Goal: Task Accomplishment & Management: Complete application form

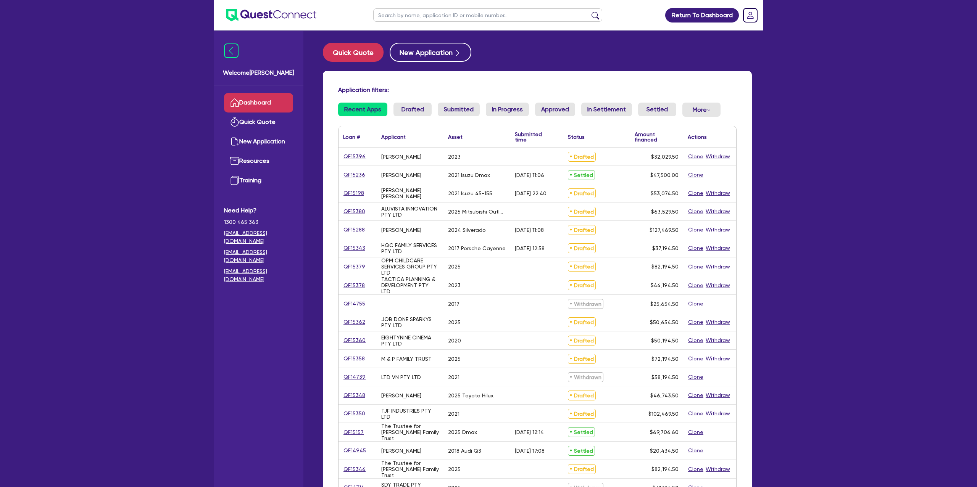
click at [455, 17] on input "text" at bounding box center [487, 14] width 229 height 13
type input "Jord"
click at [589, 11] on button "submit" at bounding box center [595, 16] width 12 height 11
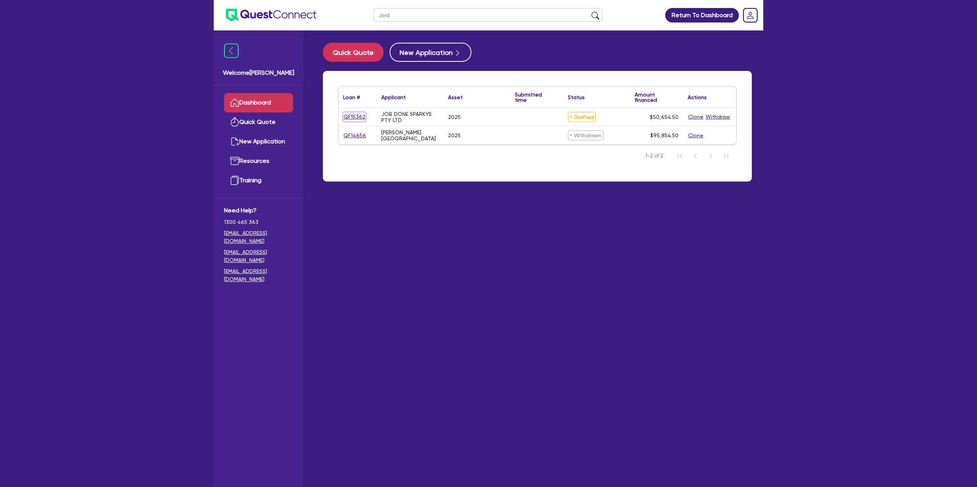
click at [354, 116] on link "QF15362" at bounding box center [354, 117] width 23 height 9
select select "CARS_AND_LIGHT_TRUCKS"
select select "PASSENGER_VEHICLES"
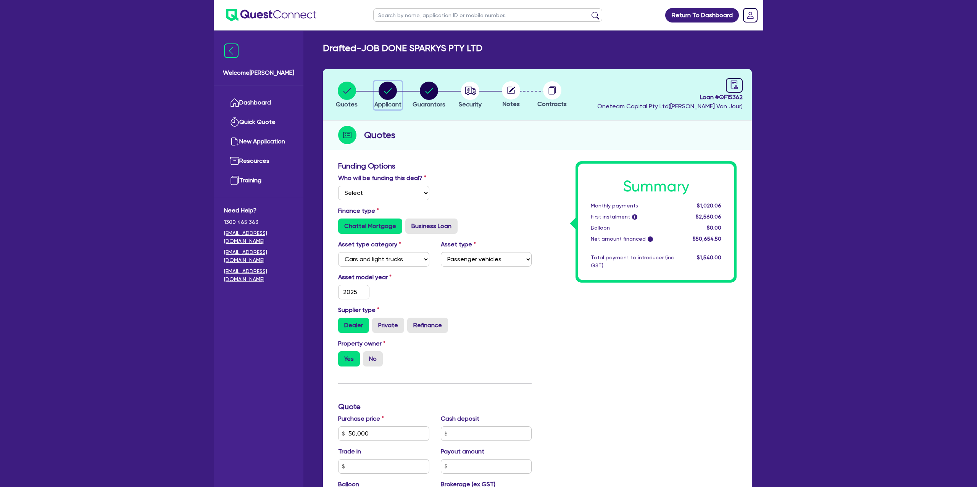
click at [382, 89] on circle "button" at bounding box center [387, 91] width 18 height 18
select select "COMPANY"
select select "BUILDING_CONSTRUCTION"
select select "TRADES_SERVICES_CONSUMERS"
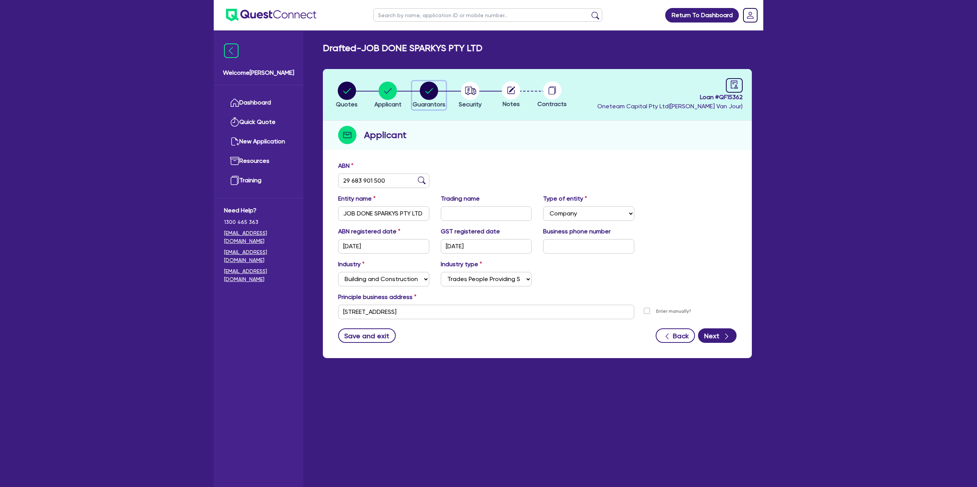
drag, startPoint x: 432, startPoint y: 85, endPoint x: 432, endPoint y: 91, distance: 6.1
click at [432, 85] on circle "button" at bounding box center [429, 91] width 18 height 18
select select "MR"
select select "QLD"
select select "DE_FACTO"
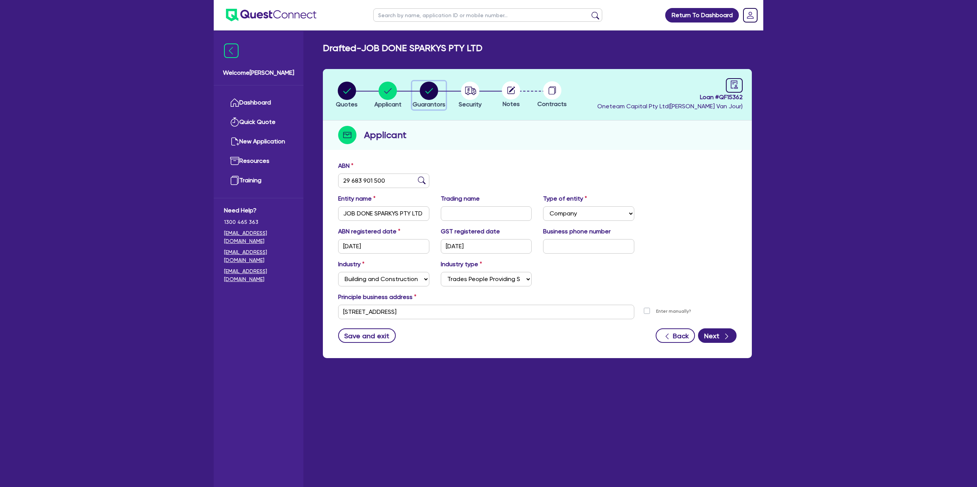
select select "CASH"
select select "EQUIPMENT"
select select "HOUSEHOLD_PERSONAL"
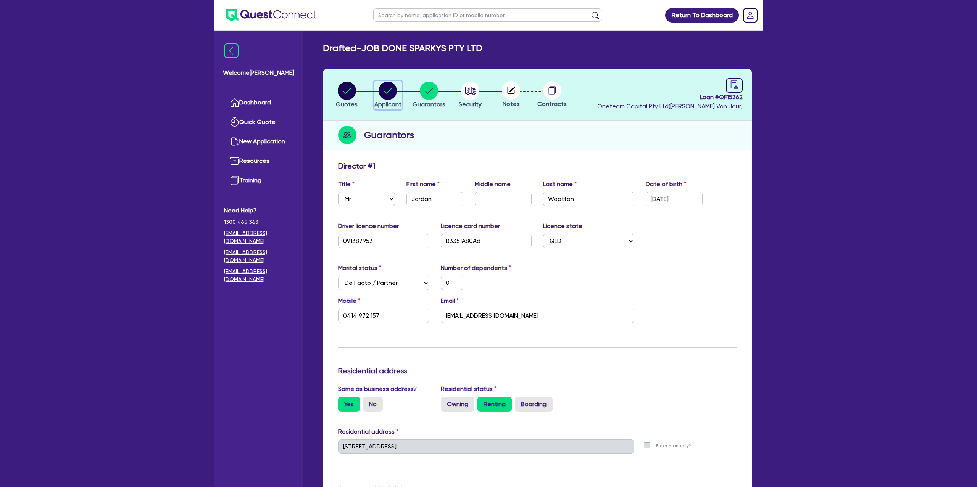
click at [380, 91] on circle "button" at bounding box center [387, 91] width 18 height 18
select select "COMPANY"
select select "BUILDING_CONSTRUCTION"
select select "TRADES_SERVICES_CONSUMERS"
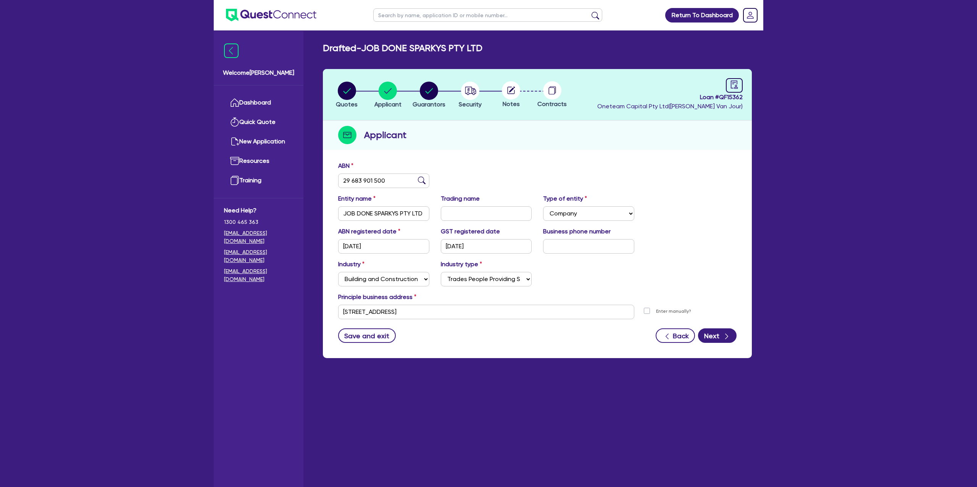
click at [329, 86] on li "Quotes" at bounding box center [346, 94] width 41 height 27
click at [338, 85] on icon "button" at bounding box center [347, 91] width 18 height 18
select select "CARS_AND_LIGHT_TRUCKS"
select select "PASSENGER_VEHICLES"
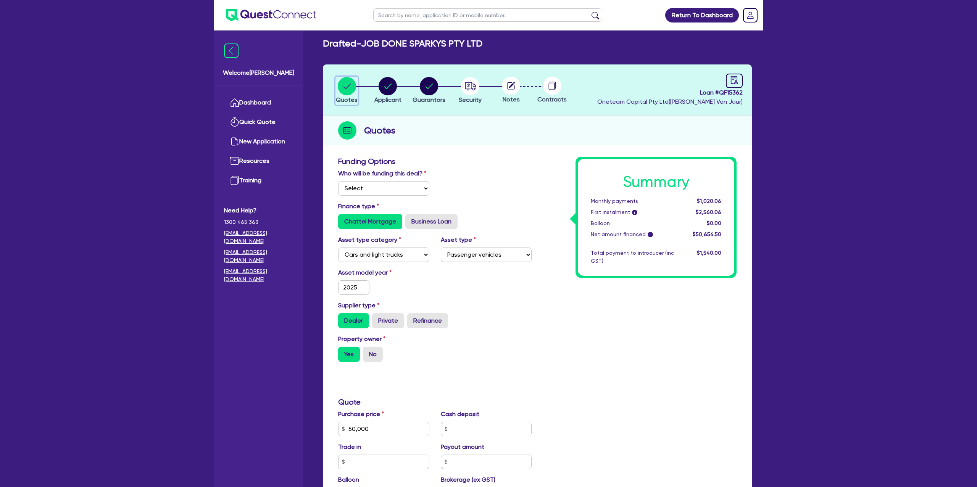
scroll to position [5, 0]
click at [395, 84] on circle "button" at bounding box center [387, 86] width 18 height 18
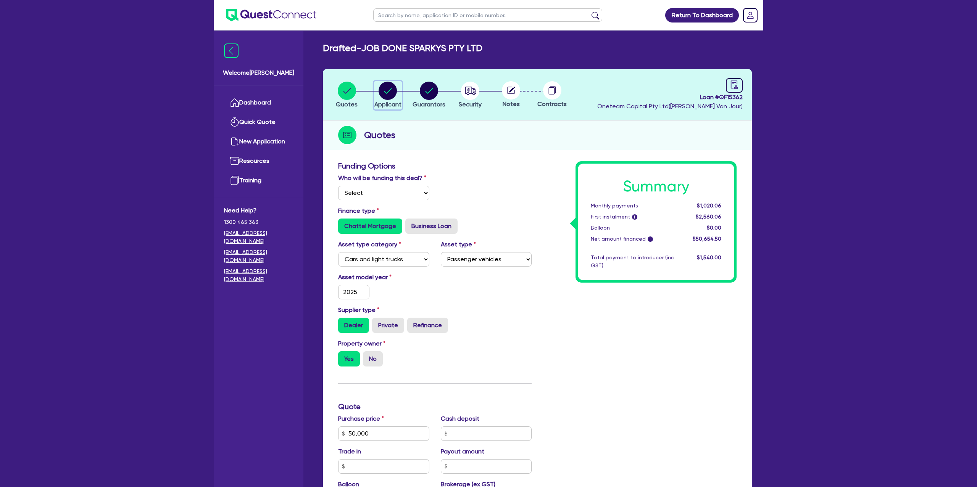
select select "COMPANY"
select select "BUILDING_CONSTRUCTION"
select select "TRADES_SERVICES_CONSUMERS"
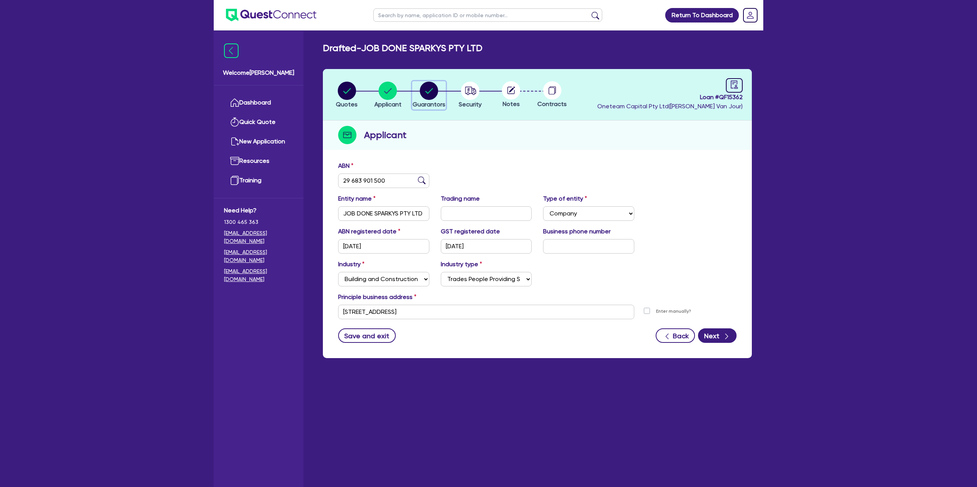
click at [435, 89] on circle "button" at bounding box center [429, 91] width 18 height 18
select select "MR"
select select "QLD"
select select "DE_FACTO"
select select "CASH"
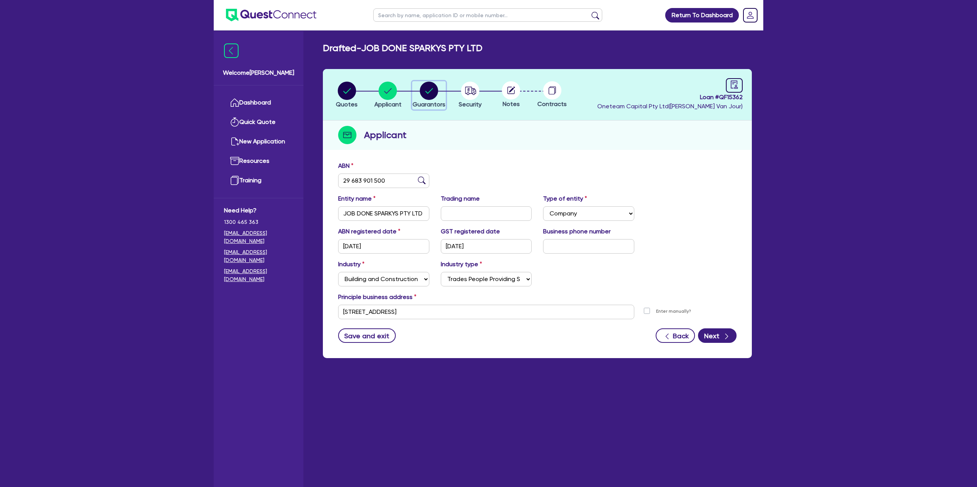
select select "EQUIPMENT"
select select "HOUSEHOLD_PERSONAL"
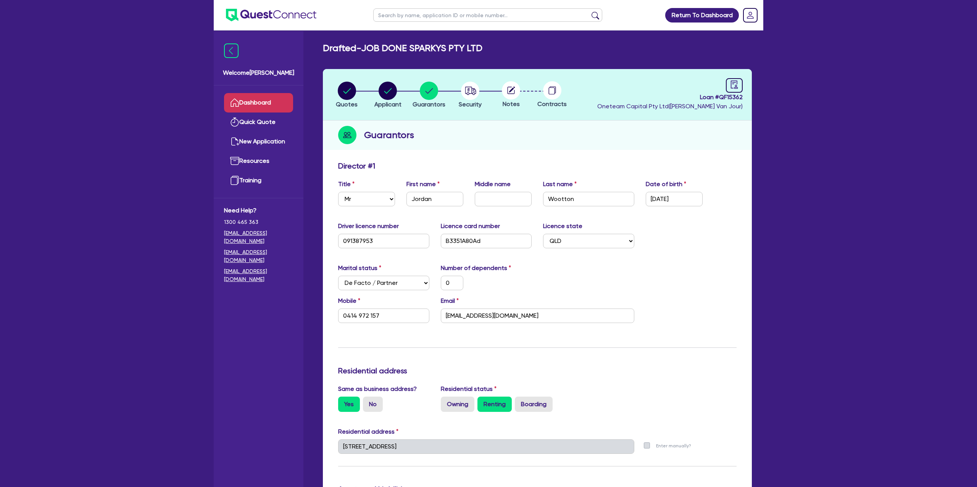
click at [250, 93] on link "Dashboard" at bounding box center [258, 102] width 69 height 19
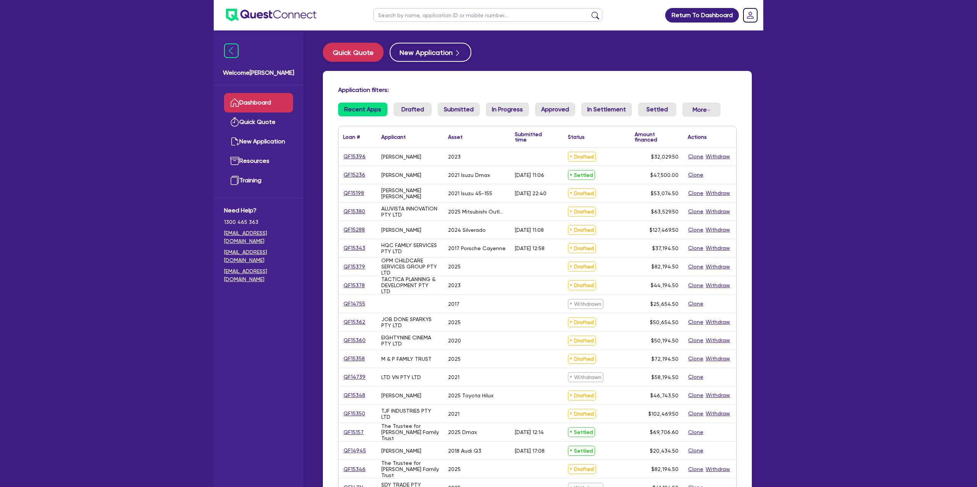
click at [248, 103] on link "Dashboard" at bounding box center [258, 102] width 69 height 19
click at [437, 22] on ul at bounding box center [488, 15] width 244 height 30
click at [437, 18] on input "text" at bounding box center [487, 14] width 229 height 13
type input "linda"
click at [589, 11] on button "submit" at bounding box center [595, 16] width 12 height 11
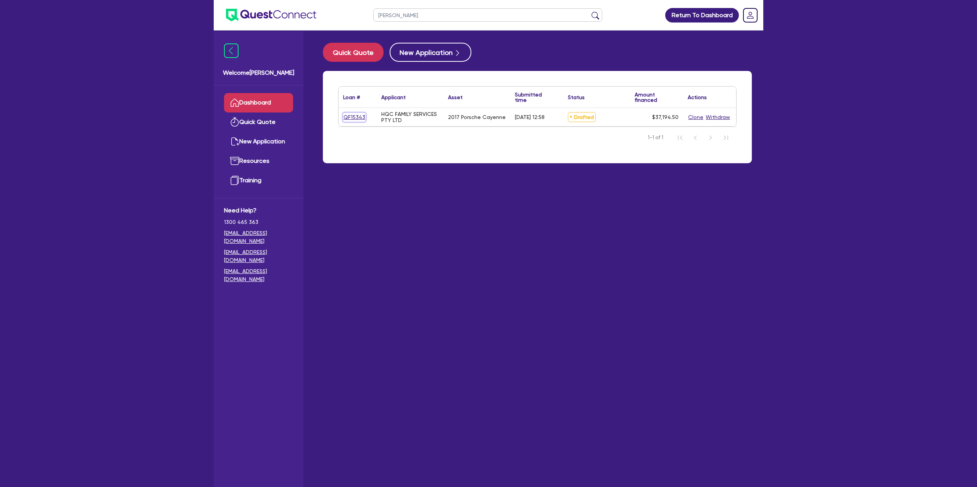
click at [359, 116] on link "QF15343" at bounding box center [354, 117] width 23 height 9
select select "Other"
select select "CARS_AND_LIGHT_TRUCKS"
select select "PASSENGER_VEHICLES"
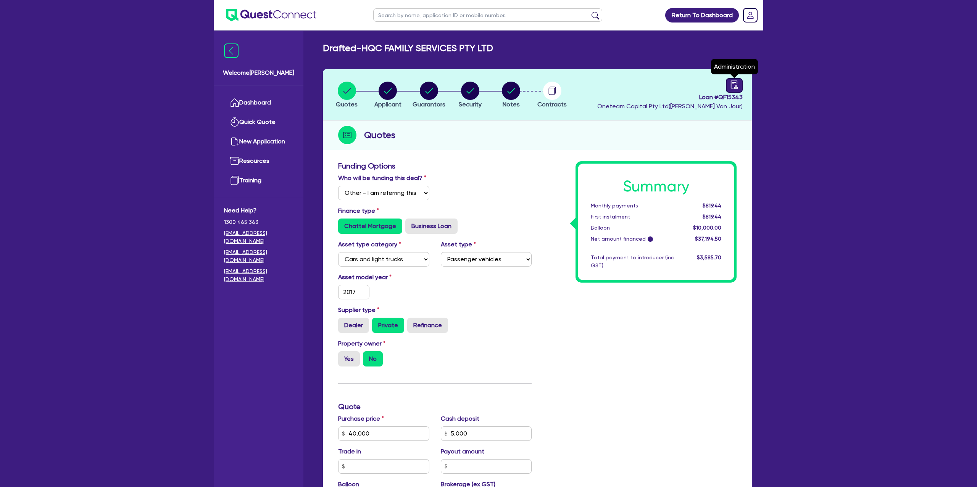
click at [730, 87] on icon "audit" at bounding box center [734, 85] width 8 height 8
select select "DRAFTED_AMENDED"
select select "Azora"
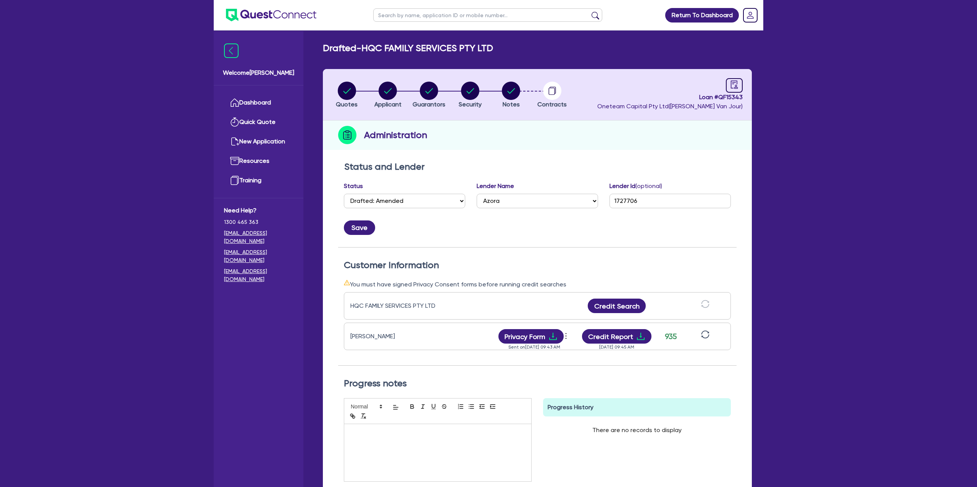
click at [701, 331] on icon "sync" at bounding box center [705, 334] width 8 height 8
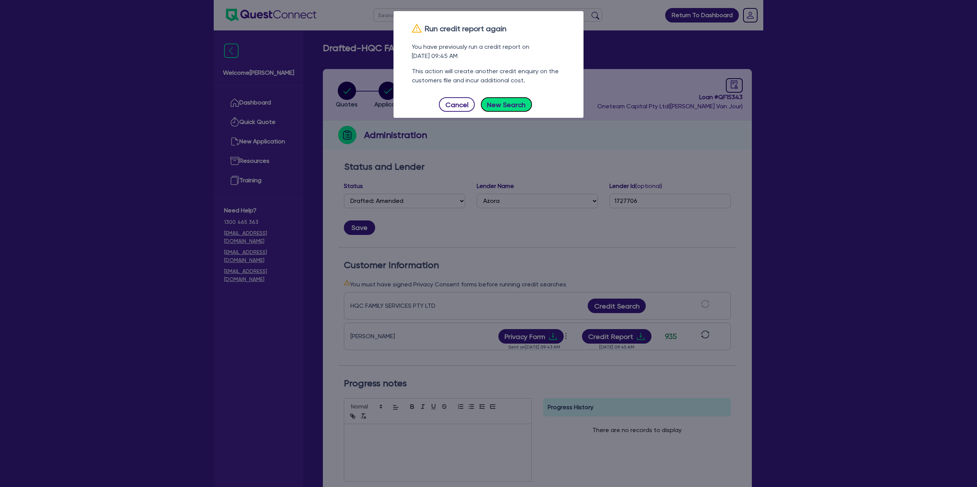
click at [511, 100] on button "New Search" at bounding box center [506, 104] width 51 height 14
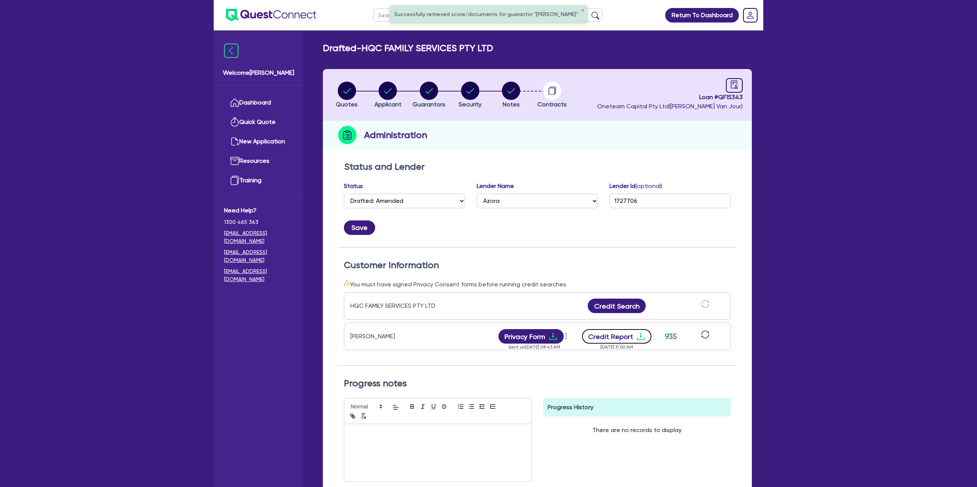
click at [641, 333] on icon "download" at bounding box center [640, 336] width 9 height 9
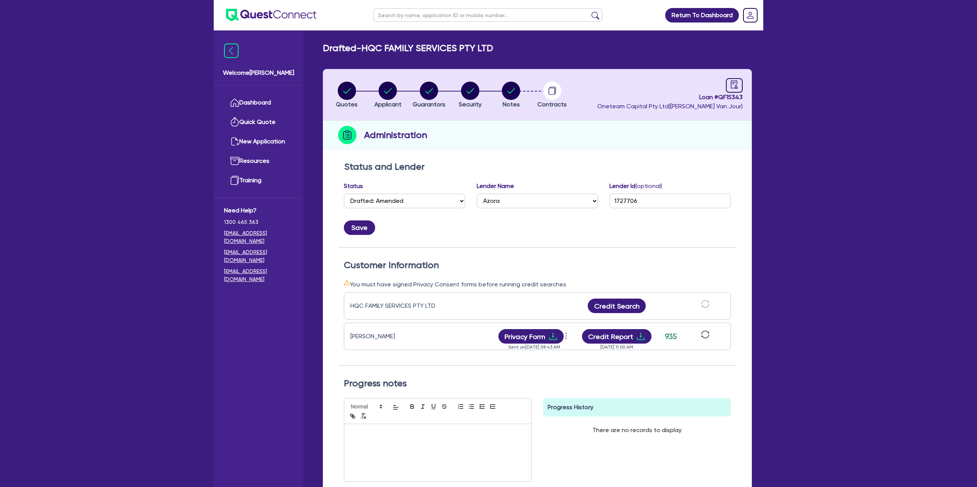
drag, startPoint x: 835, startPoint y: 222, endPoint x: 641, endPoint y: 172, distance: 200.5
click at [827, 221] on div "Return To Dashboard Edit Profile Logout Welcome Gabriel Dashboard Quick Quote N…" at bounding box center [488, 291] width 977 height 583
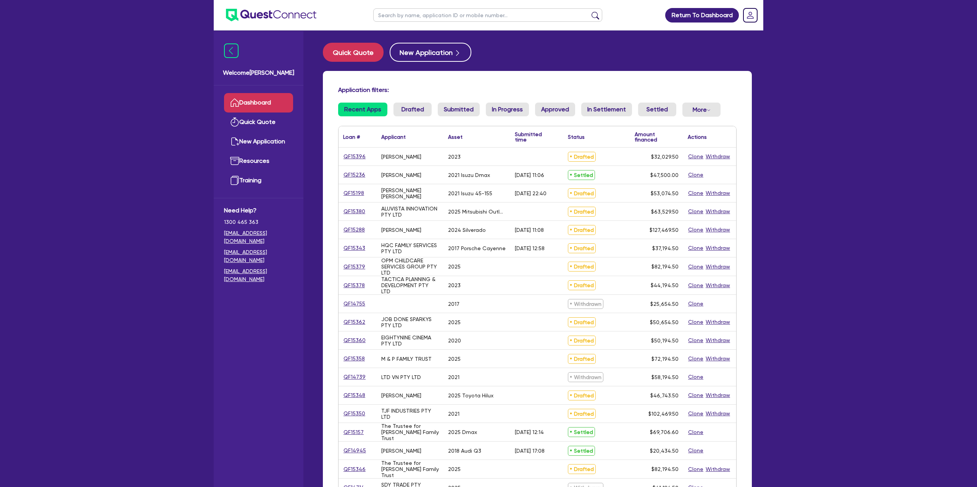
click at [412, 12] on input "text" at bounding box center [487, 14] width 229 height 13
type input "[PERSON_NAME]"
click at [589, 11] on button "submit" at bounding box center [595, 16] width 12 height 11
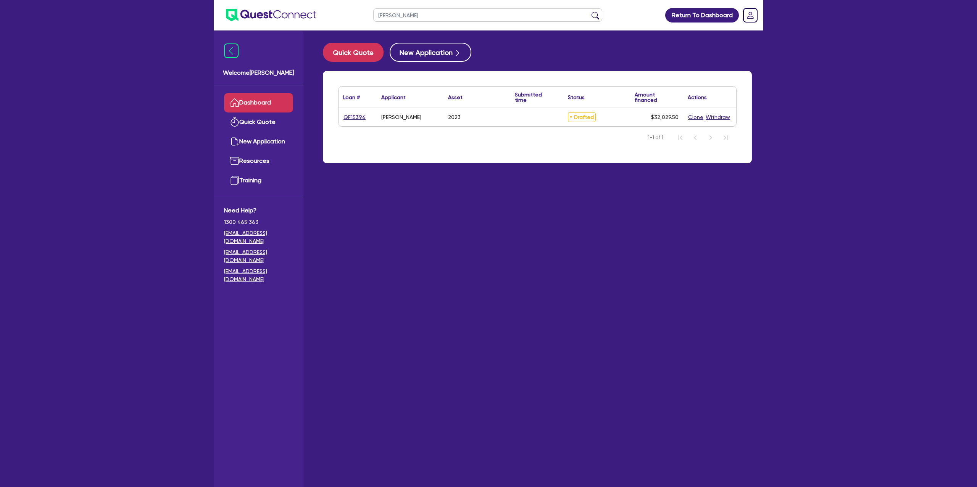
click at [357, 110] on div "QF15396" at bounding box center [357, 117] width 38 height 18
click at [357, 114] on link "QF15396" at bounding box center [354, 117] width 23 height 9
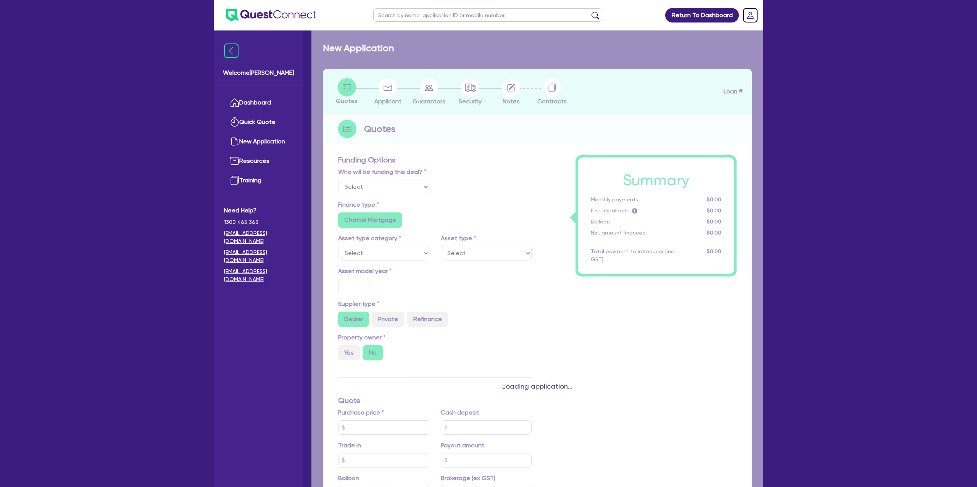
select select "Other"
select select "CARS_AND_LIGHT_TRUCKS"
type input "2023"
type input "30,000"
type input "35"
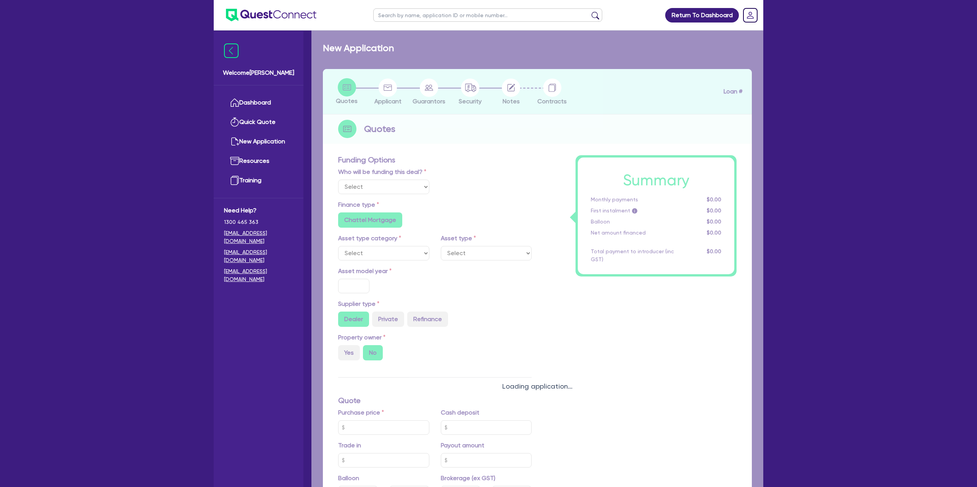
type input "10,500"
radio input "false"
type input "8.99"
radio input "false"
type input "1,250"
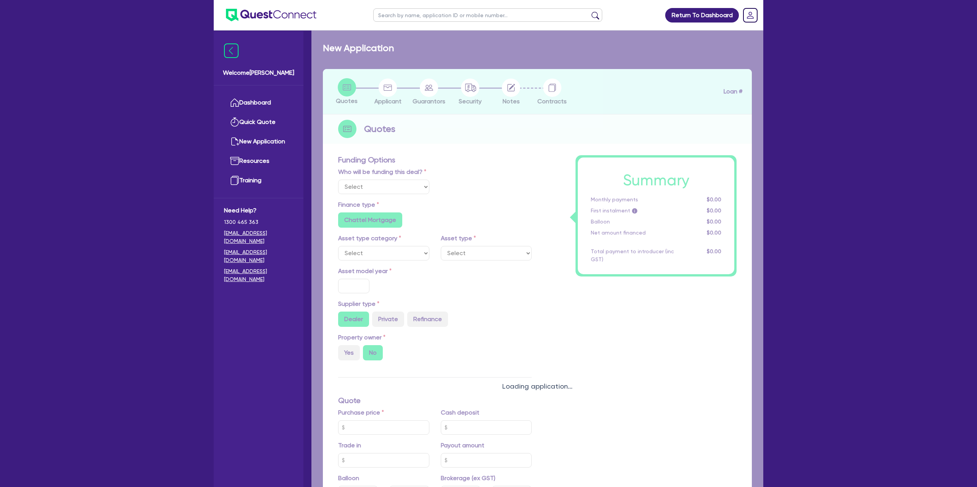
radio input "true"
select select "PASSENGER_VEHICLES"
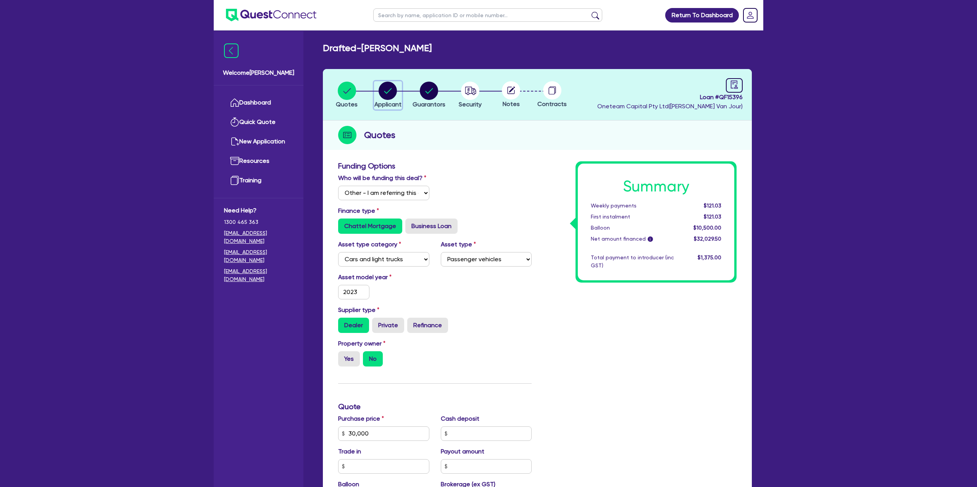
click at [384, 87] on circle "button" at bounding box center [387, 91] width 18 height 18
select select "SOLE_TRADER"
select select "ADMINISTRATIVE_SUPPORT"
select select "ADMINISTRATIVE"
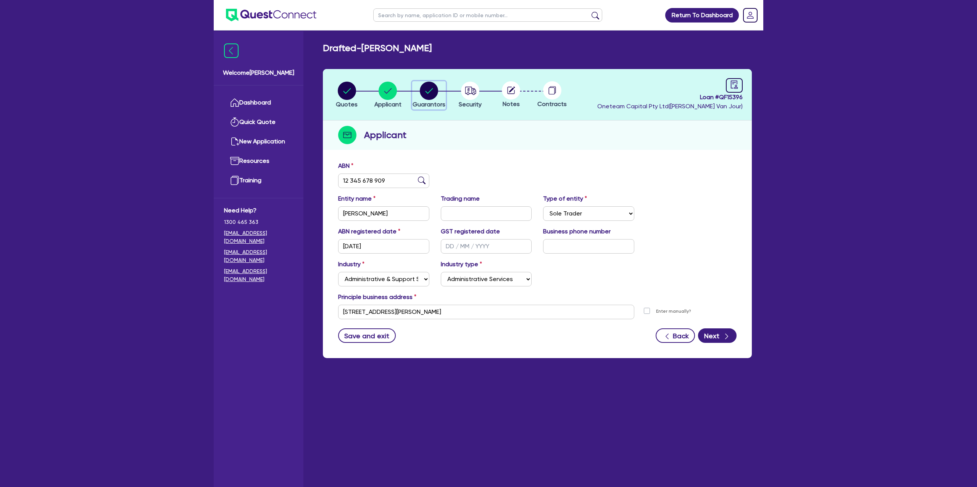
click at [428, 87] on circle "button" at bounding box center [429, 91] width 18 height 18
select select "MRS"
select select "VIC"
select select "MARRIED"
select select "CASH"
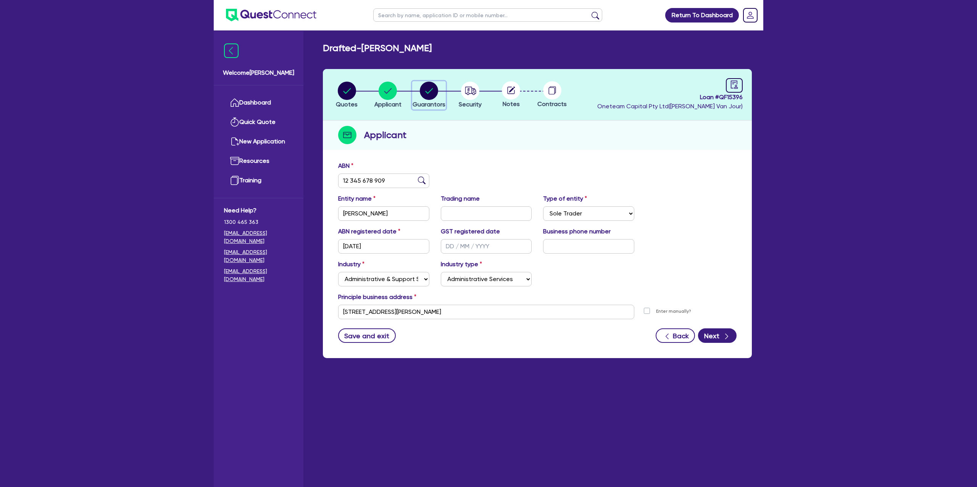
select select "PROPERTY"
select select "VEHICLE_LOAN"
select select "MORTGAGE"
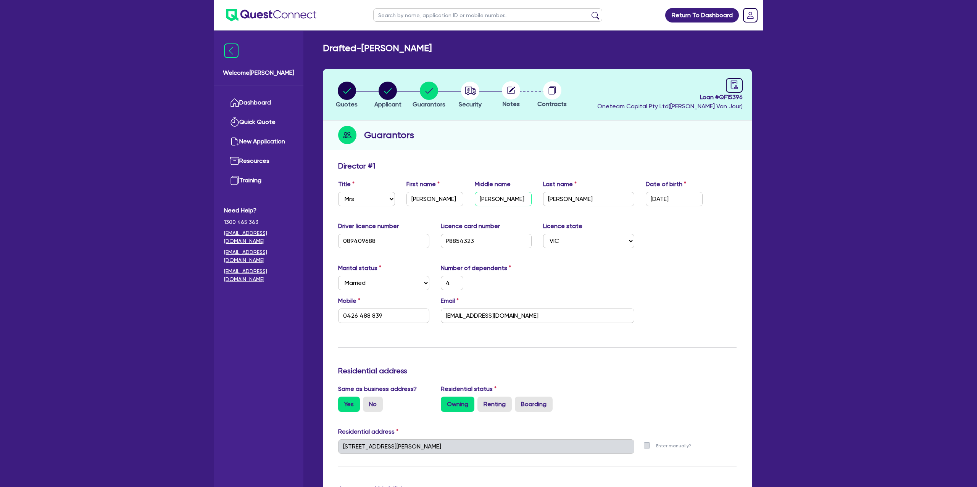
click at [486, 201] on input "Michelle" at bounding box center [503, 199] width 57 height 14
click at [560, 196] on input "Hardman" at bounding box center [588, 199] width 91 height 14
click at [460, 316] on input "sarahhardman87@gmail.com" at bounding box center [537, 316] width 193 height 14
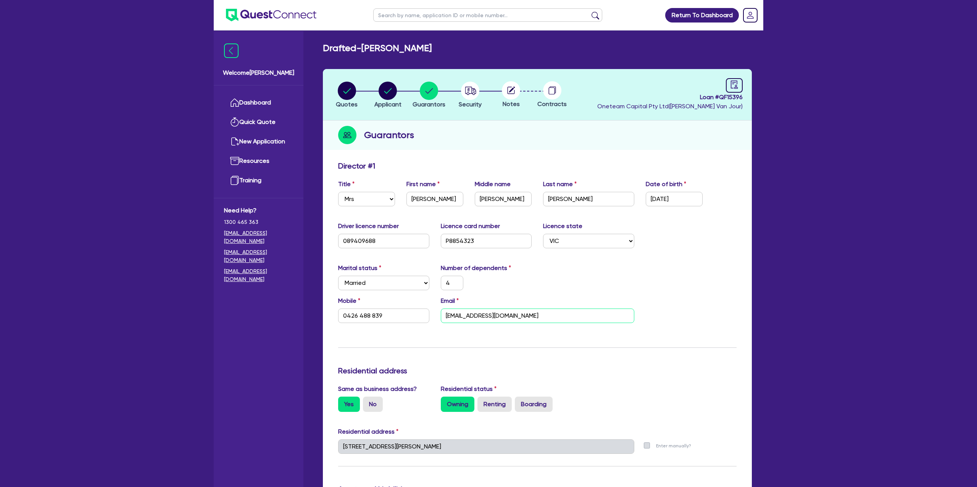
click at [460, 316] on input "sarahhardman87@gmail.com" at bounding box center [537, 316] width 193 height 14
click at [459, 316] on input "sarahhardman87@gmail.com" at bounding box center [537, 316] width 193 height 14
click at [363, 312] on input "0426 488 839" at bounding box center [383, 316] width 91 height 14
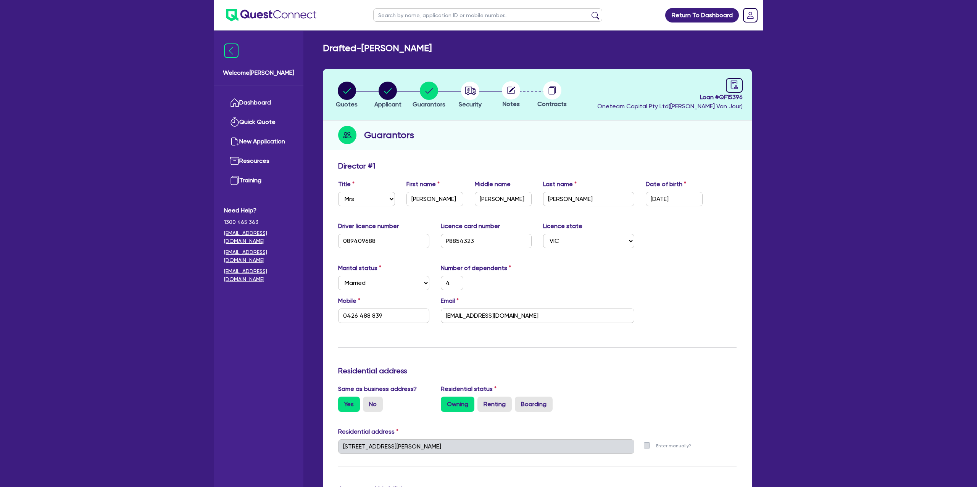
click at [603, 276] on div "Marital status Select Single Married De Facto / Partner Number of dependents 4" at bounding box center [537, 280] width 410 height 33
click at [734, 82] on icon "audit" at bounding box center [734, 85] width 8 height 8
select select "DRAFTED_NEW"
select select "Other"
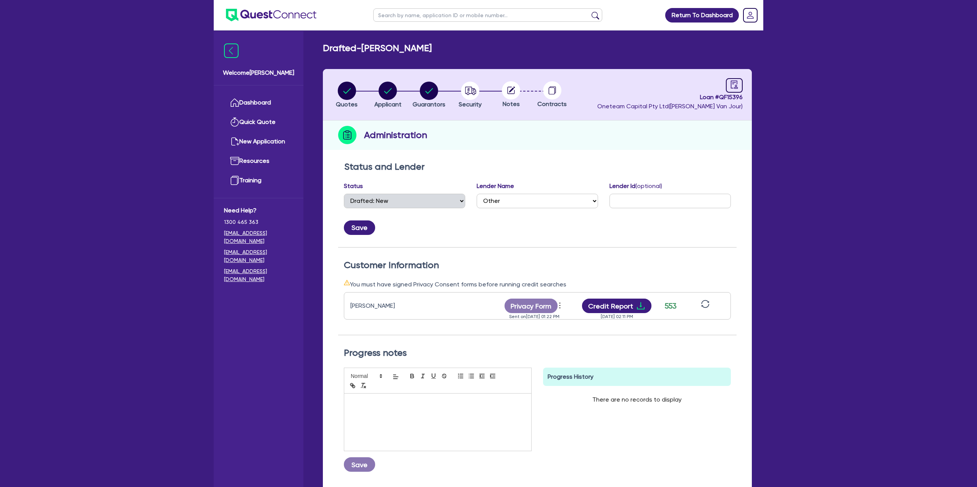
scroll to position [65, 0]
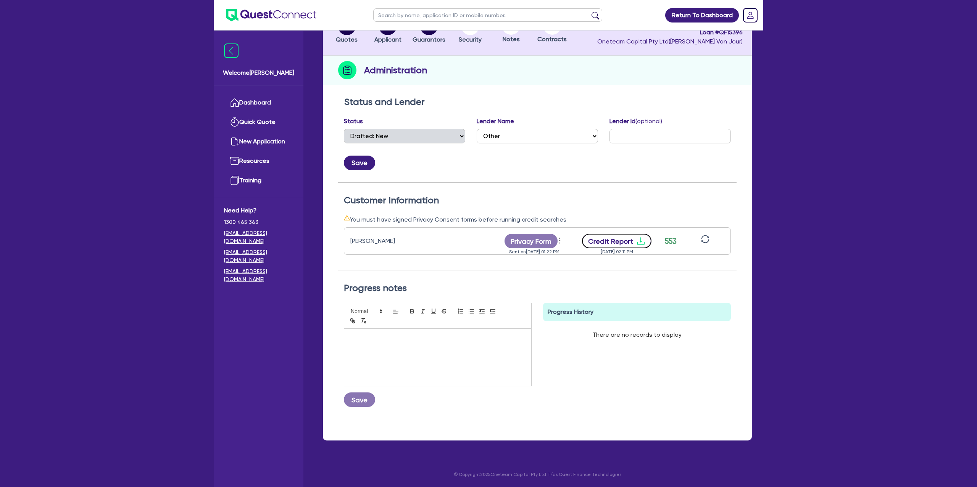
click at [638, 238] on icon "download" at bounding box center [640, 241] width 9 height 9
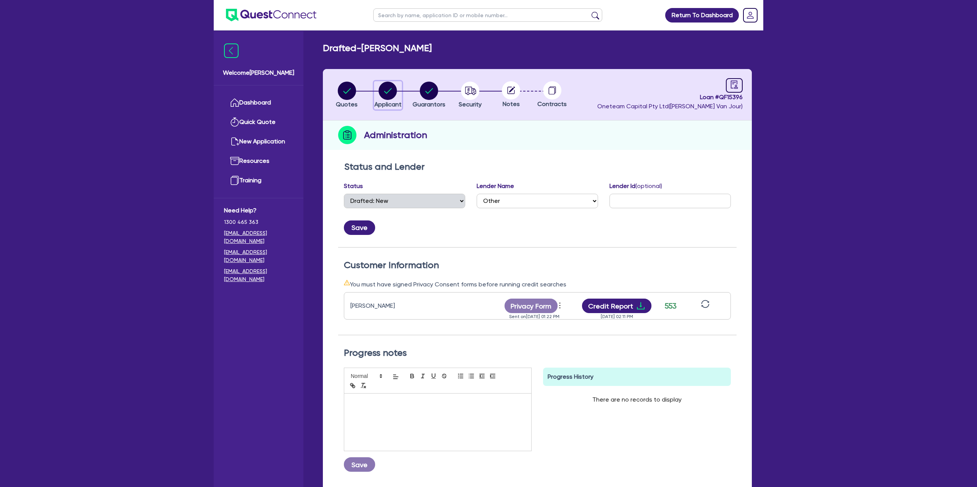
click at [379, 90] on circle "button" at bounding box center [387, 91] width 18 height 18
select select "SOLE_TRADER"
select select "ADMINISTRATIVE_SUPPORT"
select select "ADMINISTRATIVE"
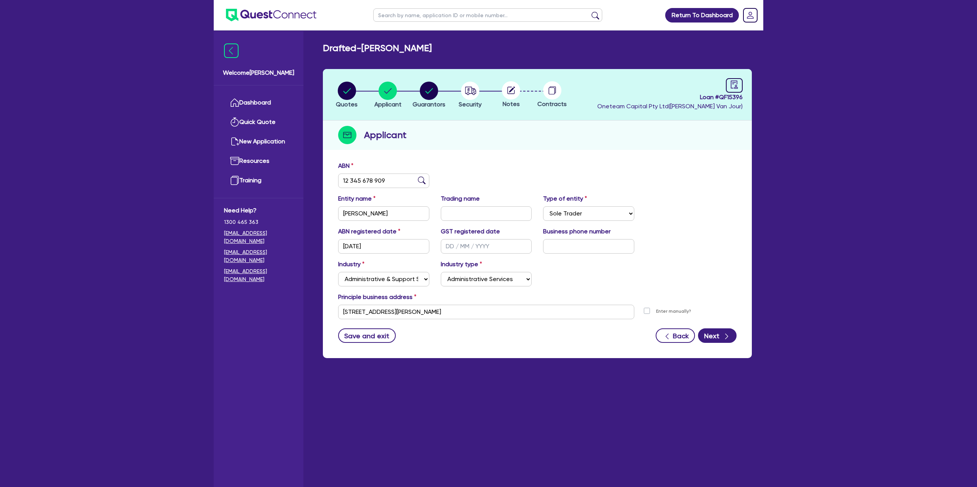
drag, startPoint x: 446, startPoint y: 89, endPoint x: 423, endPoint y: 98, distance: 24.8
click at [445, 89] on li "Guarantors" at bounding box center [428, 94] width 41 height 27
click at [423, 97] on circle "button" at bounding box center [429, 91] width 18 height 18
select select "MRS"
select select "VIC"
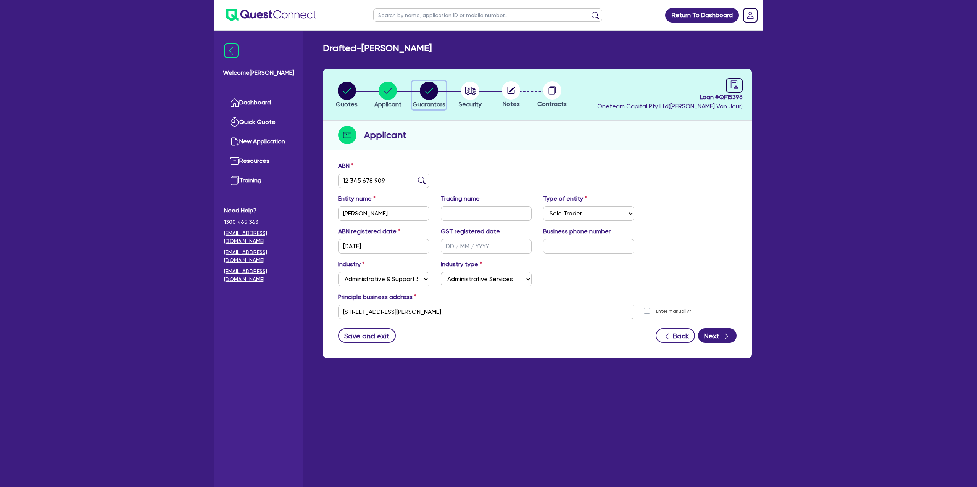
select select "MARRIED"
select select "CASH"
select select "PROPERTY"
select select "VEHICLE_LOAN"
select select "MORTGAGE"
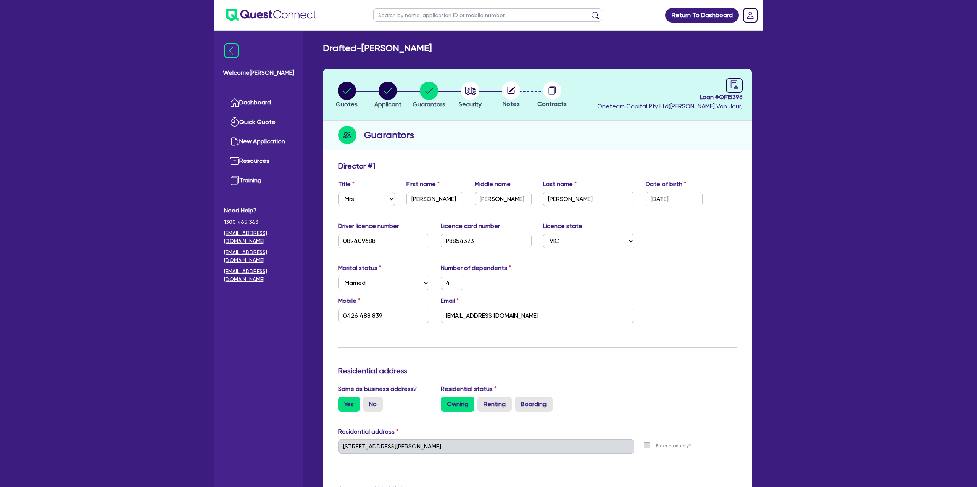
click at [958, 105] on div "Return To Dashboard Edit Profile Logout Welcome Gabriel Dashboard Quick Quote N…" at bounding box center [488, 463] width 977 height 926
click at [600, 114] on header "Quotes Applicant Guarantors Security Notes Contracts Loan # QF15396 Oneteam Cap…" at bounding box center [537, 95] width 429 height 52
click at [739, 81] on div at bounding box center [734, 85] width 17 height 14
select select "DRAFTED_NEW"
select select "Other"
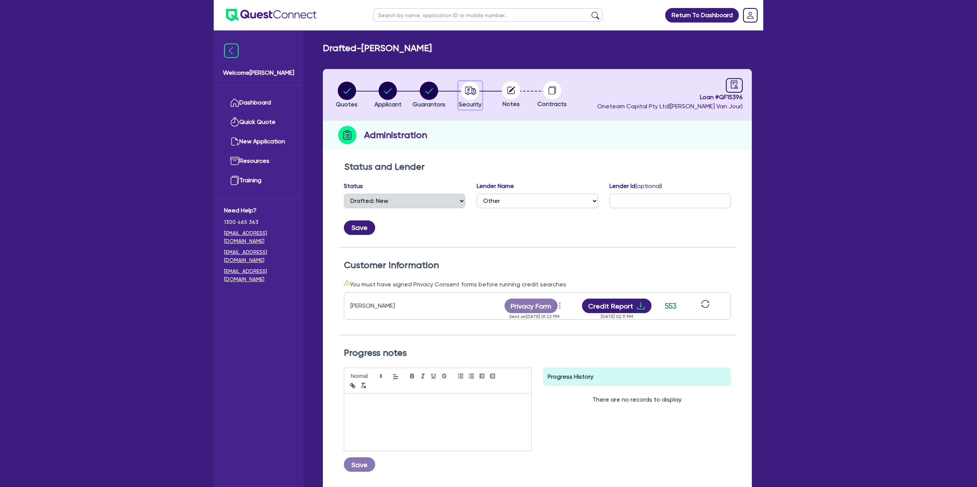
click at [473, 89] on icon "button" at bounding box center [470, 91] width 11 height 8
select select "CARS_AND_LIGHT_TRUCKS"
select select "PASSENGER_VEHICLES"
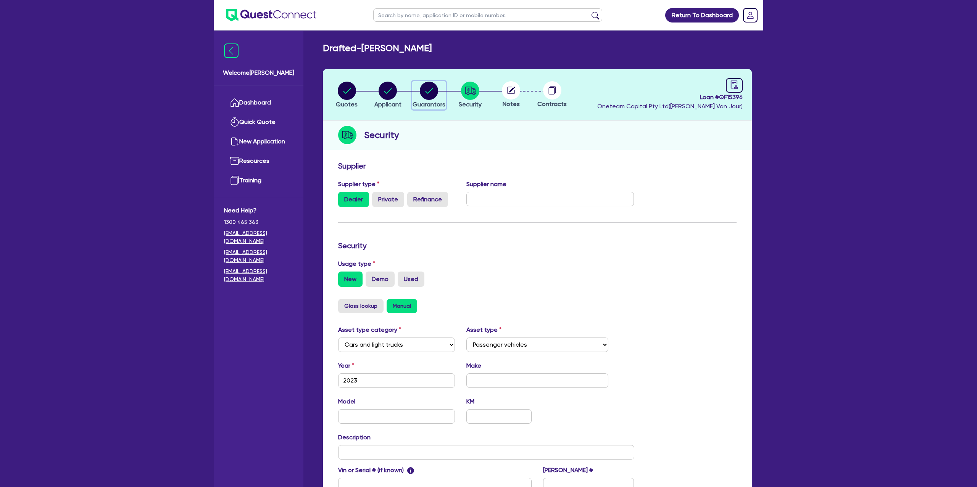
click at [434, 90] on circle "button" at bounding box center [429, 91] width 18 height 18
select select "MRS"
select select "VIC"
select select "MARRIED"
select select "CASH"
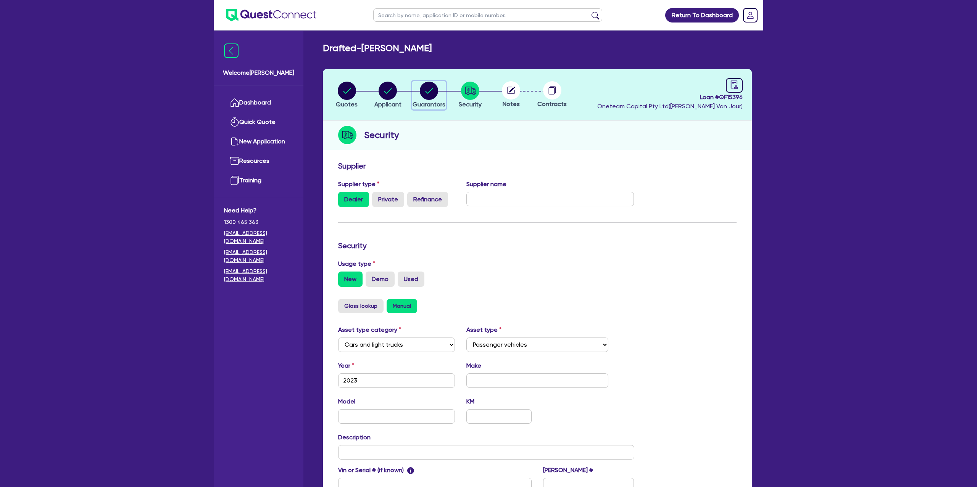
select select "PROPERTY"
select select "VEHICLE_LOAN"
select select "MORTGAGE"
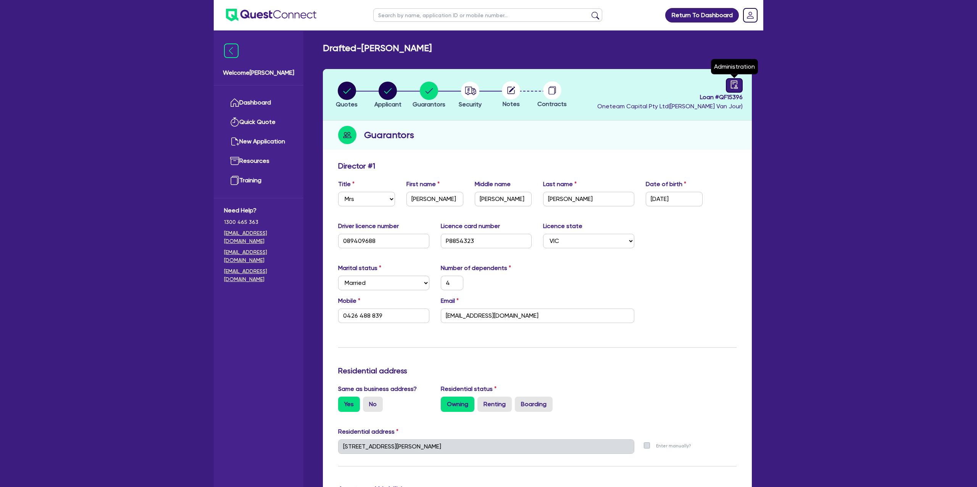
click at [735, 87] on icon "audit" at bounding box center [734, 85] width 8 height 8
select select "DRAFTED_NEW"
select select "Other"
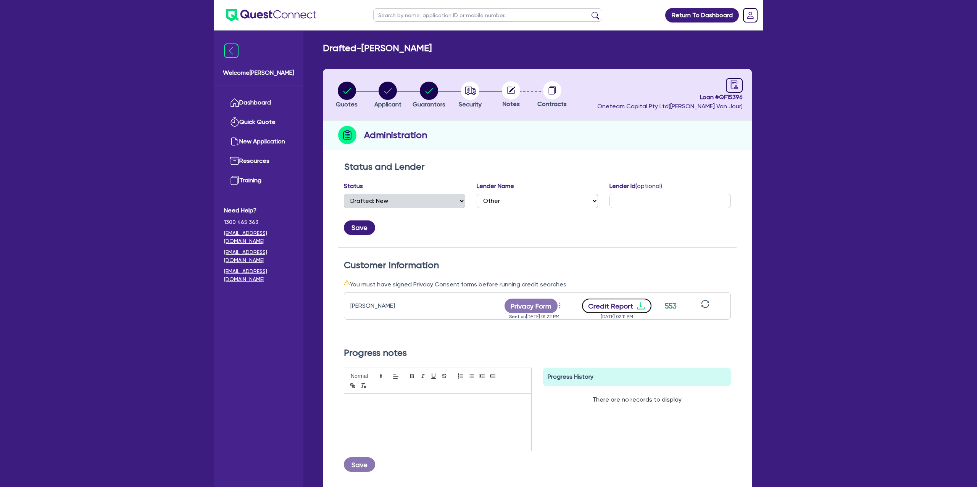
click at [642, 308] on icon "download" at bounding box center [640, 305] width 9 height 9
drag, startPoint x: 398, startPoint y: 21, endPoint x: 406, endPoint y: 15, distance: 10.1
click at [403, 19] on ul at bounding box center [488, 15] width 244 height 30
click at [406, 15] on input "text" at bounding box center [487, 14] width 229 height 13
type input "webb"
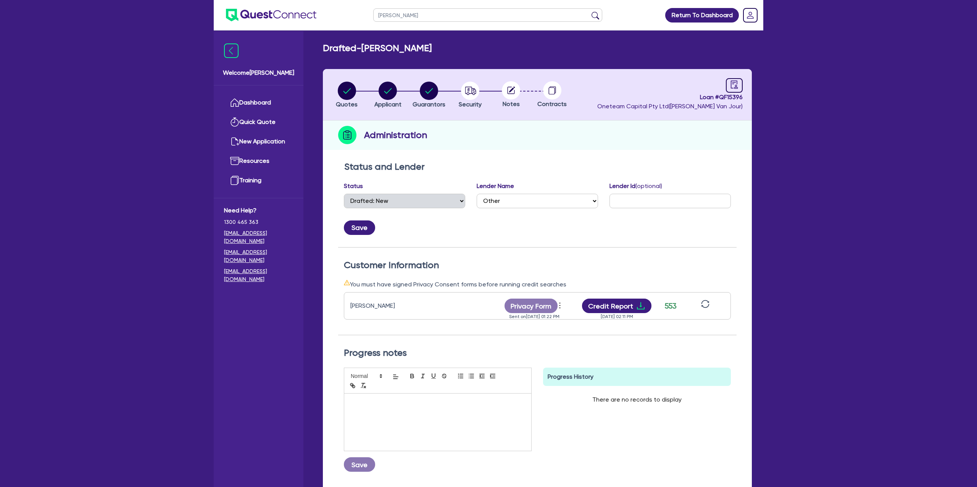
click button "submit" at bounding box center [595, 16] width 12 height 11
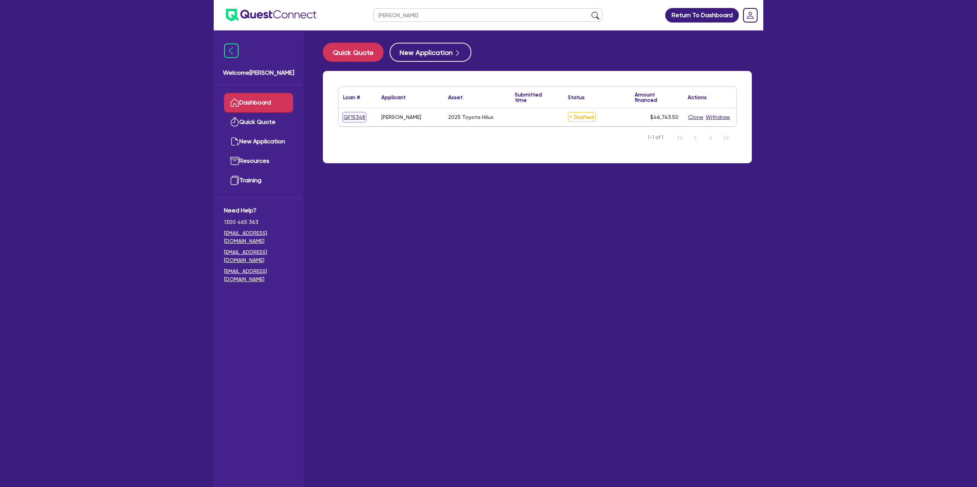
click at [360, 118] on link "QF15348" at bounding box center [354, 117] width 23 height 9
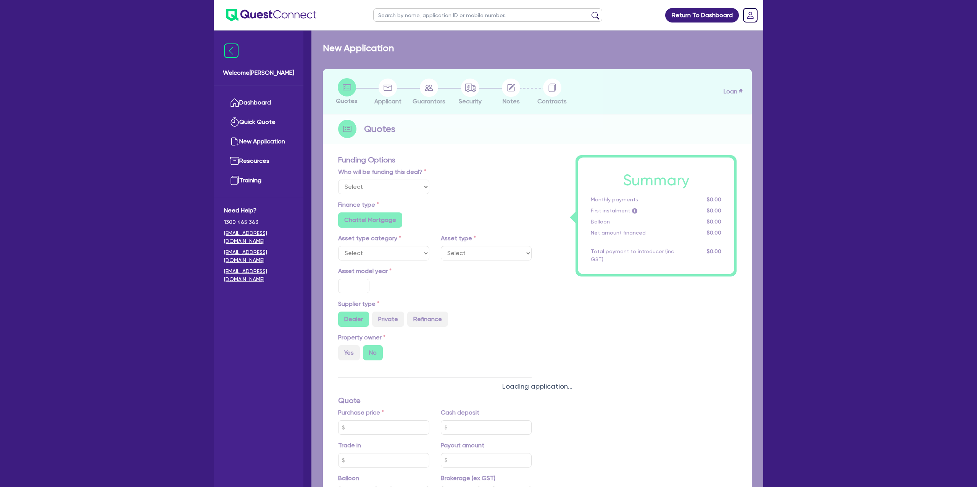
select select "Other"
select select "CARS_AND_LIGHT_TRUCKS"
type input "2025"
type input "45,000"
type input "6.5"
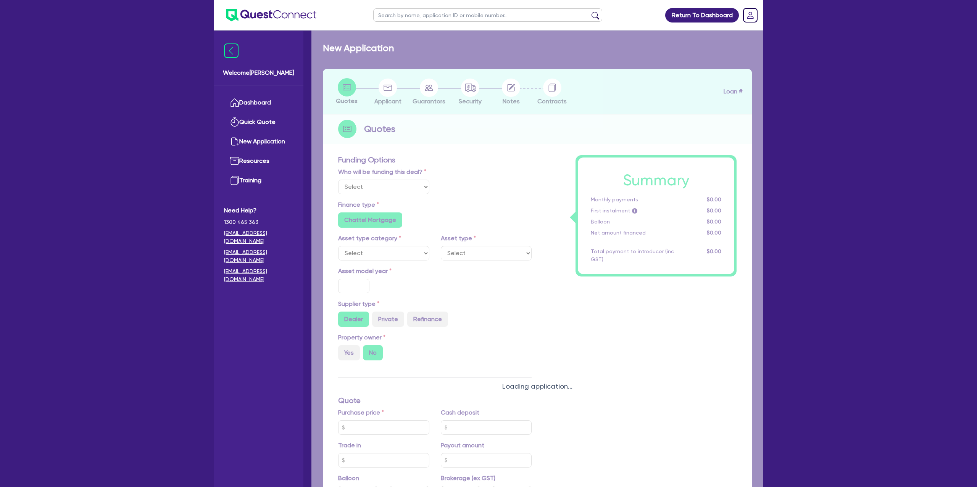
type input "3,038.33"
radio input "false"
type input "9"
radio input "false"
type input "990"
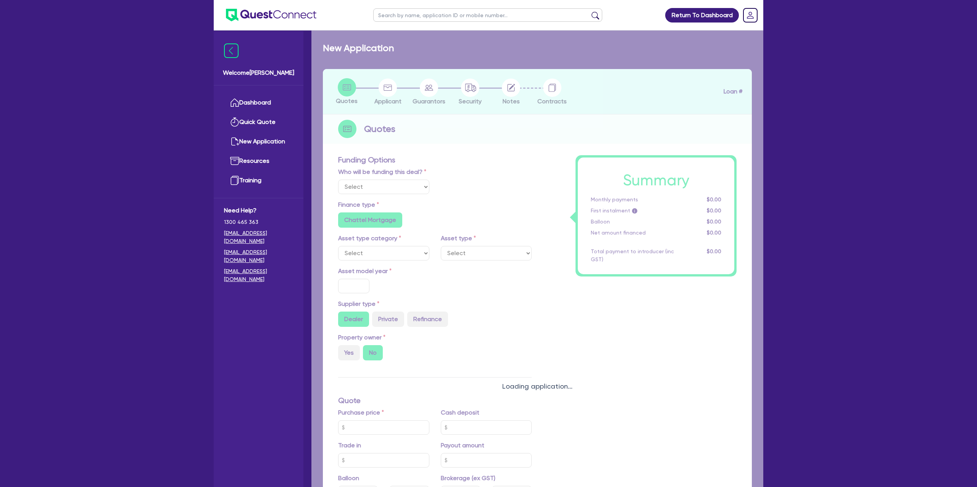
radio input "true"
select select "PASSENGER_VEHICLES"
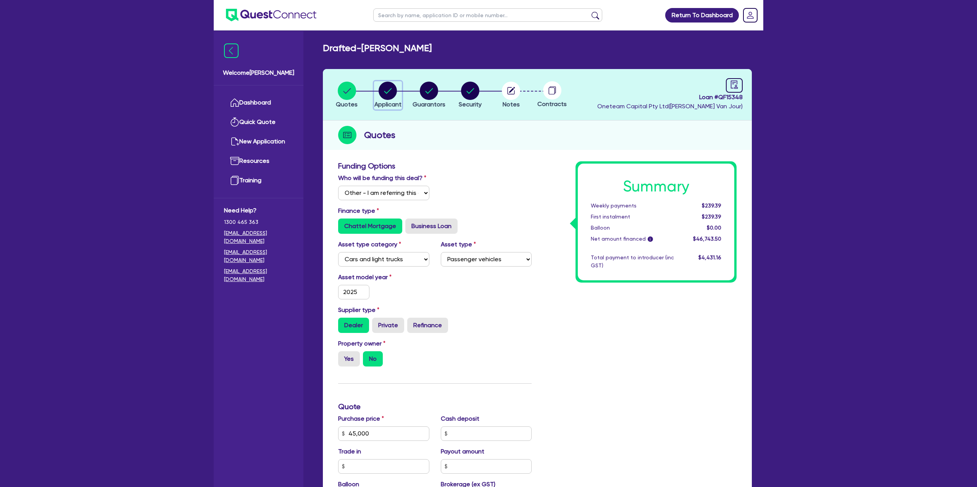
click at [386, 89] on circle "button" at bounding box center [387, 91] width 18 height 18
select select "SOLE_TRADER"
select select "BUILDING_CONSTRUCTION"
select select "TRADES_SERVICES_CONSUMERS"
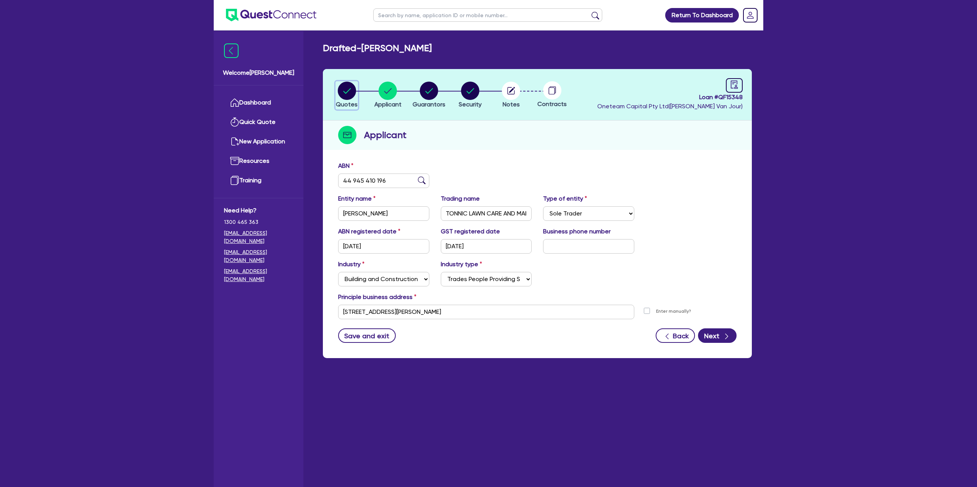
click at [347, 85] on circle "button" at bounding box center [347, 91] width 18 height 18
select select "Other"
select select "CARS_AND_LIGHT_TRUCKS"
select select "PASSENGER_VEHICLES"
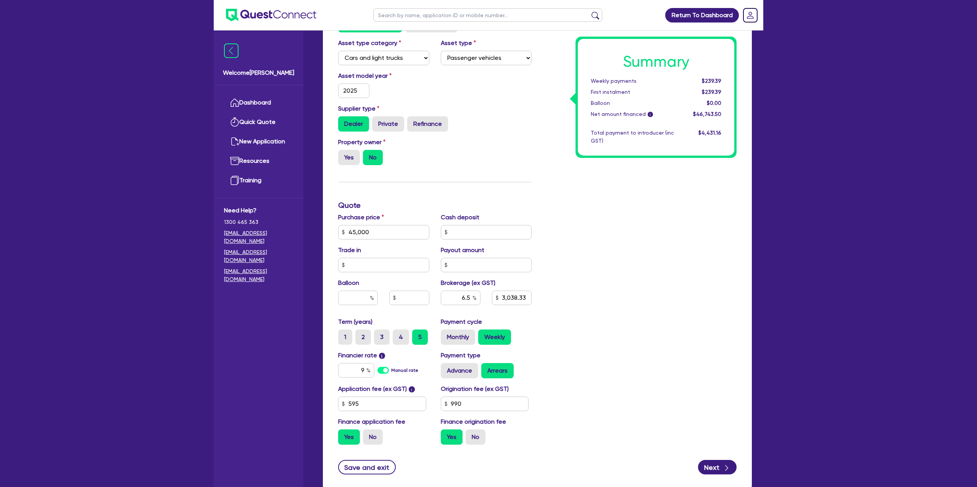
scroll to position [250, 0]
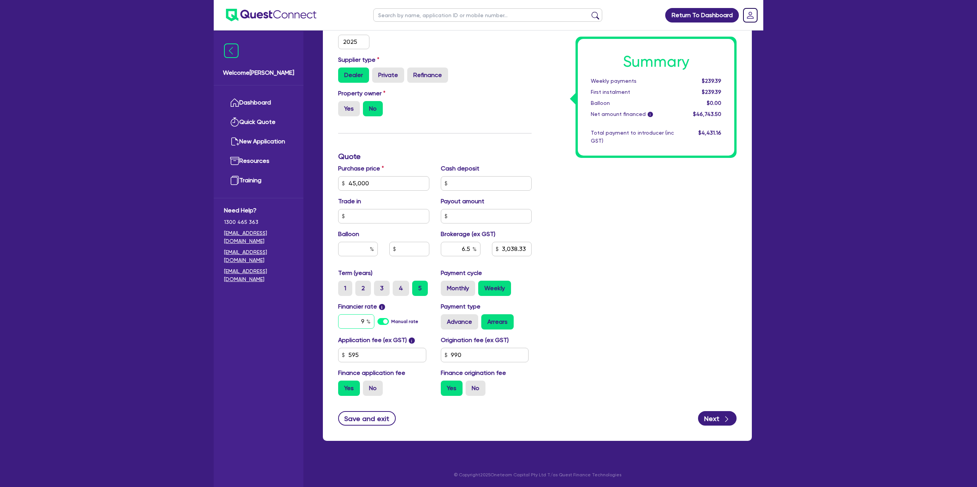
click at [364, 318] on input "9" at bounding box center [356, 321] width 36 height 14
type input "45,000"
type input "3,038.33"
type input "45,000"
type input "3,038.33"
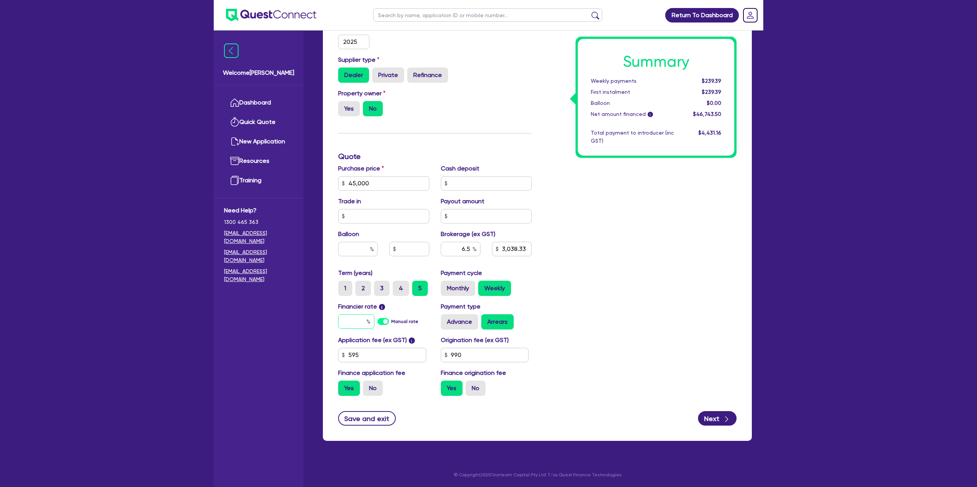
type input "1"
type input "45,000"
type input "3,038.33"
type input "10"
type input "45,000"
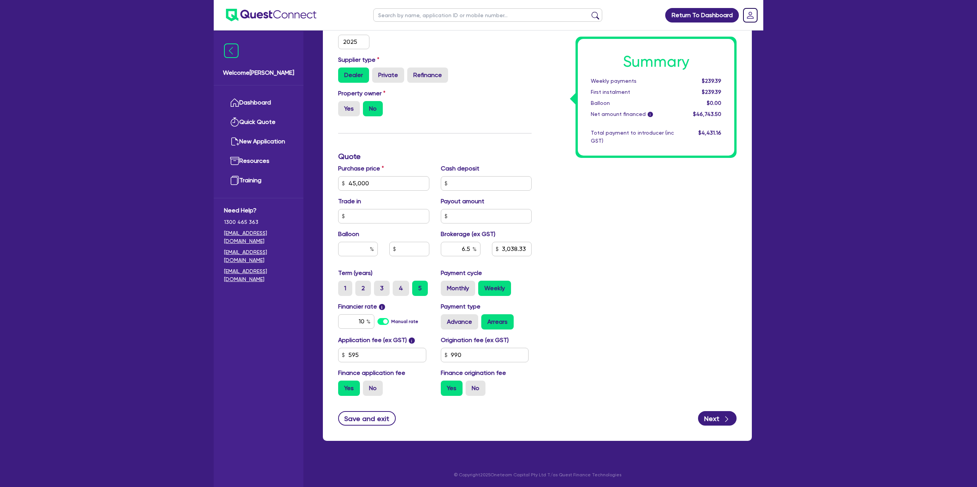
type input "3,038.33"
click at [563, 306] on div "Summary Weekly payments Calculating... First instalment Calculating... Balloon …" at bounding box center [639, 156] width 205 height 491
type input "45,000"
type input "3,038.33"
click at [469, 247] on input "6.5" at bounding box center [461, 249] width 40 height 14
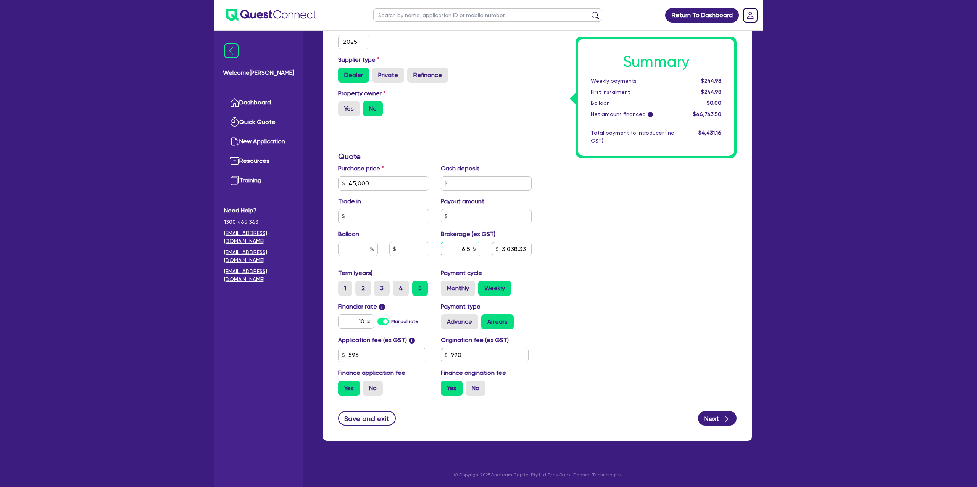
type input "45,000"
type input "6."
type input "3,038.33"
type input "45,000"
type input "6.6"
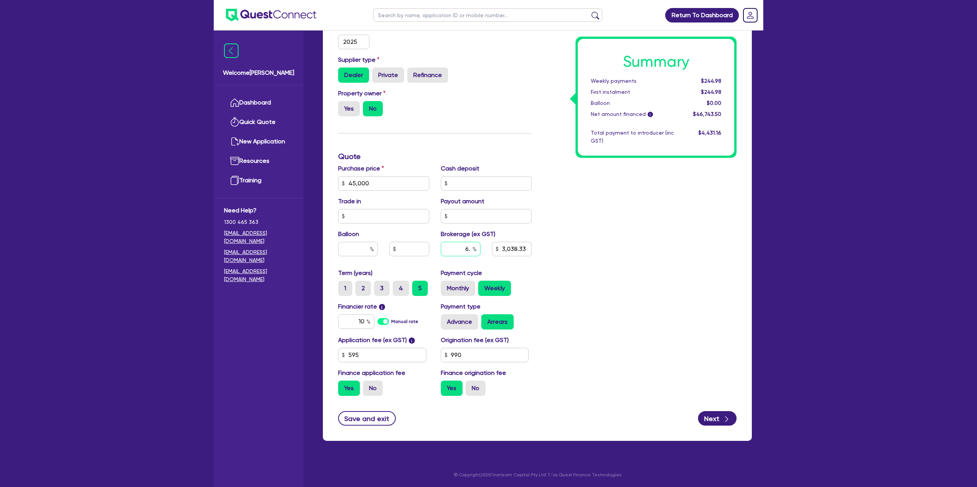
type input "3,038.33"
type input "6.6"
type input "45,000"
type input "3,038.33"
type input "45,000"
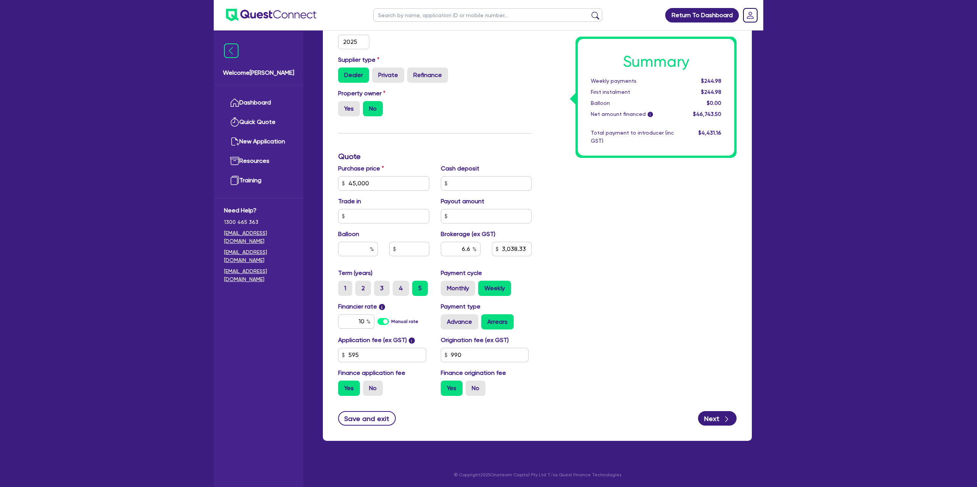
type input "3,085.07"
click at [683, 229] on div "Summary Weekly payments $244.98 First instalment $244.98 Balloon $0.00 Net amou…" at bounding box center [639, 156] width 205 height 491
click at [478, 351] on input "990" at bounding box center [485, 355] width 88 height 14
type input "45,000"
type input "3,085.07"
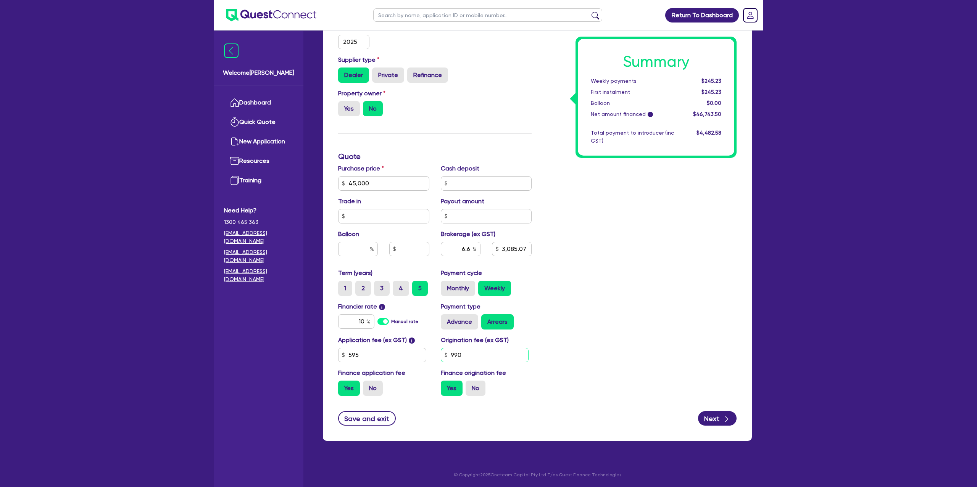
type input "99"
type input "45,000"
type input "3,085.07"
type input "9"
type input "45,000"
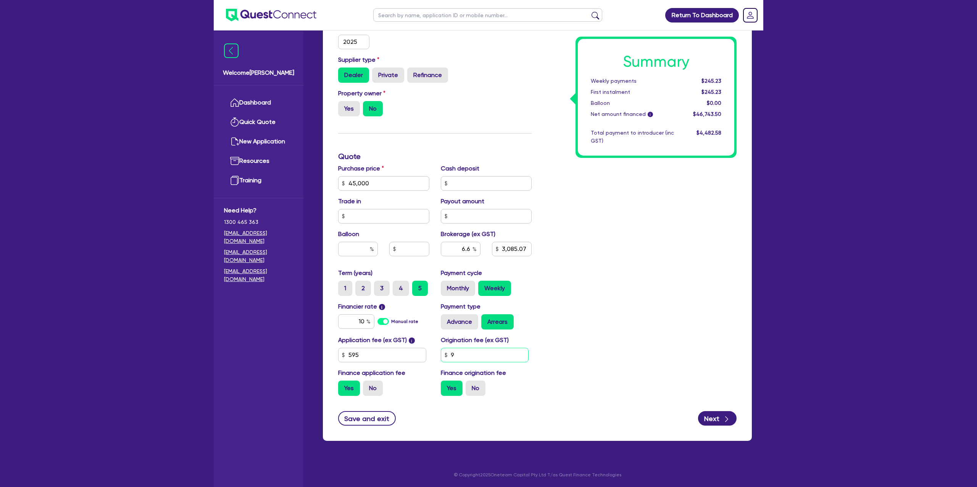
type input "3,085.07"
type input "45,000"
type input "3,085.07"
type input "9"
type input "45,000"
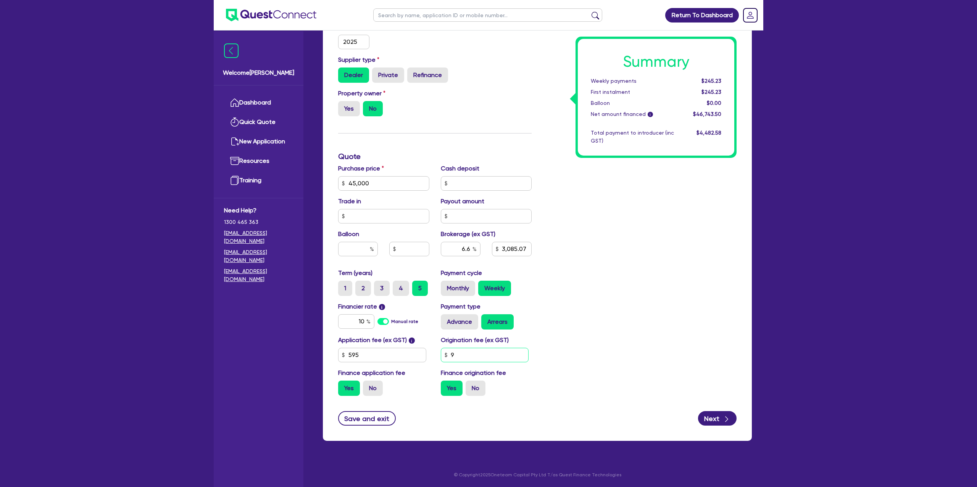
type input "3,085.07"
type input "99"
type input "45,000"
type input "3,085.07"
type input "990"
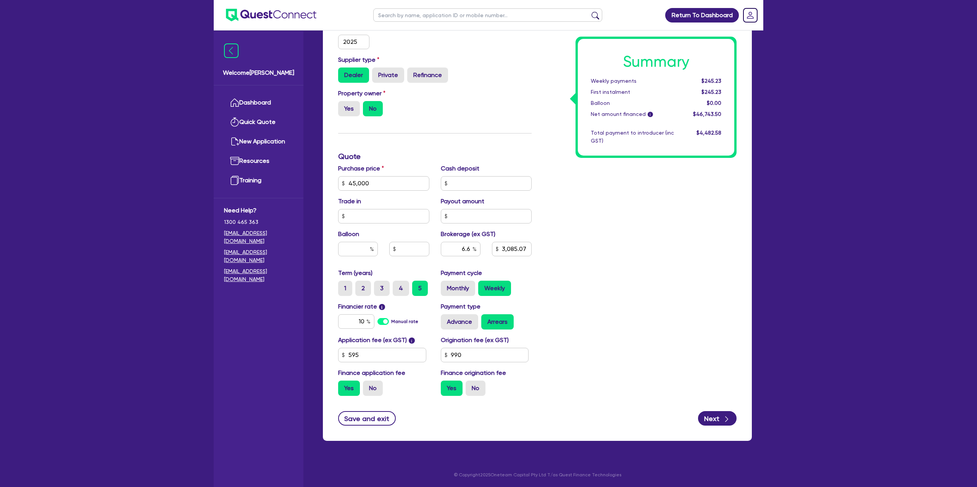
type input "45,000"
type input "3,085.07"
click at [658, 248] on div "Summary Weekly payments $245.23 First instalment $245.23 Balloon $0.00 Net amou…" at bounding box center [639, 156] width 205 height 491
type input "45,000"
type input "3,085.07"
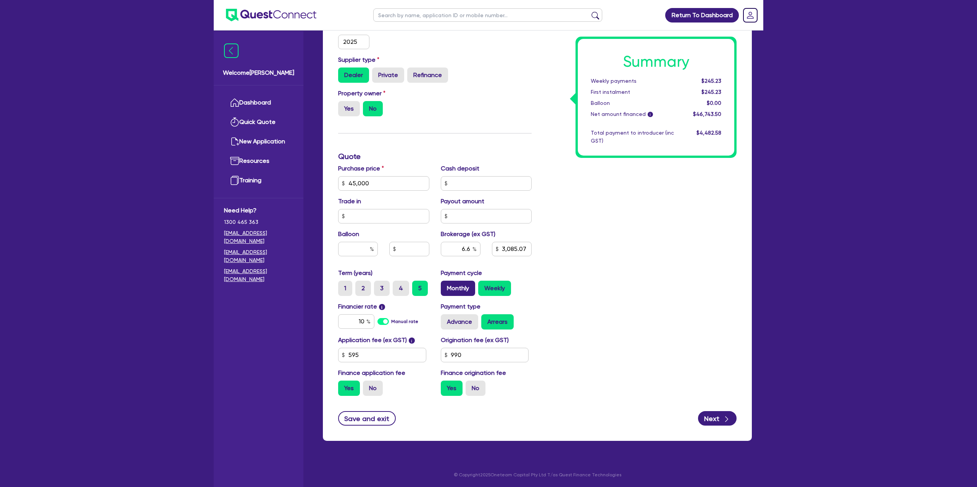
click at [471, 285] on label "Monthly" at bounding box center [458, 288] width 34 height 15
click at [446, 285] on input "Monthly" at bounding box center [443, 283] width 5 height 5
radio input "true"
type input "45,000"
type input "3,085.07"
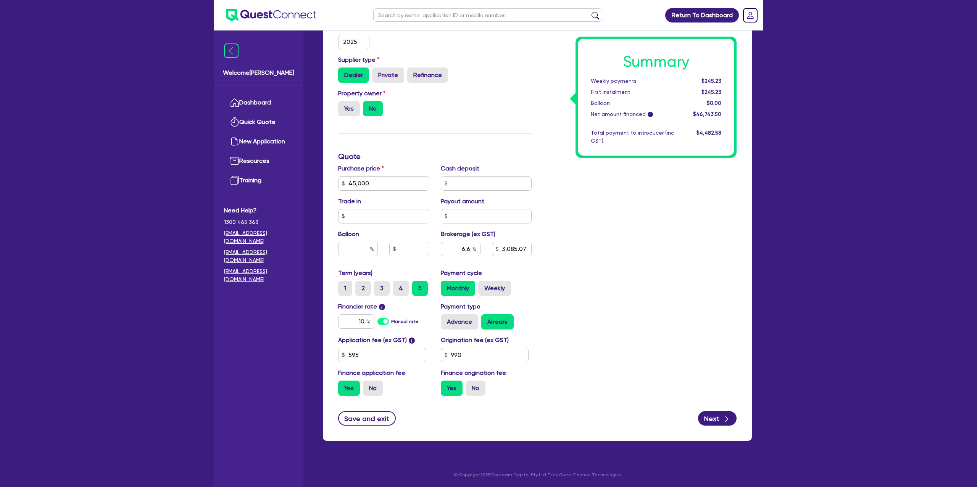
type input "45,000"
type input "3,085.07"
click at [452, 354] on input "990" at bounding box center [485, 355] width 88 height 14
type input "45,000"
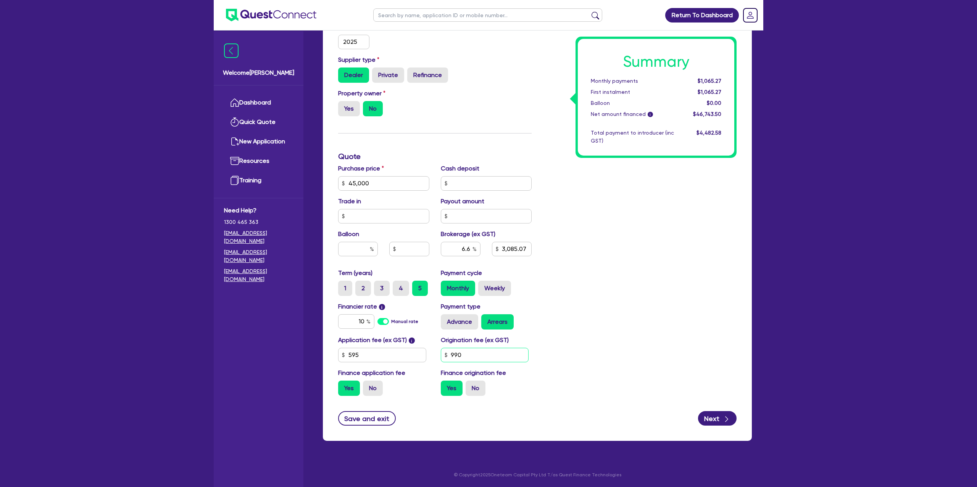
type input "3,085.07"
type input "45,000"
type input "3,085.07"
type input "0"
type input "45,000"
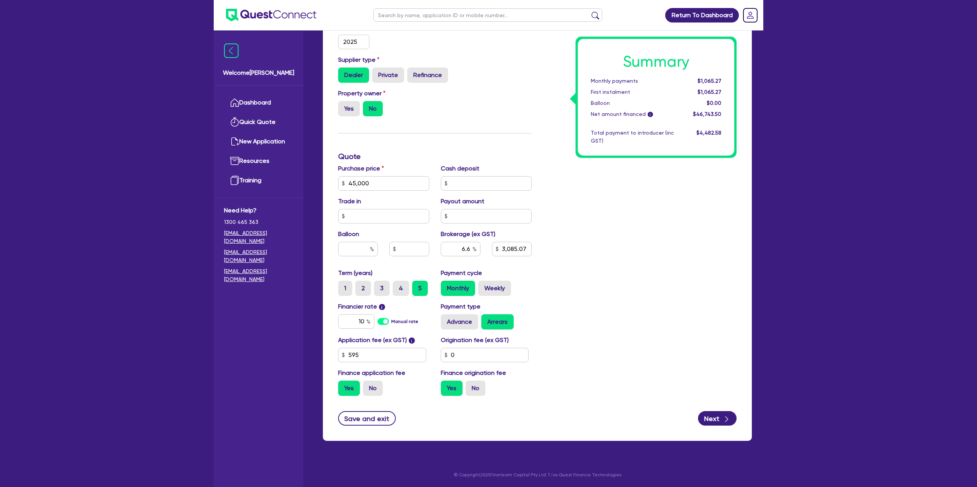
type input "3,085.07"
type input "45,000"
type input "3,013.2"
click at [729, 313] on div "Summary Monthly payments $1,040.45 First instalment $1,040.45 Balloon $0.00 Net…" at bounding box center [639, 156] width 205 height 491
click at [376, 181] on input "45,000" at bounding box center [383, 183] width 91 height 14
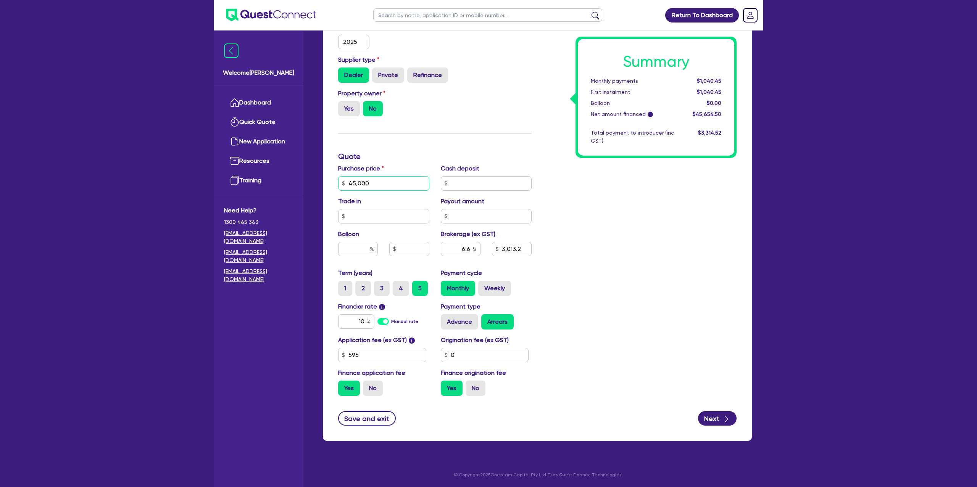
type input "4,500"
type input "3,013.2"
type input "450"
type input "3,013.2"
type input "45"
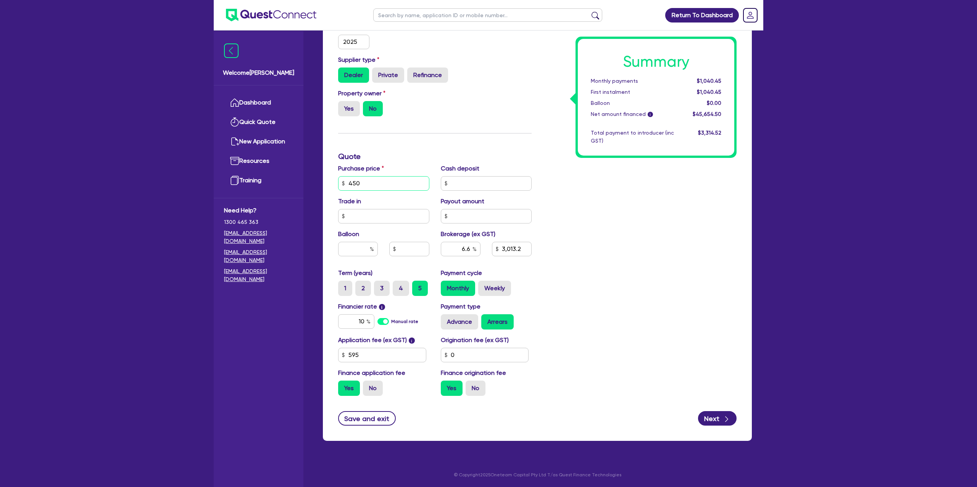
type input "3,013.2"
type input "4"
type input "3,013.2"
type input "40"
type input "3,013.2"
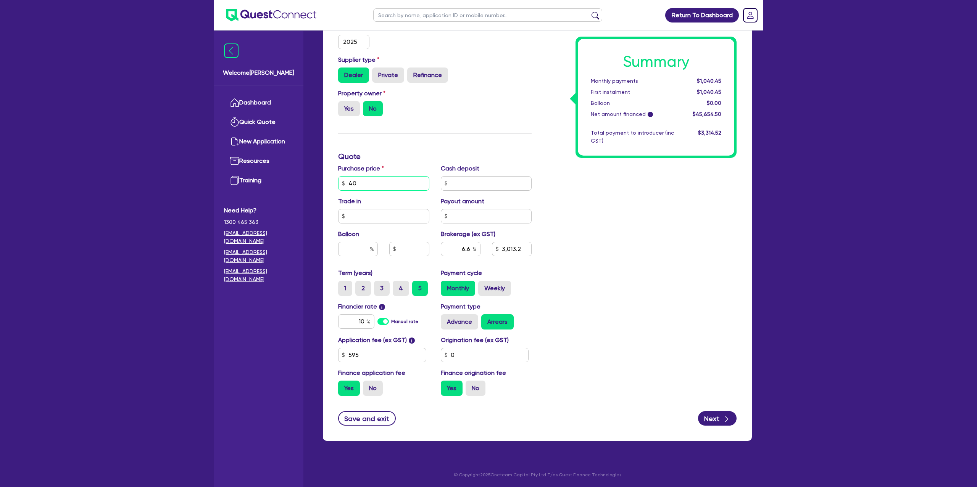
type input "400"
type input "3,013.2"
type input "4,000"
type input "3,013.2"
type input "40,000"
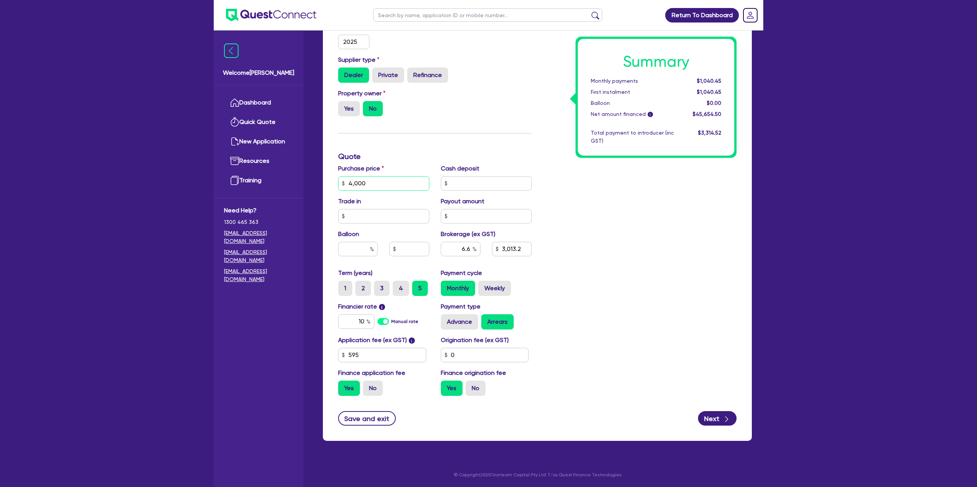
type input "3,013.2"
type input "40,000"
type input "2,683.2"
click at [646, 168] on div "Summary Monthly payments $1,040.45 First instalment $1,040.45 Balloon $0.00 Net…" at bounding box center [639, 156] width 205 height 491
click at [493, 290] on label "Weekly" at bounding box center [494, 288] width 33 height 15
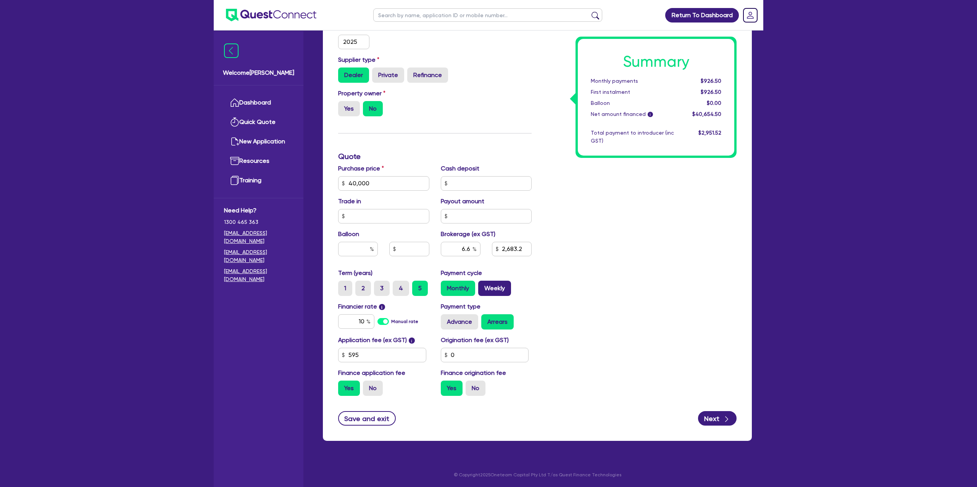
click at [483, 286] on input "Weekly" at bounding box center [480, 283] width 5 height 5
radio input "true"
click at [471, 355] on input "0" at bounding box center [485, 355] width 88 height 14
type input "2,683.2"
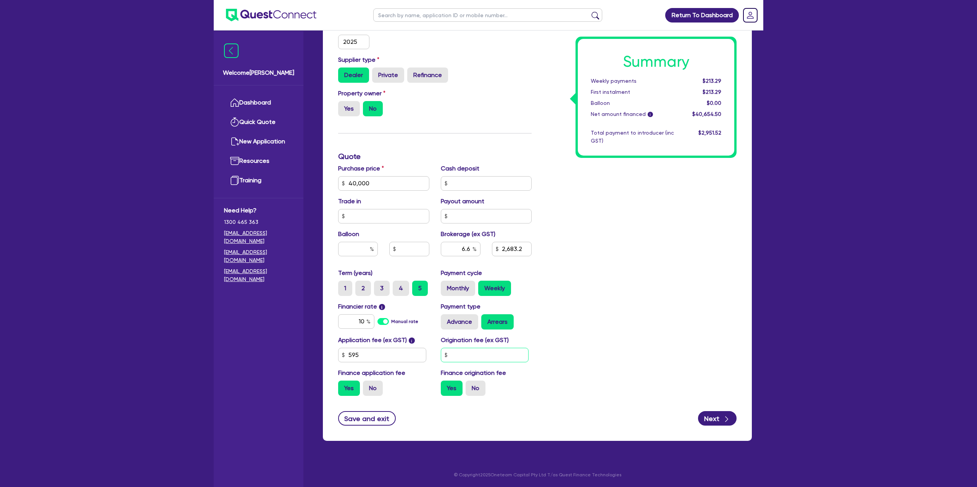
type input "9"
type input "2,683.2"
type input "99"
type input "2,683.2"
type input "990"
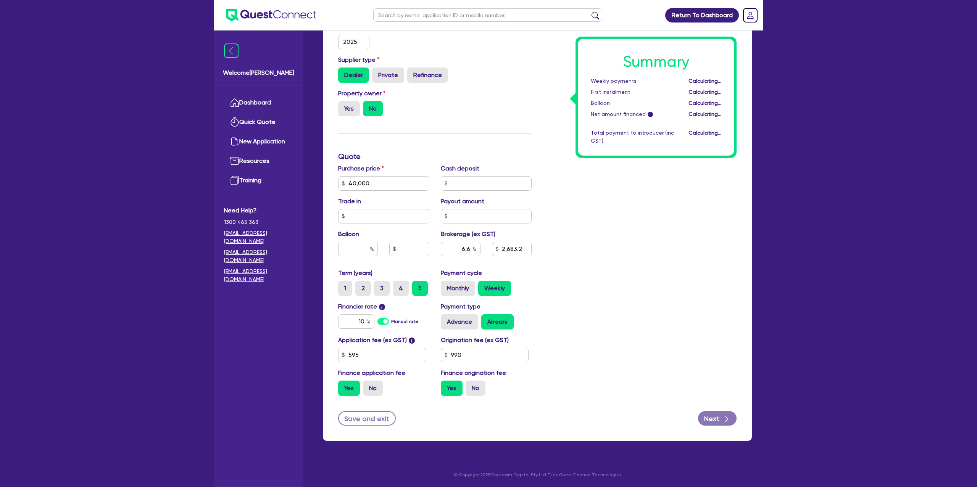
click at [688, 189] on div "Summary Weekly payments Calculating... First instalment Calculating... Balloon …" at bounding box center [639, 156] width 205 height 491
type input "2,755.07"
click at [464, 289] on label "Monthly" at bounding box center [458, 288] width 34 height 15
click at [446, 286] on input "Monthly" at bounding box center [443, 283] width 5 height 5
radio input "true"
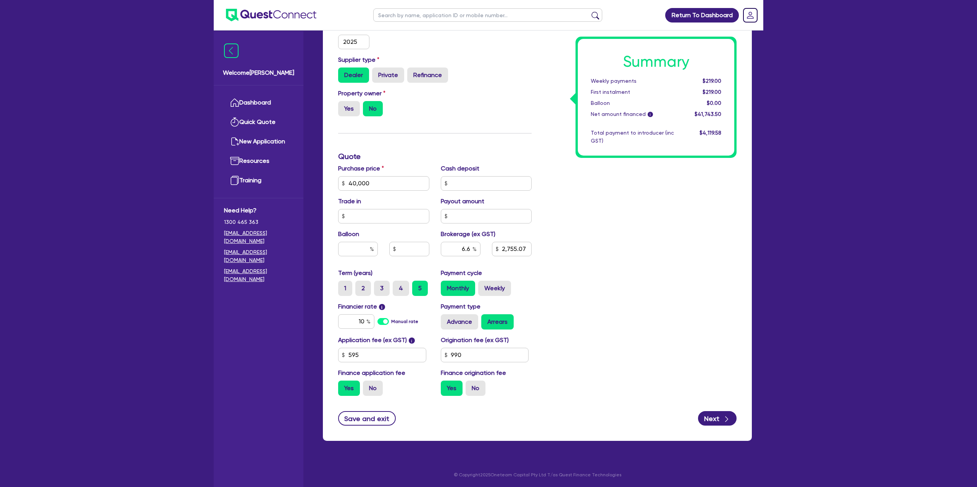
type input "2,755.07"
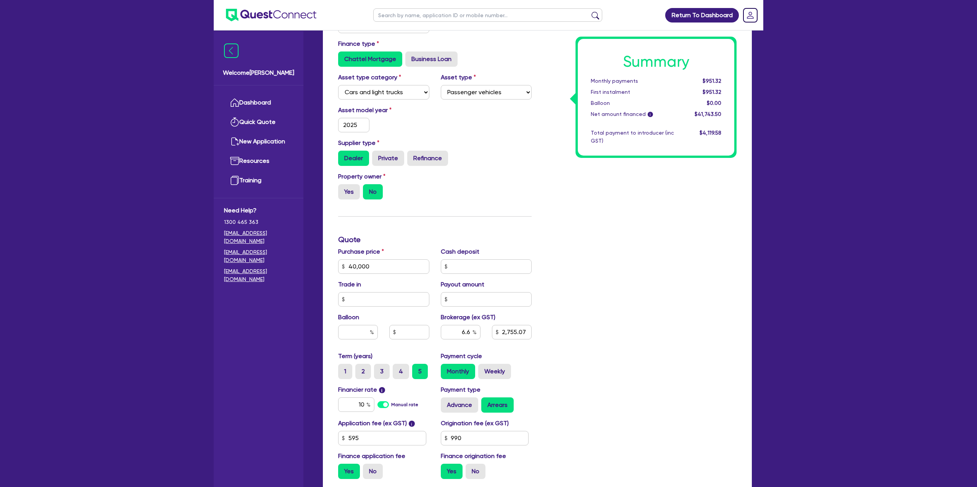
scroll to position [0, 0]
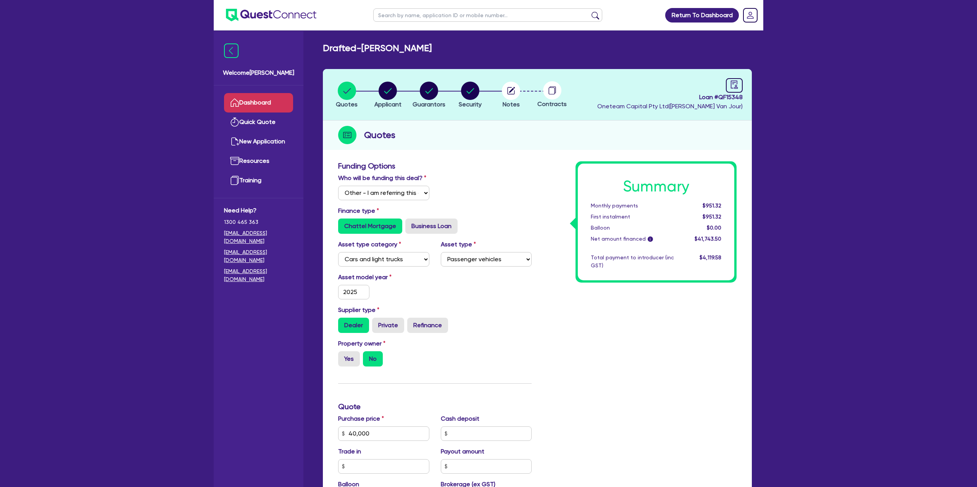
click at [279, 94] on link "Dashboard" at bounding box center [258, 102] width 69 height 19
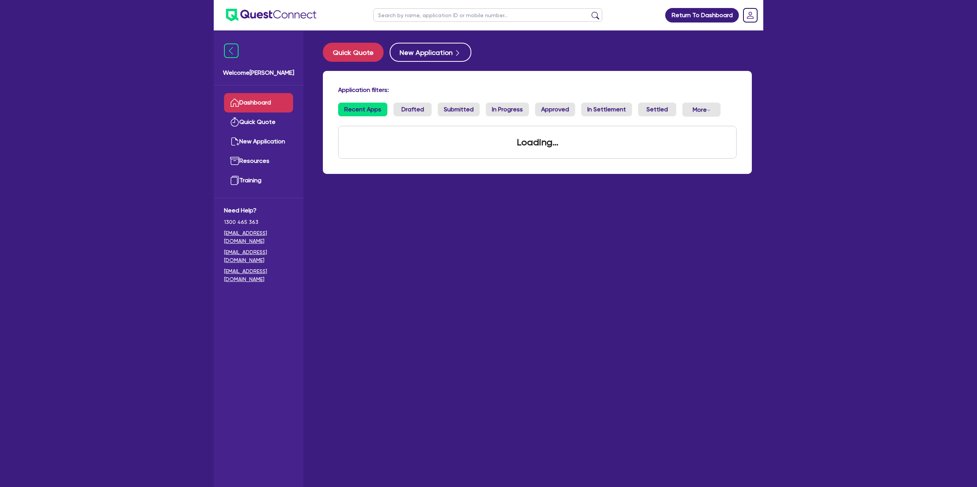
click at [275, 98] on link "Dashboard" at bounding box center [258, 102] width 69 height 19
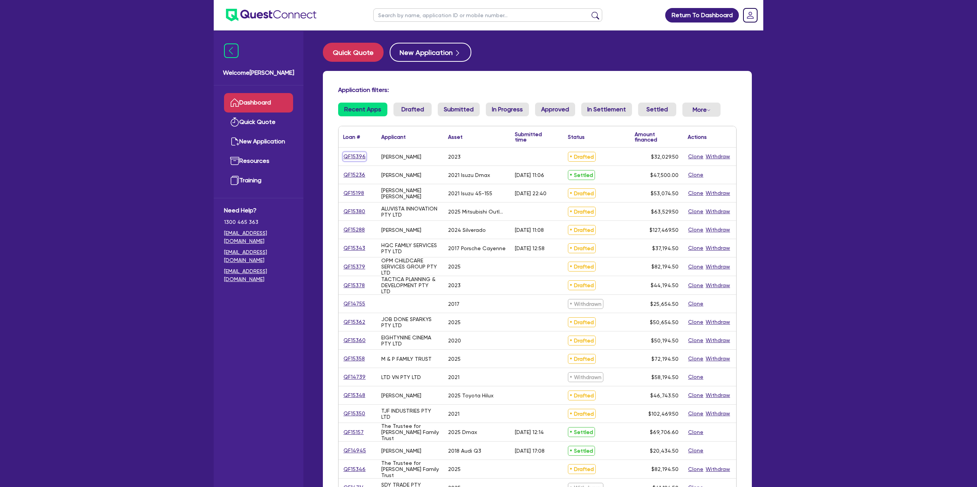
click at [359, 154] on link "QF15396" at bounding box center [354, 156] width 23 height 9
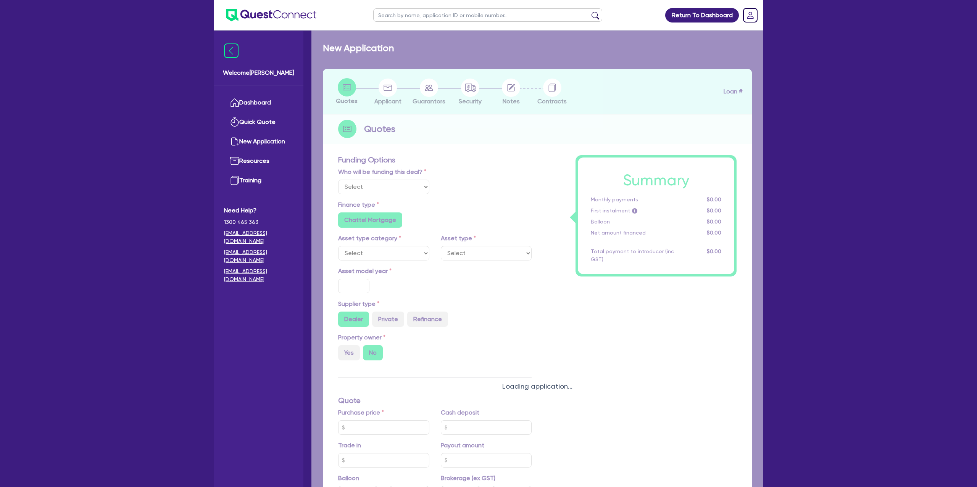
select select "Other"
select select "CARS_AND_LIGHT_TRUCKS"
type input "2023"
type input "30,000"
type input "35"
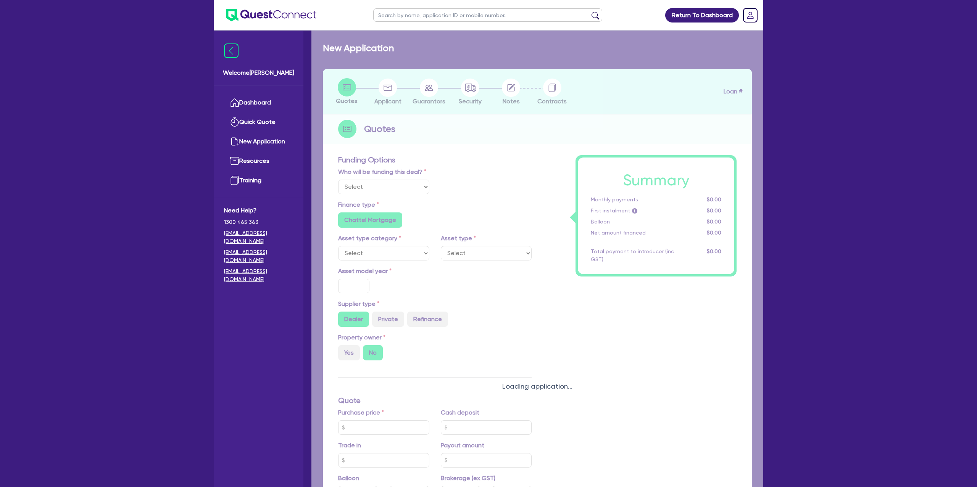
type input "10,500"
radio input "false"
type input "8.99"
radio input "false"
type input "1,250"
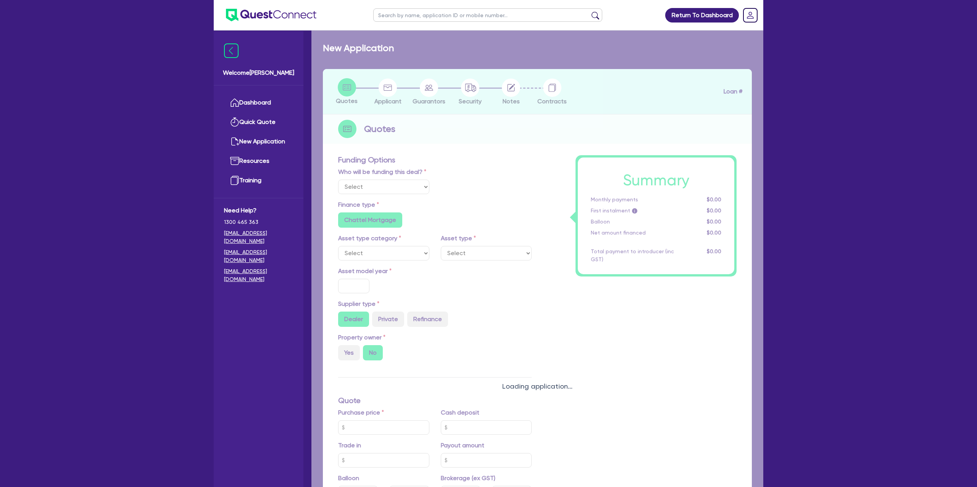
radio input "true"
select select "PASSENGER_VEHICLES"
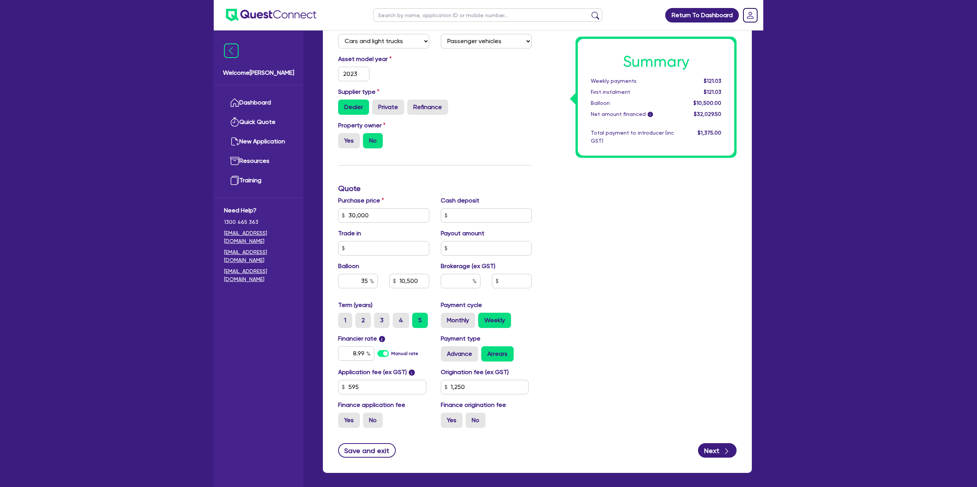
scroll to position [250, 0]
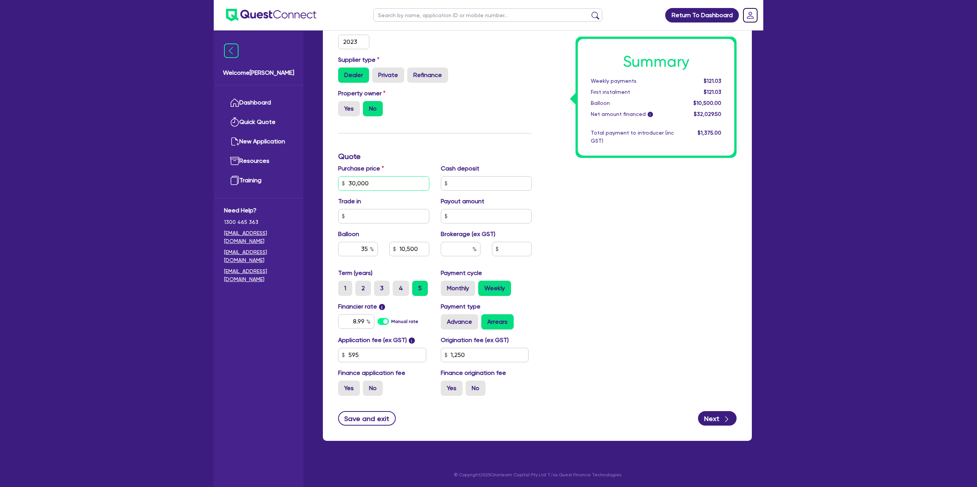
click at [372, 188] on input "30,000" at bounding box center [383, 183] width 91 height 14
type input "3,000"
type input "10,500"
type input "1,250"
type input "30,000"
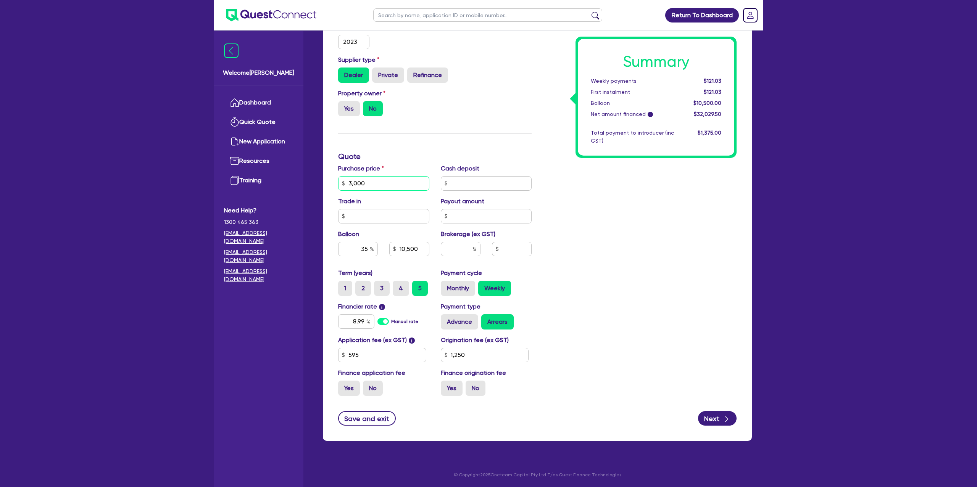
type input "10,500"
type input "1,250"
type input "3,000"
type input "10,500"
type input "1,250"
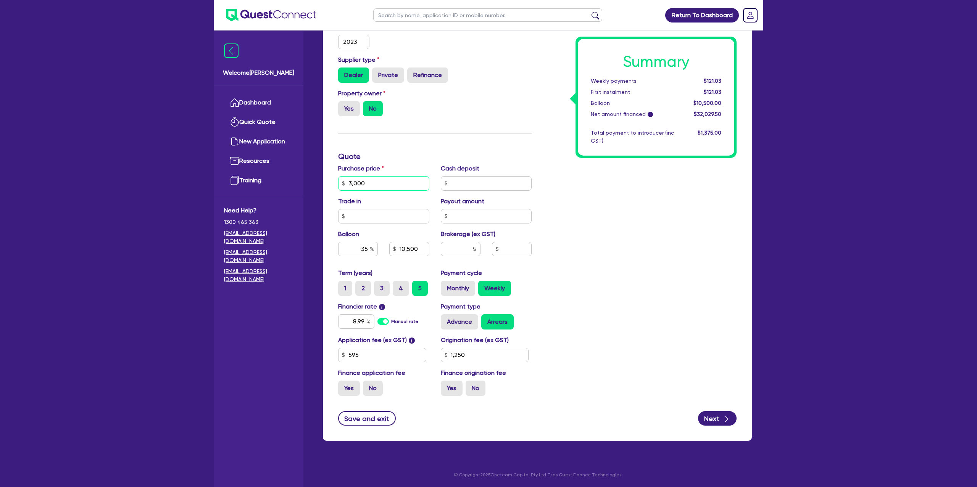
type input "300"
type input "10,500"
type input "1,250"
type input "30"
type input "10,500"
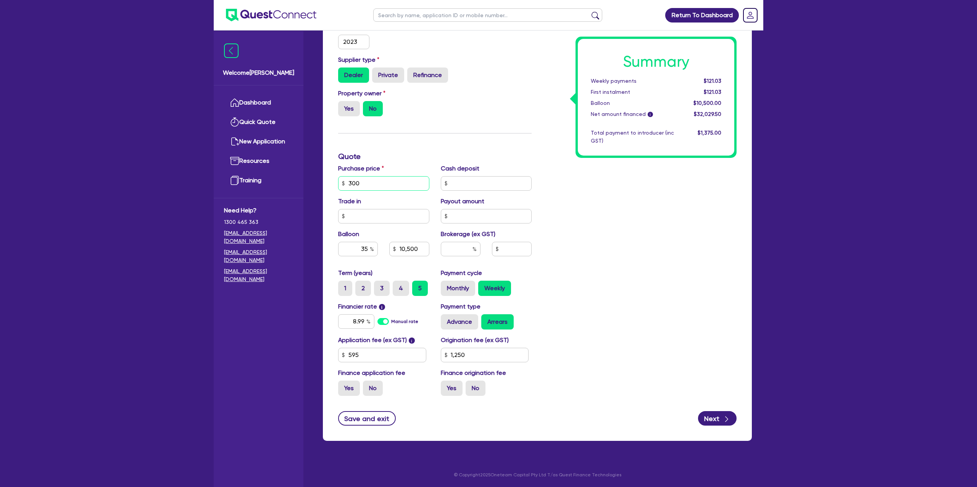
type input "1,250"
type input "3"
type input "10,500"
type input "1,250"
type input "30"
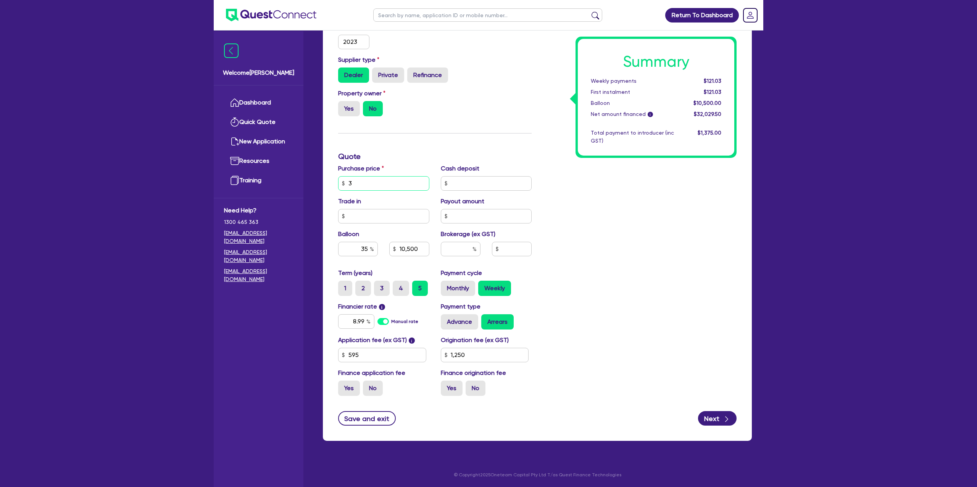
type input "10,500"
type input "1,250"
type input "303"
type input "10,500"
type input "1,250"
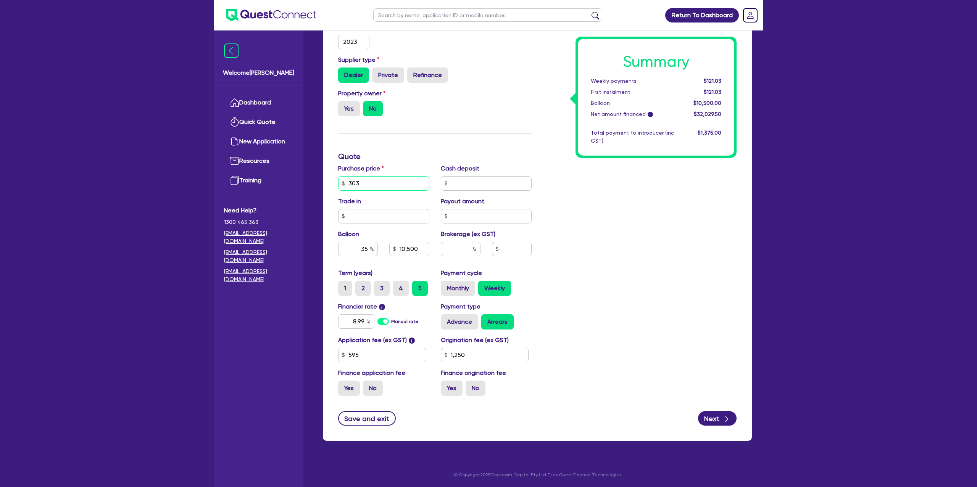
type input "3,032"
type input "10,500"
type input "1,250"
click at [597, 203] on div "Summary Weekly payments Calculating... First instalment Calculating... Balloon …" at bounding box center [639, 156] width 205 height 491
click at [367, 250] on input "35" at bounding box center [358, 249] width 40 height 14
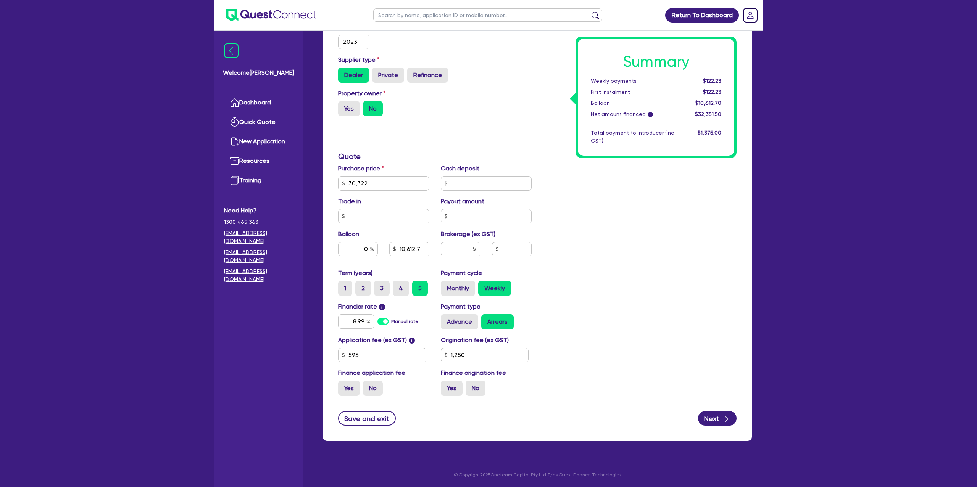
click at [650, 147] on div "Summary Weekly payments $122.23 First instalment $122.23 Balloon $10,612.70 Net…" at bounding box center [656, 97] width 156 height 117
click at [365, 319] on input "8.99" at bounding box center [356, 321] width 36 height 14
click at [368, 248] on input "0" at bounding box center [358, 249] width 40 height 14
drag, startPoint x: 696, startPoint y: 286, endPoint x: 691, endPoint y: 282, distance: 7.3
click at [696, 286] on div "Summary Weekly payments $154.59 First instalment $154.59 Balloon $0.00 Net amou…" at bounding box center [639, 156] width 205 height 491
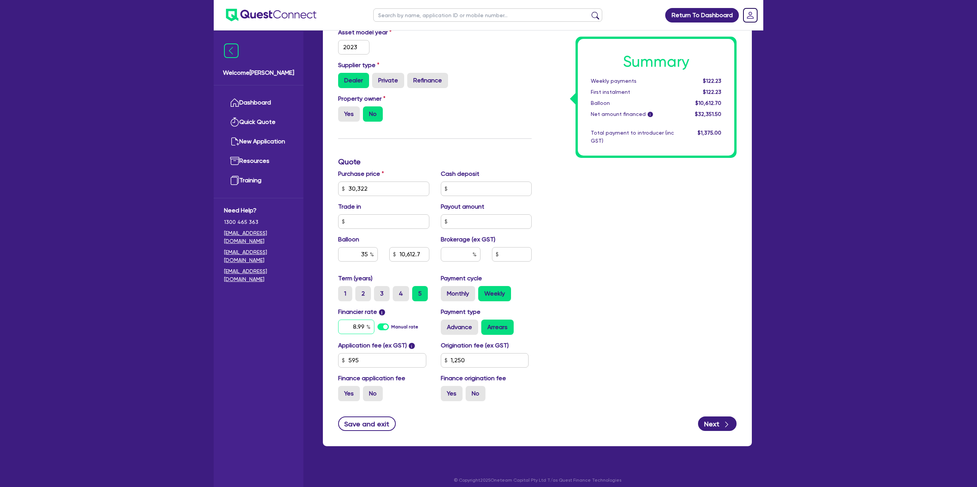
click at [364, 320] on input "8.99" at bounding box center [356, 327] width 36 height 14
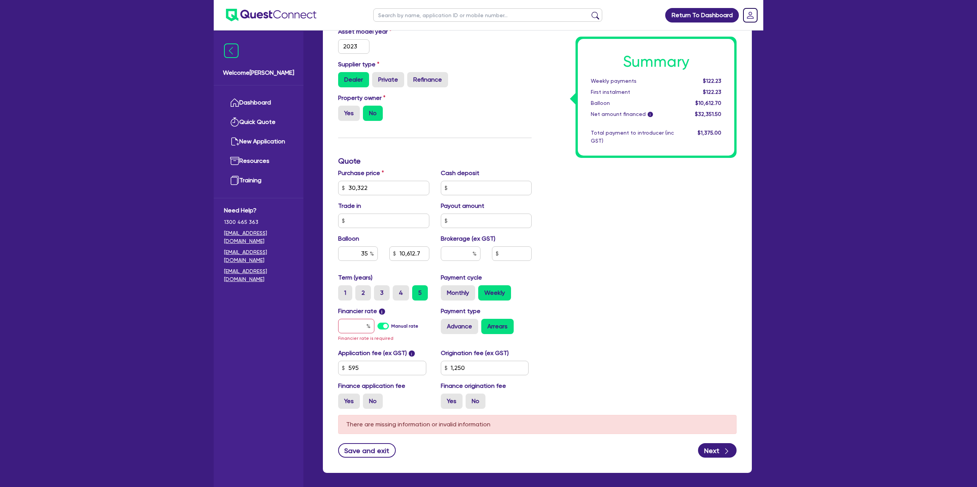
click at [516, 138] on div "Funding Options Who will be funding this deal? Select I will fund 100% I will c…" at bounding box center [434, 165] width 205 height 499
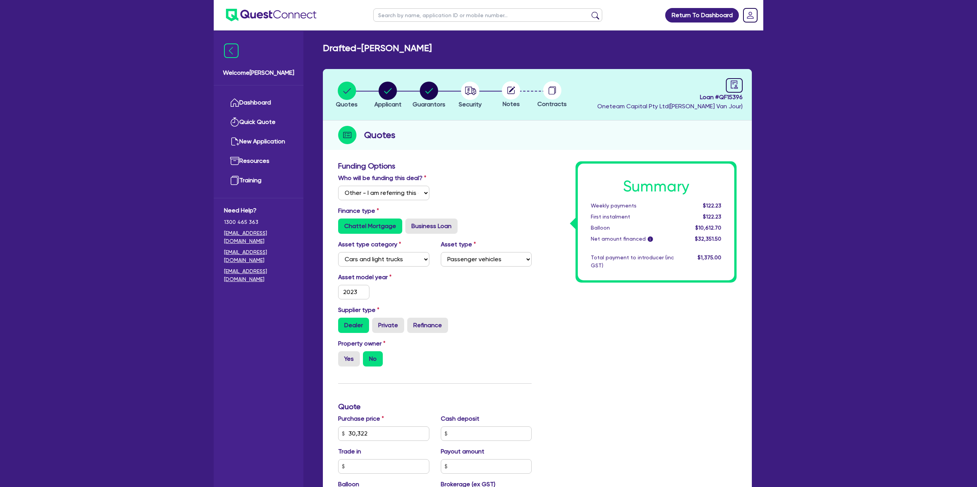
click at [698, 97] on span "Loan # QF15396" at bounding box center [669, 97] width 145 height 9
drag, startPoint x: 698, startPoint y: 97, endPoint x: 747, endPoint y: 96, distance: 48.5
click at [747, 96] on header "Quotes Applicant Guarantors Security Notes Contracts Loan # QF15396 Oneteam Cap…" at bounding box center [537, 95] width 429 height 52
copy span "Loan # QF15396"
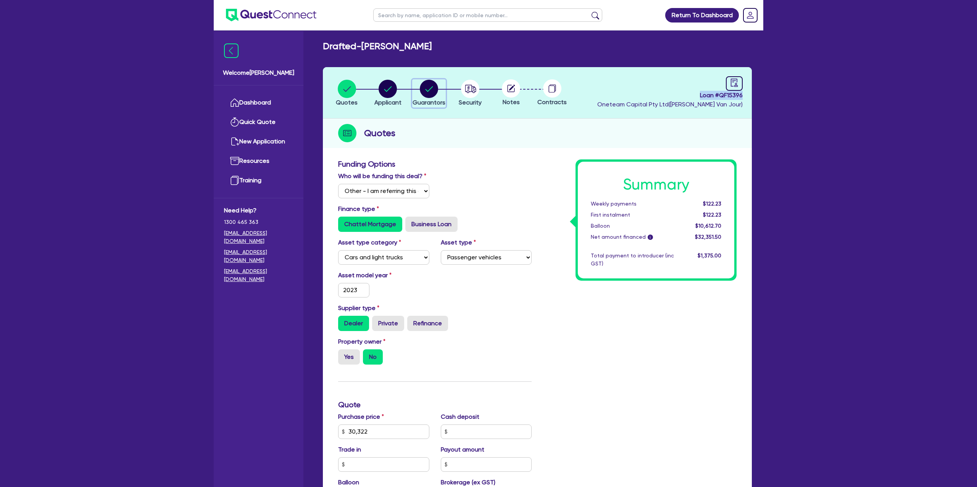
click at [436, 88] on circle "button" at bounding box center [429, 89] width 18 height 18
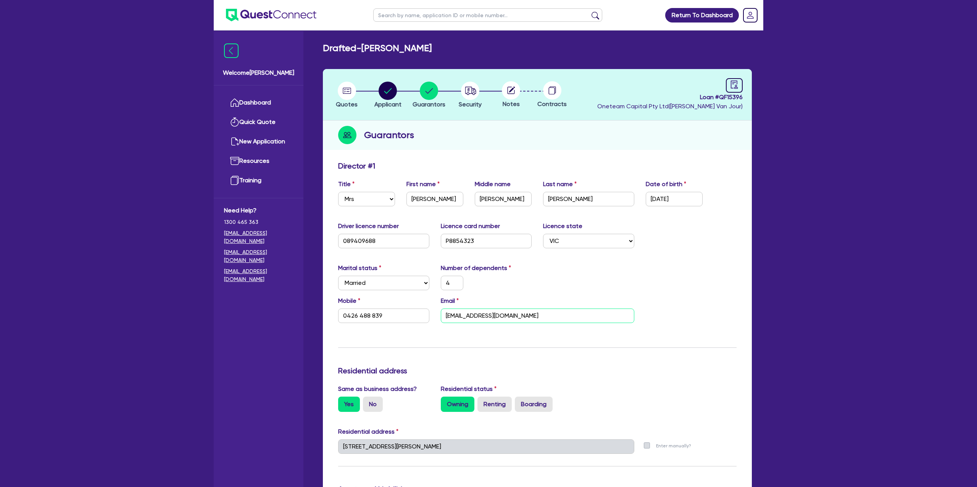
click at [470, 316] on input "sarahhardman87@gmail.com" at bounding box center [537, 316] width 193 height 14
click at [271, 103] on link "Dashboard" at bounding box center [258, 102] width 69 height 19
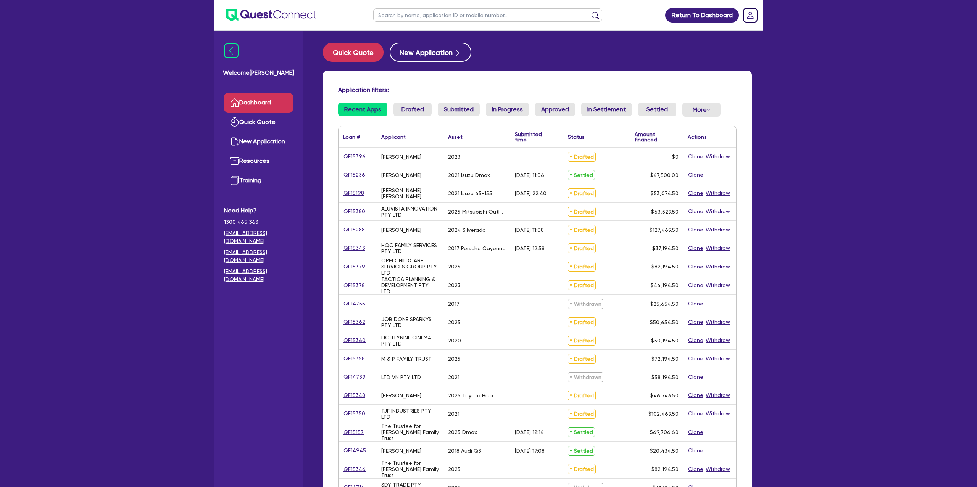
click at [437, 18] on input "text" at bounding box center [487, 14] width 229 height 13
click at [589, 11] on button "submit" at bounding box center [595, 16] width 12 height 11
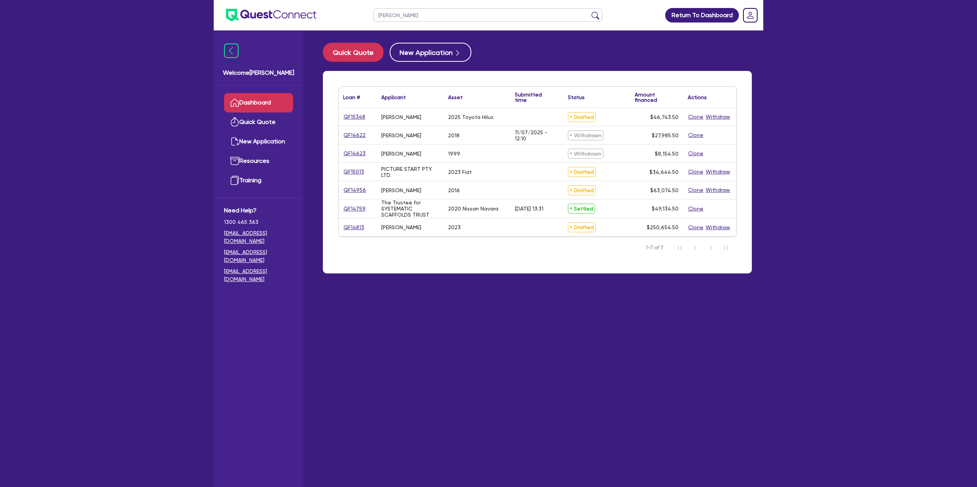
click at [267, 101] on link "Dashboard" at bounding box center [258, 102] width 69 height 19
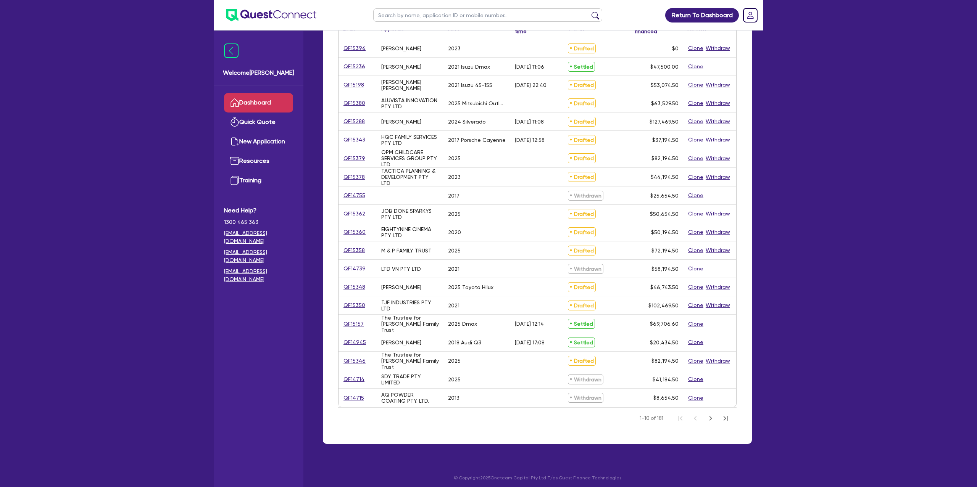
scroll to position [112, 0]
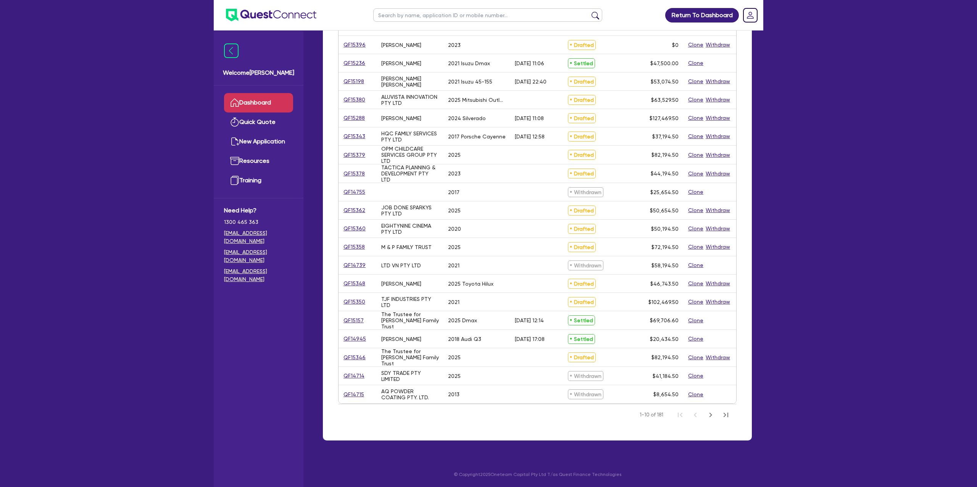
click at [454, 11] on input "text" at bounding box center [487, 14] width 229 height 13
click at [589, 11] on button "submit" at bounding box center [595, 16] width 12 height 11
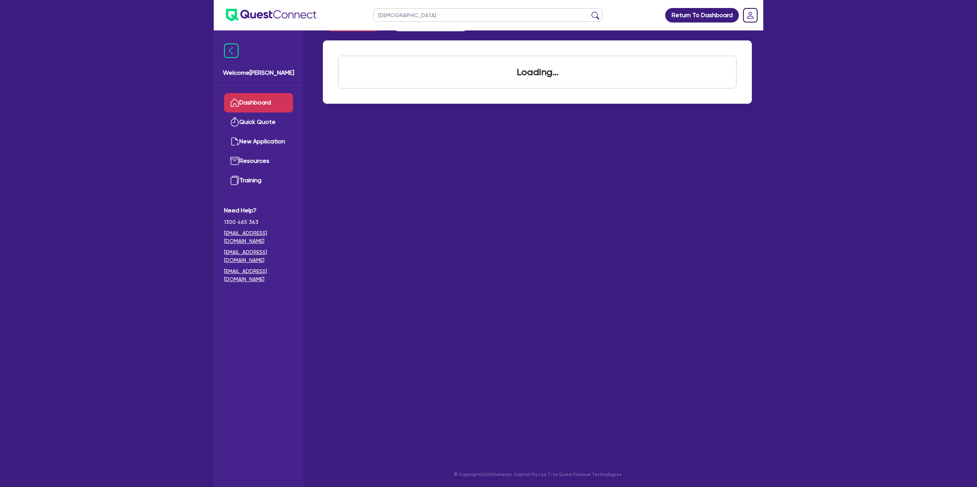
scroll to position [31, 0]
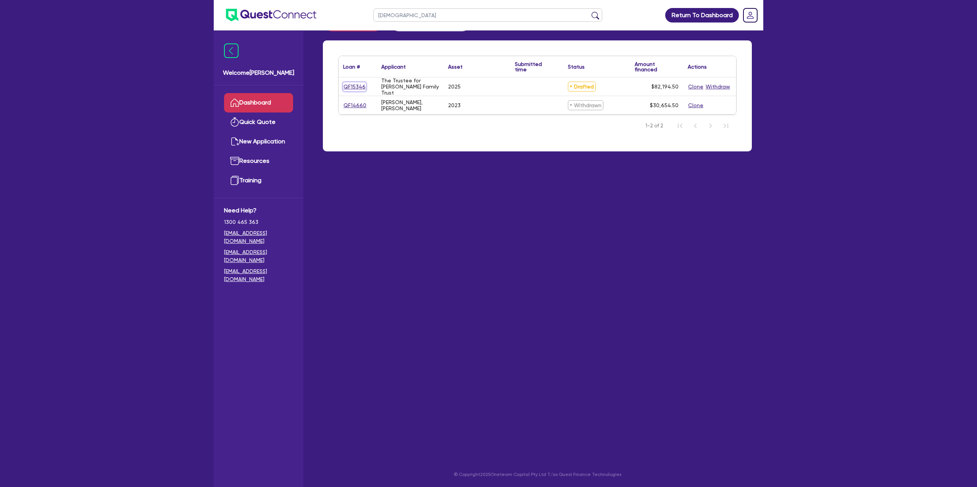
click at [353, 84] on link "QF15346" at bounding box center [354, 86] width 23 height 9
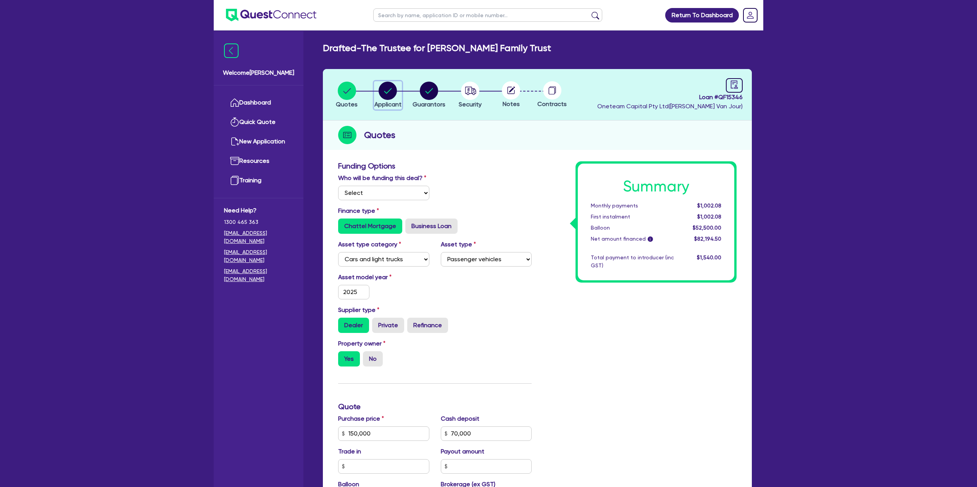
click at [391, 97] on circle "button" at bounding box center [387, 91] width 18 height 18
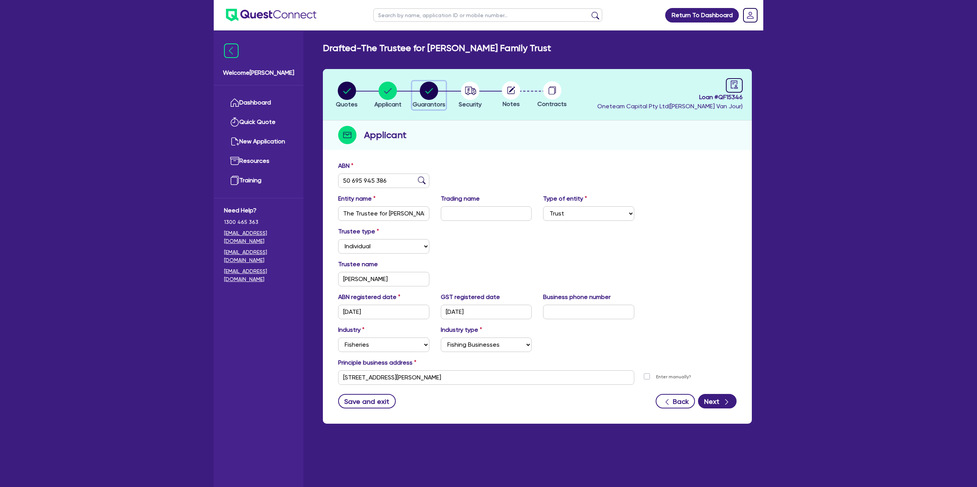
click at [431, 90] on icon "button" at bounding box center [429, 91] width 18 height 18
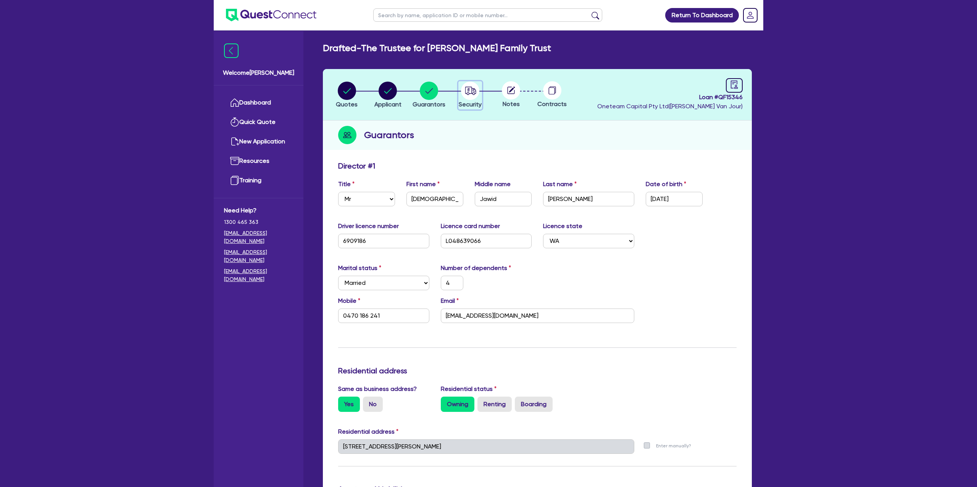
click at [472, 91] on circle "button" at bounding box center [470, 91] width 18 height 18
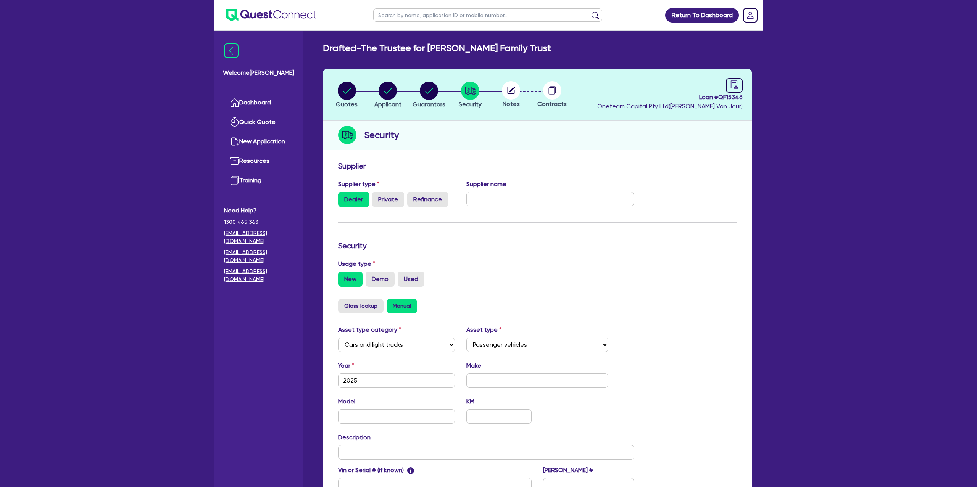
click at [511, 88] on circle at bounding box center [511, 90] width 18 height 18
click at [740, 80] on div at bounding box center [734, 85] width 17 height 14
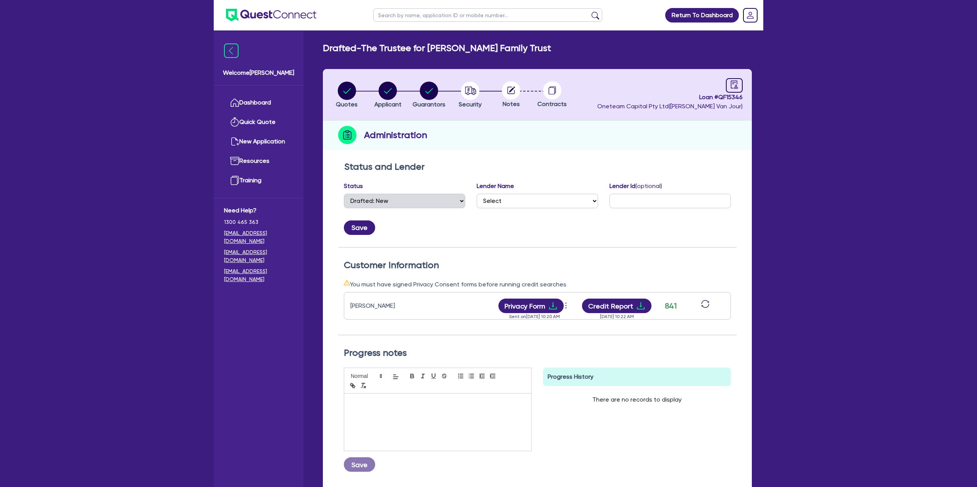
scroll to position [65, 0]
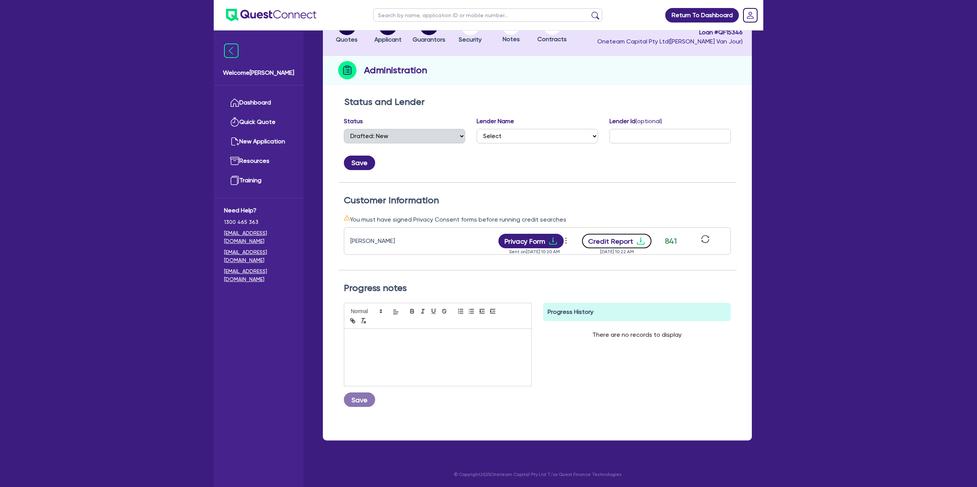
click at [641, 243] on icon "download" at bounding box center [640, 241] width 9 height 9
click at [614, 124] on label "Lender Id (optional)" at bounding box center [635, 121] width 53 height 9
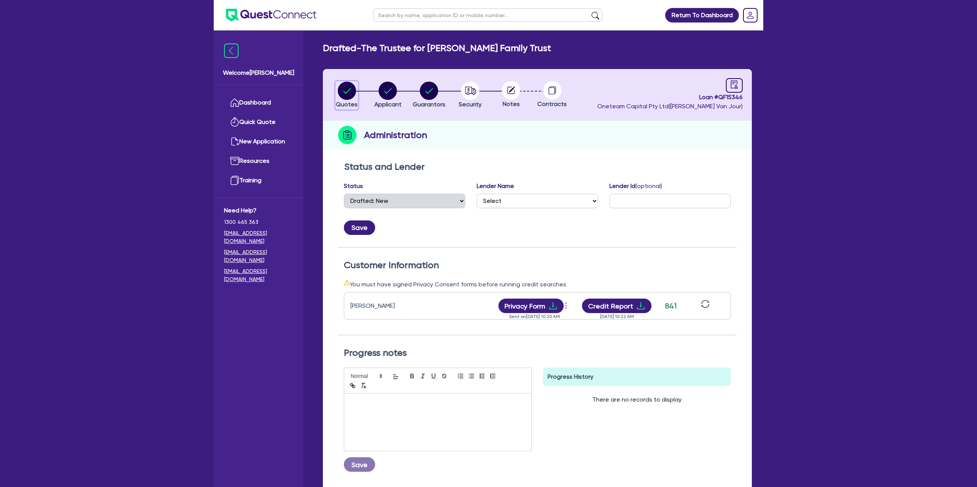
click at [344, 89] on circle "button" at bounding box center [347, 91] width 18 height 18
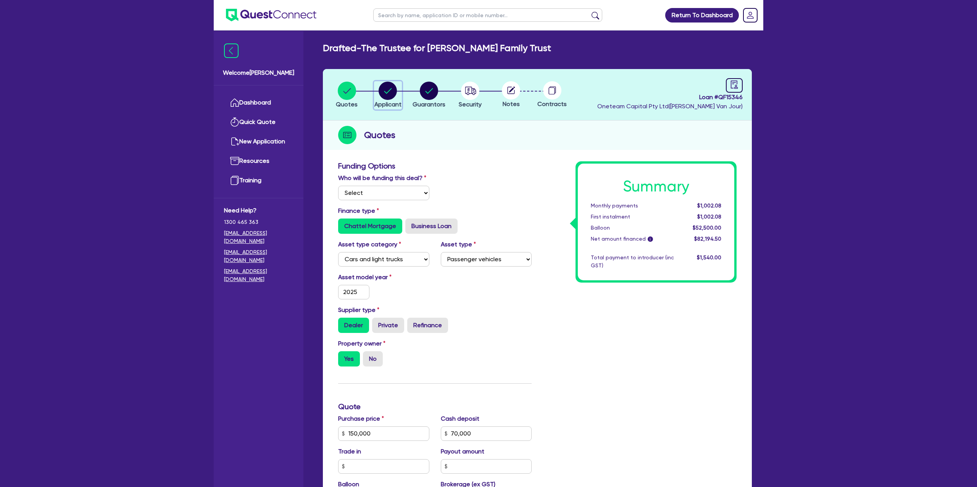
click at [388, 95] on circle "button" at bounding box center [387, 91] width 18 height 18
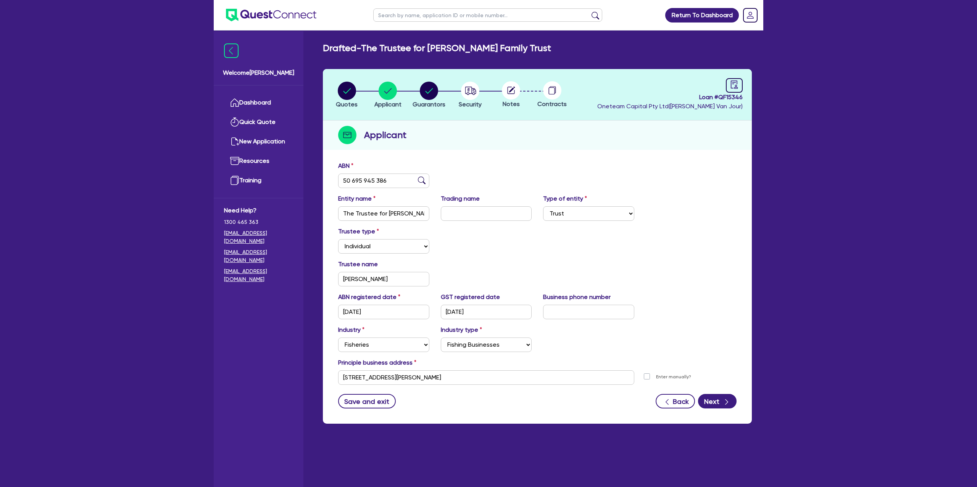
click at [276, 97] on link "Dashboard" at bounding box center [258, 102] width 69 height 19
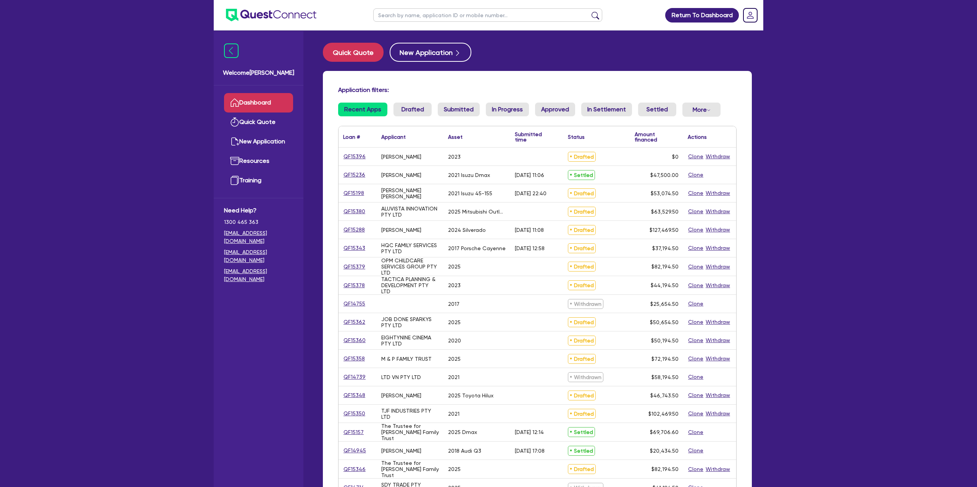
click at [417, 14] on input "text" at bounding box center [487, 14] width 229 height 13
click at [589, 11] on button "submit" at bounding box center [595, 16] width 12 height 11
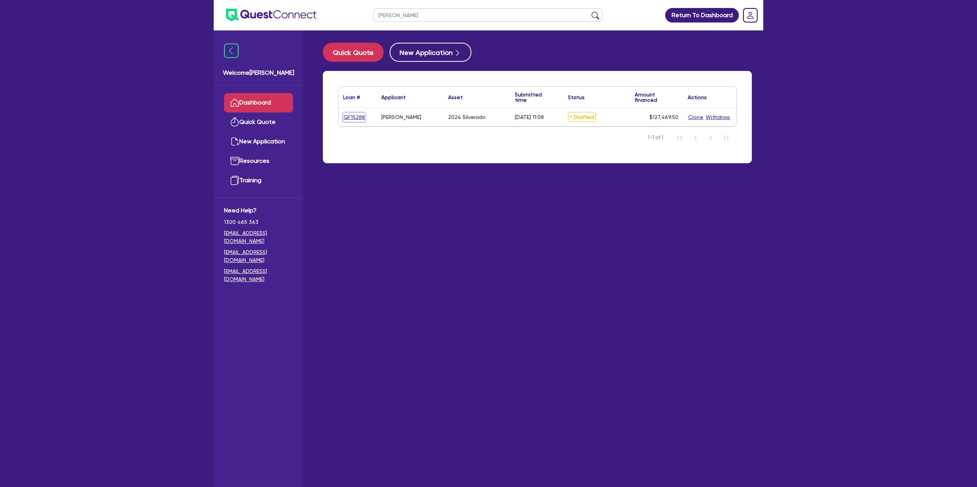
click at [353, 118] on link "QF15288" at bounding box center [354, 117] width 22 height 9
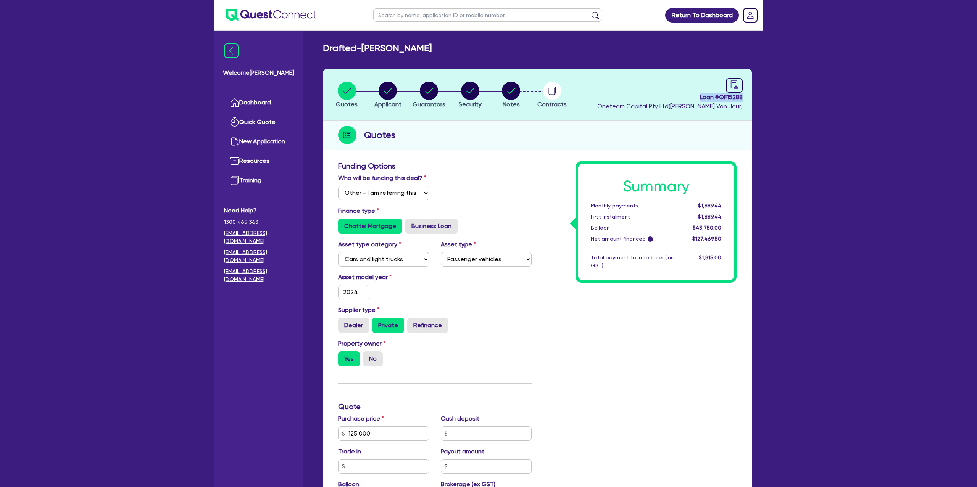
drag, startPoint x: 699, startPoint y: 95, endPoint x: 746, endPoint y: 95, distance: 46.5
click at [746, 95] on header "Quotes Applicant Guarantors Security Notes Contracts Loan # QF15288 Oneteam Cap…" at bounding box center [537, 95] width 429 height 52
copy span "Loan # QF15288"
click at [699, 96] on span "Loan # QF15288" at bounding box center [669, 97] width 145 height 9
drag, startPoint x: 699, startPoint y: 96, endPoint x: 773, endPoint y: 101, distance: 74.2
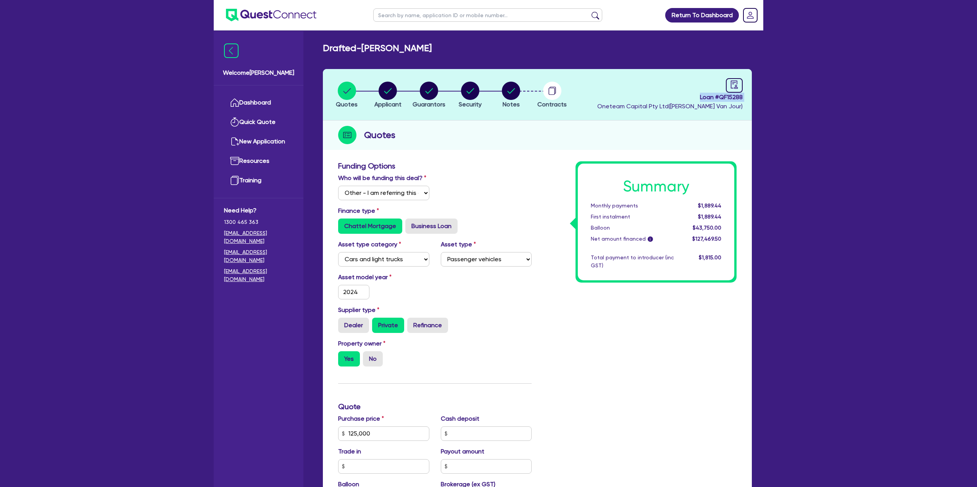
click at [773, 101] on div "Return To Dashboard Edit Profile Logout Welcome Gabriel Dashboard Quick Quote N…" at bounding box center [488, 369] width 977 height 738
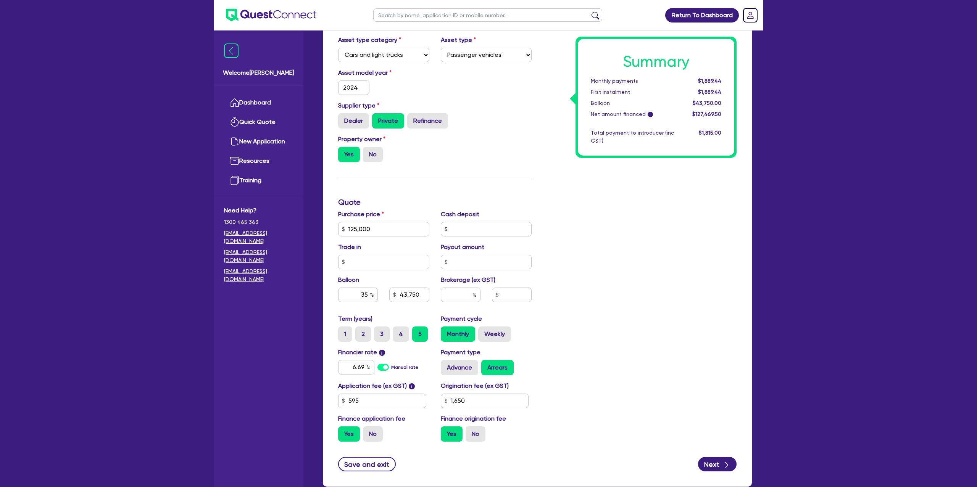
scroll to position [250, 0]
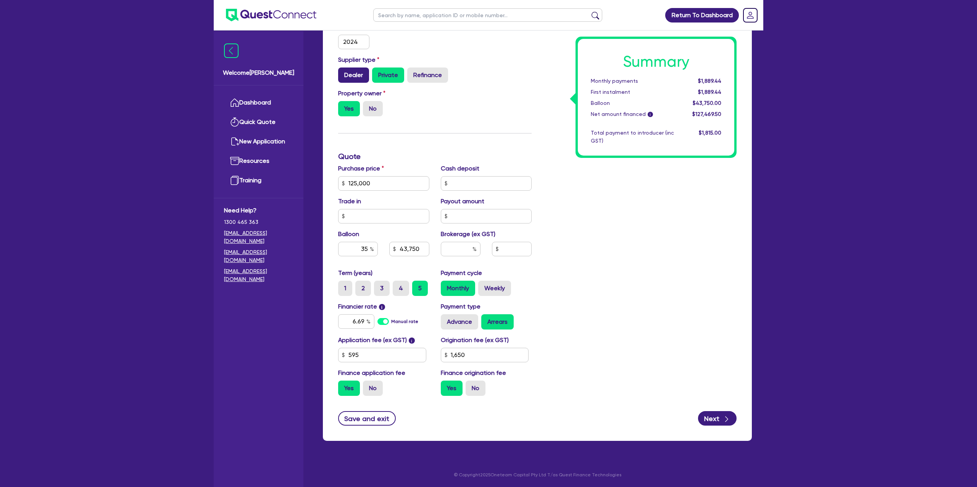
click at [357, 74] on label "Dealer" at bounding box center [353, 75] width 31 height 15
click at [343, 72] on input "Dealer" at bounding box center [340, 70] width 5 height 5
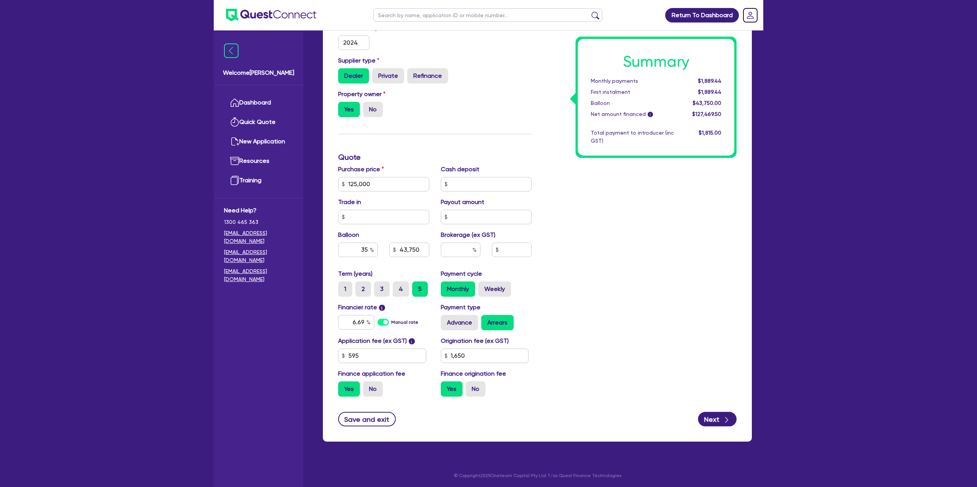
click at [422, 117] on div "Property owner Yes No" at bounding box center [434, 107] width 205 height 34
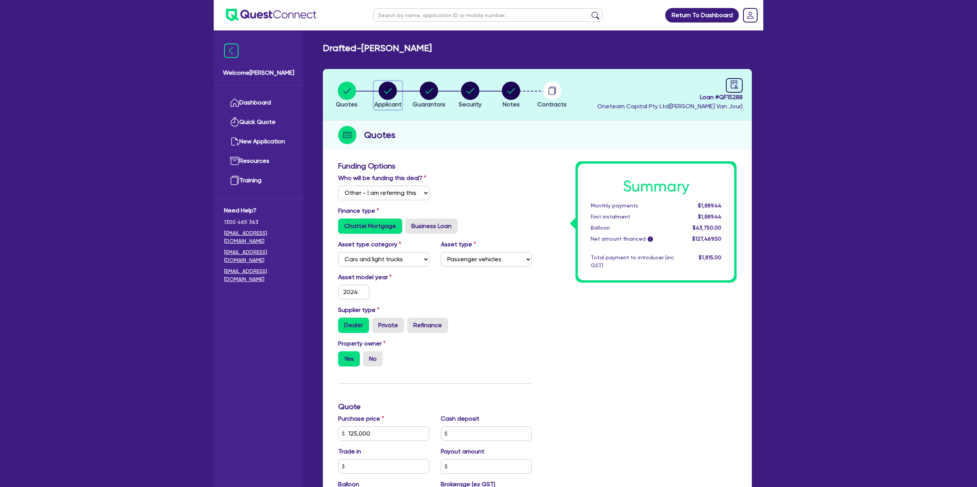
click at [388, 92] on icon "button" at bounding box center [388, 90] width 8 height 5
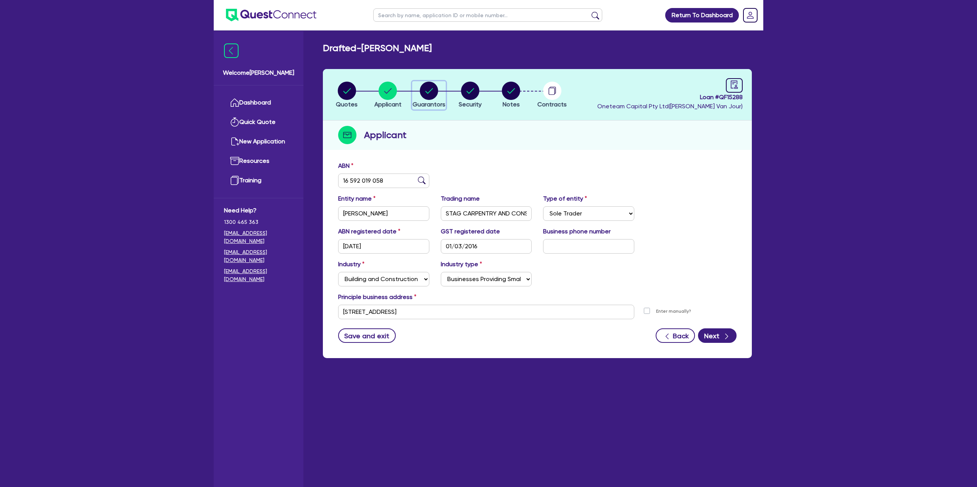
click at [429, 86] on circle "button" at bounding box center [429, 91] width 18 height 18
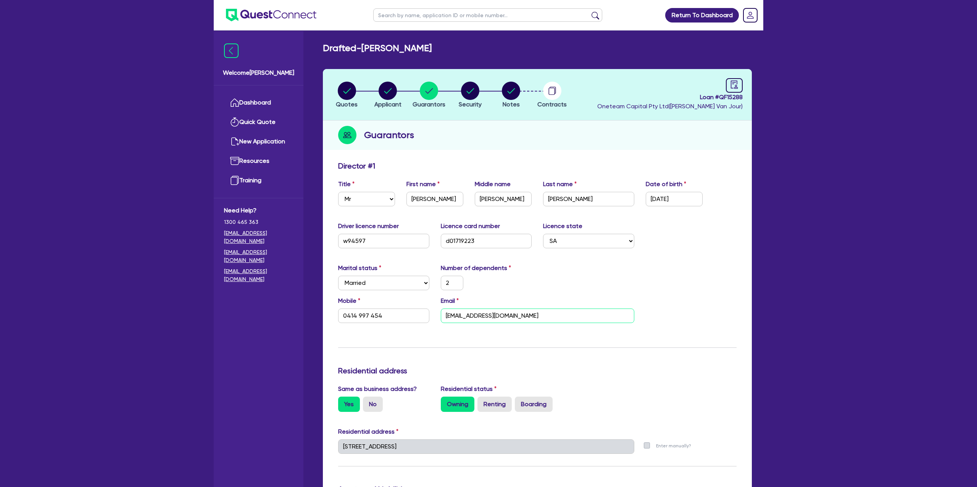
click at [456, 314] on input "Barryjenkins@hotmail.com" at bounding box center [537, 316] width 193 height 14
click at [407, 81] on li "Applicant" at bounding box center [387, 94] width 41 height 27
click at [391, 86] on circle "button" at bounding box center [387, 91] width 18 height 18
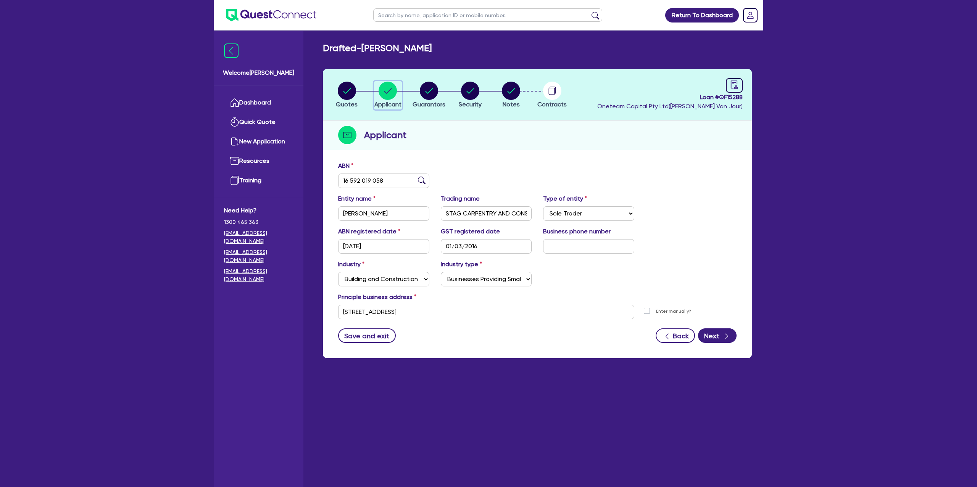
scroll to position [31, 0]
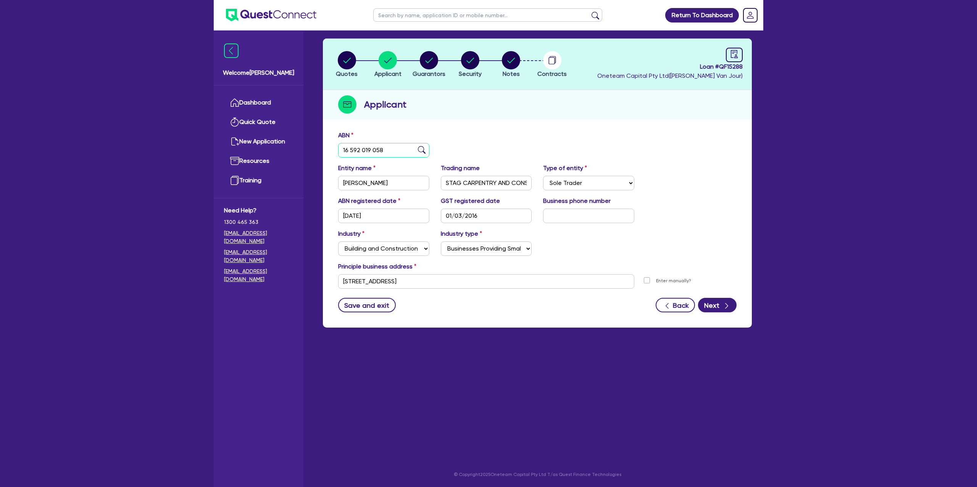
click at [364, 148] on input "16 592 019 058" at bounding box center [383, 150] width 91 height 14
click at [364, 149] on input "16 592 019 058" at bounding box center [383, 150] width 91 height 14
click at [507, 136] on div "ABN 16 592 019 058" at bounding box center [537, 147] width 410 height 33
click at [348, 59] on circle "button" at bounding box center [347, 60] width 18 height 18
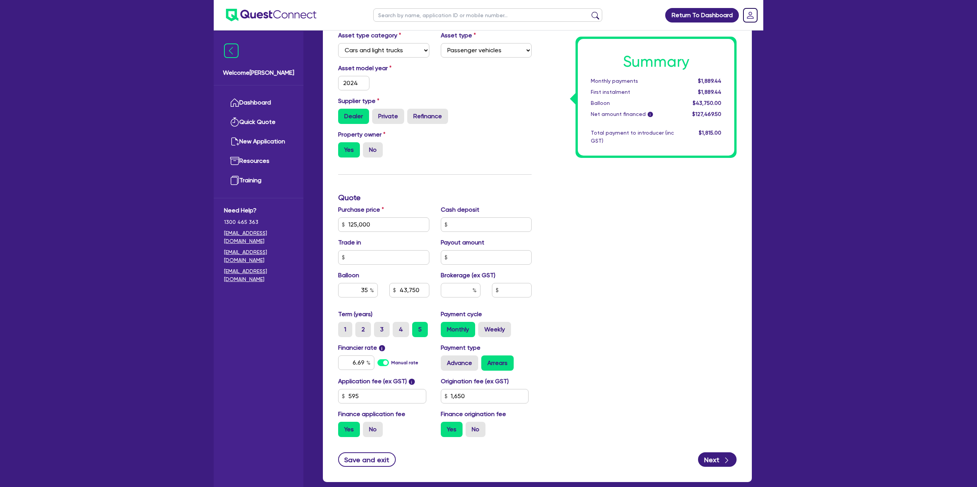
scroll to position [209, 0]
click at [455, 292] on input "text" at bounding box center [461, 290] width 40 height 14
click at [701, 306] on div "Summary Monthly payments $1,889.44 First instalment $1,889.44 Balloon $43,750.0…" at bounding box center [639, 197] width 205 height 491
click at [370, 460] on button "Save and exit" at bounding box center [367, 459] width 58 height 14
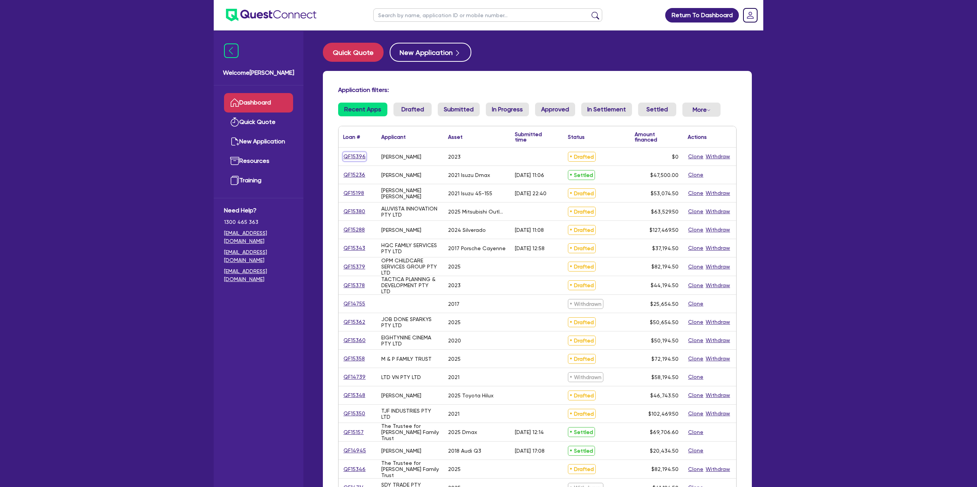
click at [356, 157] on link "QF15396" at bounding box center [354, 156] width 23 height 9
select select "Other"
select select "CARS_AND_LIGHT_TRUCKS"
select select "PASSENGER_VEHICLES"
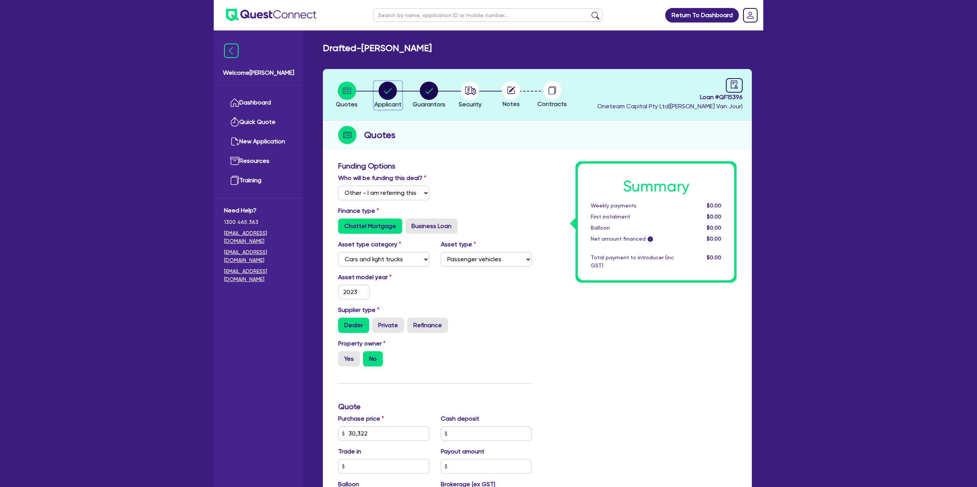
click at [385, 90] on circle "button" at bounding box center [387, 91] width 18 height 18
select select "SOLE_TRADER"
select select "ADMINISTRATIVE_SUPPORT"
select select "ADMINISTRATIVE"
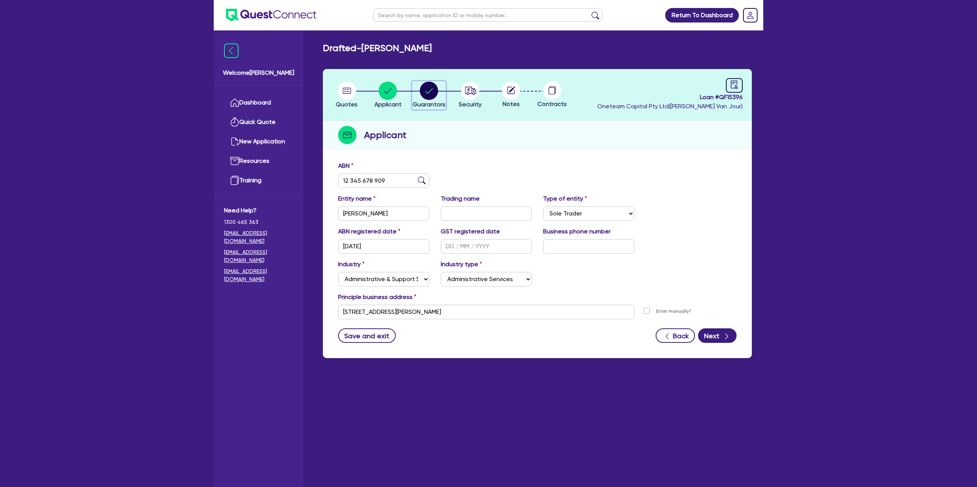
click at [426, 87] on circle "button" at bounding box center [429, 91] width 18 height 18
select select "MRS"
select select "VIC"
select select "MARRIED"
select select "CASH"
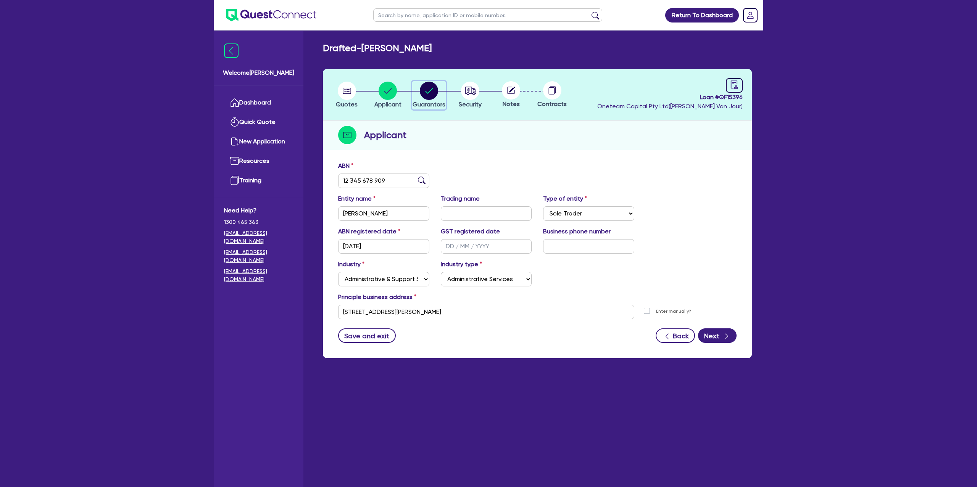
select select "PROPERTY"
select select "VEHICLE_LOAN"
select select "MORTGAGE"
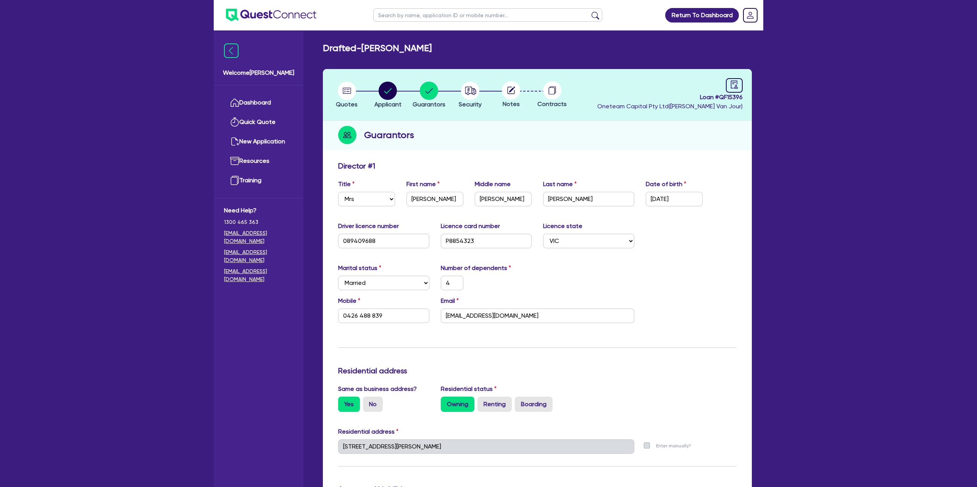
click at [518, 132] on div "Guarantors" at bounding box center [537, 135] width 429 height 29
click at [733, 85] on icon "audit" at bounding box center [734, 85] width 8 height 8
select select "DRAFTED_NEW"
select select "Other"
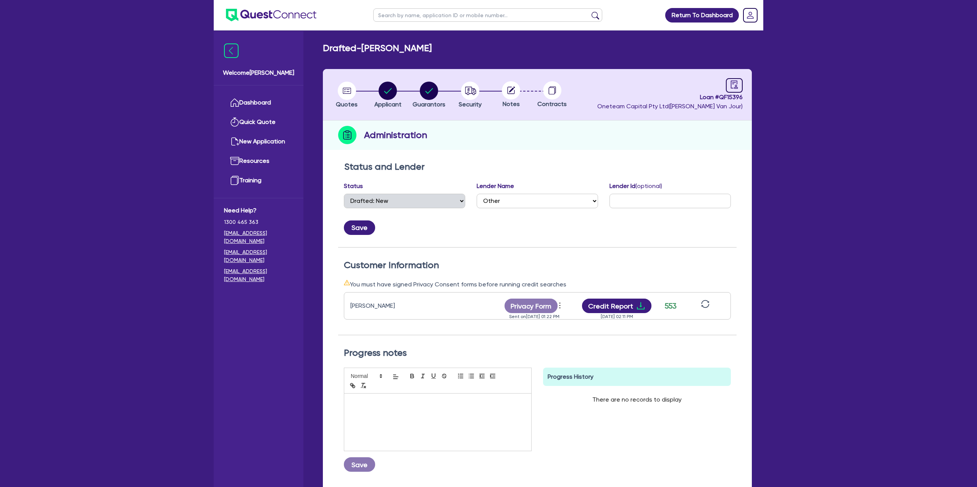
click at [512, 88] on icon at bounding box center [512, 90] width 6 height 6
click at [470, 85] on circle "button" at bounding box center [470, 91] width 18 height 18
select select "CARS_AND_LIGHT_TRUCKS"
select select "PASSENGER_VEHICLES"
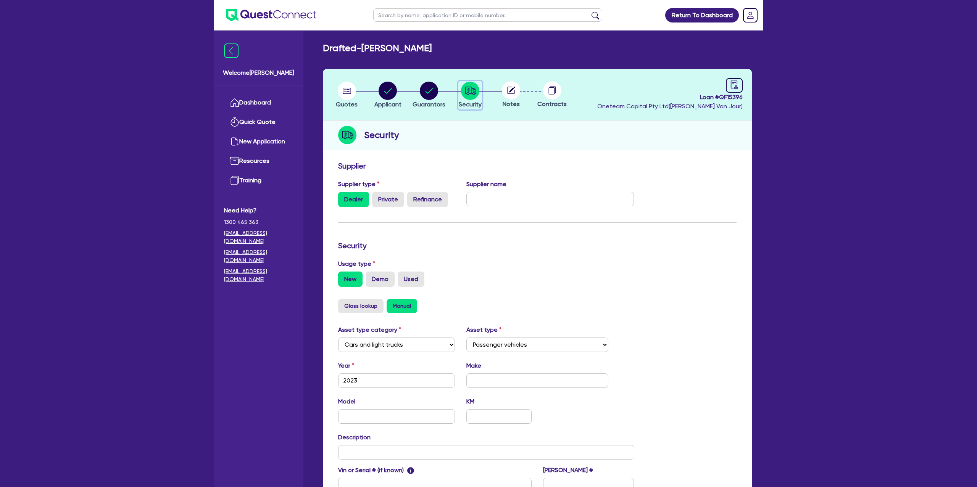
scroll to position [99, 0]
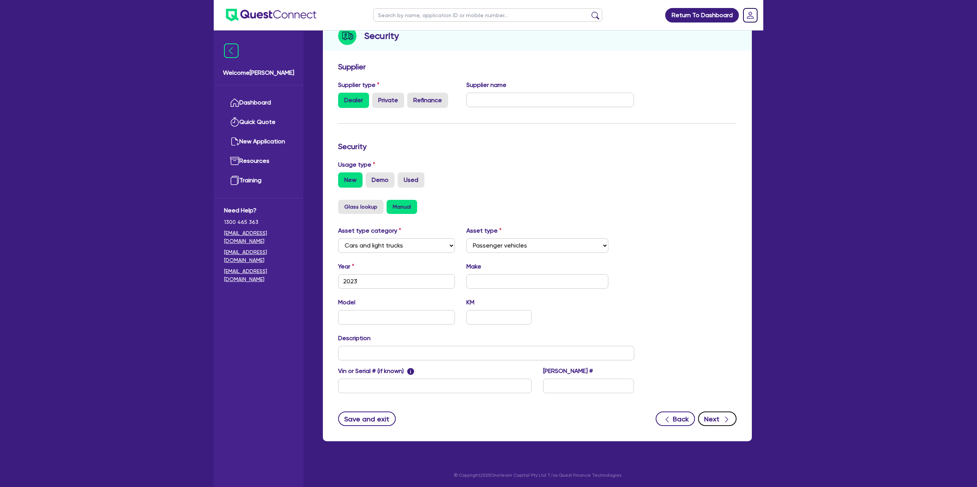
click at [716, 411] on form "Supplier Supplier type Dealer Private Refinance Supplier name Security Usage ty…" at bounding box center [537, 244] width 398 height 364
click at [722, 420] on div "button" at bounding box center [726, 419] width 8 height 10
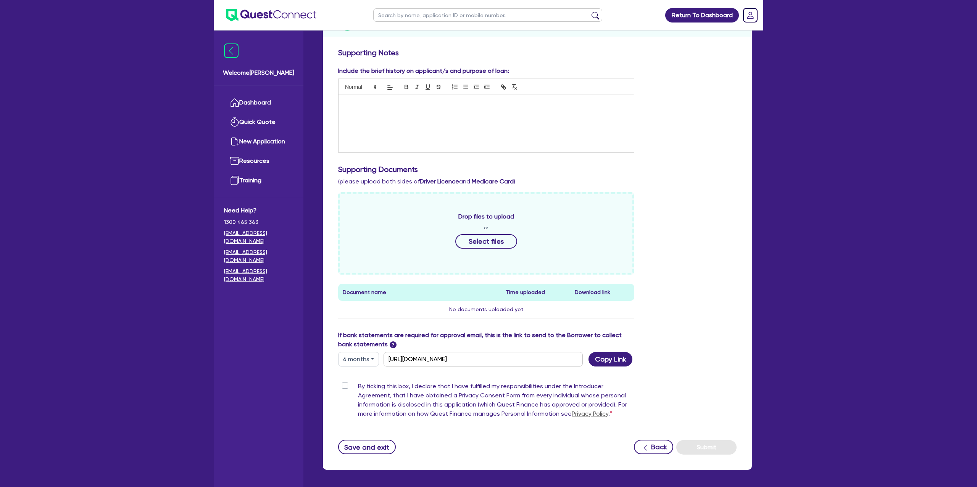
scroll to position [133, 0]
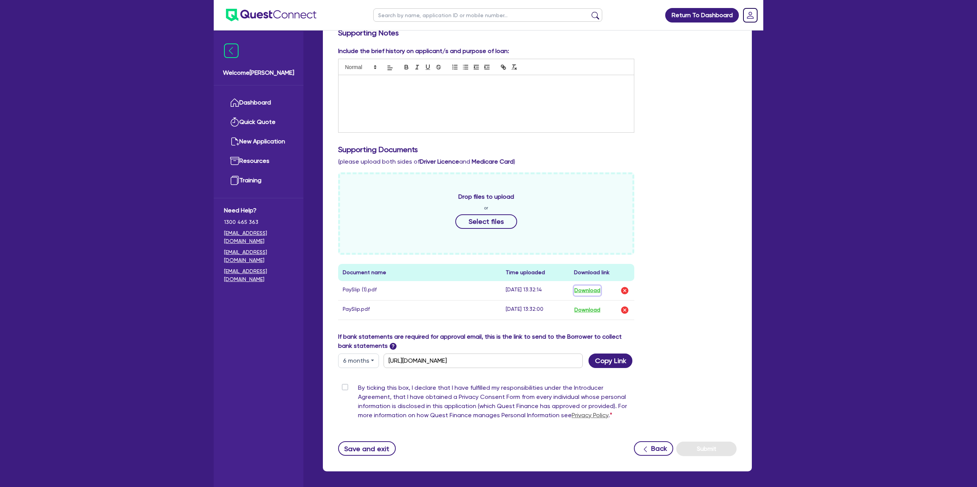
click at [589, 291] on button "Download" at bounding box center [587, 291] width 27 height 10
click at [589, 310] on button "Download" at bounding box center [587, 310] width 27 height 10
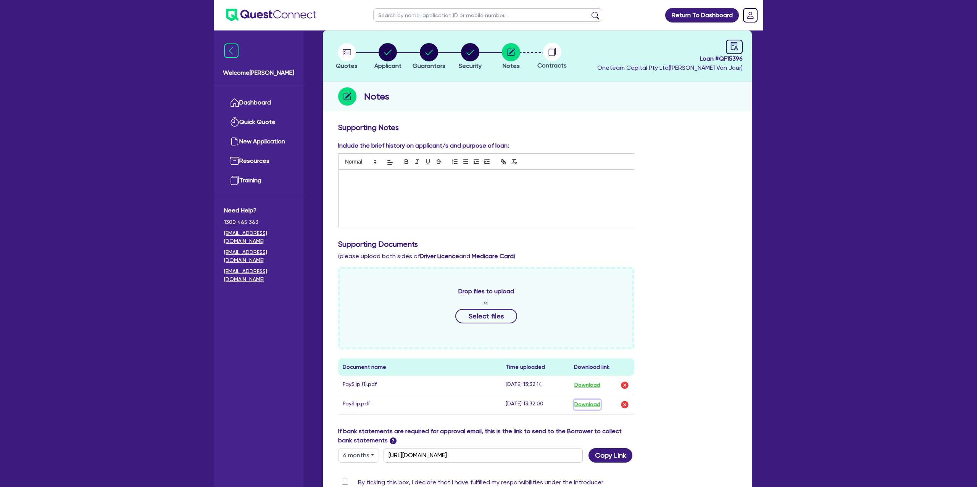
scroll to position [0, 0]
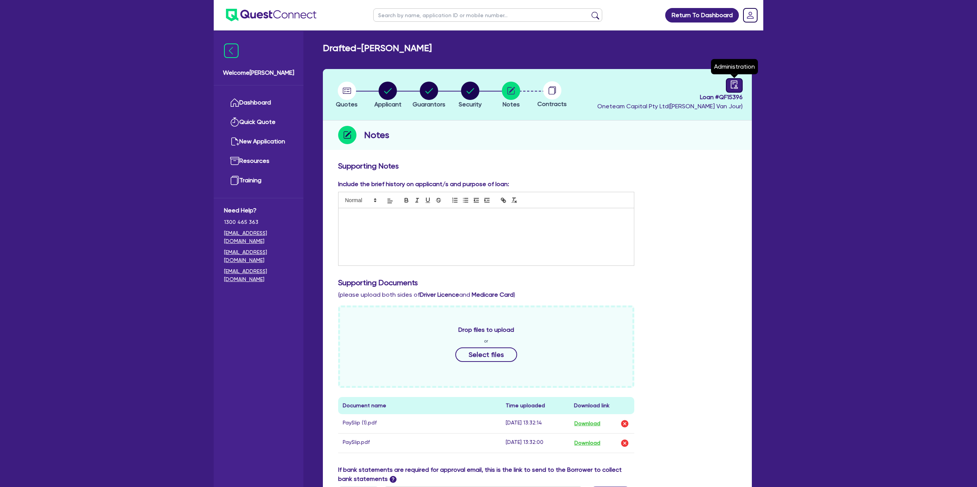
click at [740, 87] on div at bounding box center [734, 85] width 17 height 14
select select "DRAFTED_NEW"
select select "Other"
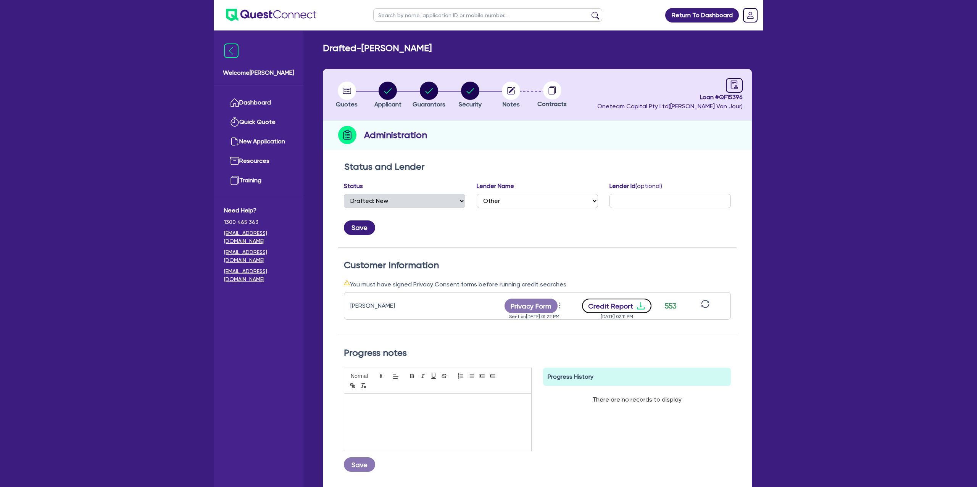
click at [632, 307] on button "Credit Report" at bounding box center [617, 306] width 70 height 14
click at [394, 93] on circle "button" at bounding box center [387, 91] width 18 height 18
select select "SOLE_TRADER"
select select "ADMINISTRATIVE_SUPPORT"
select select "ADMINISTRATIVE"
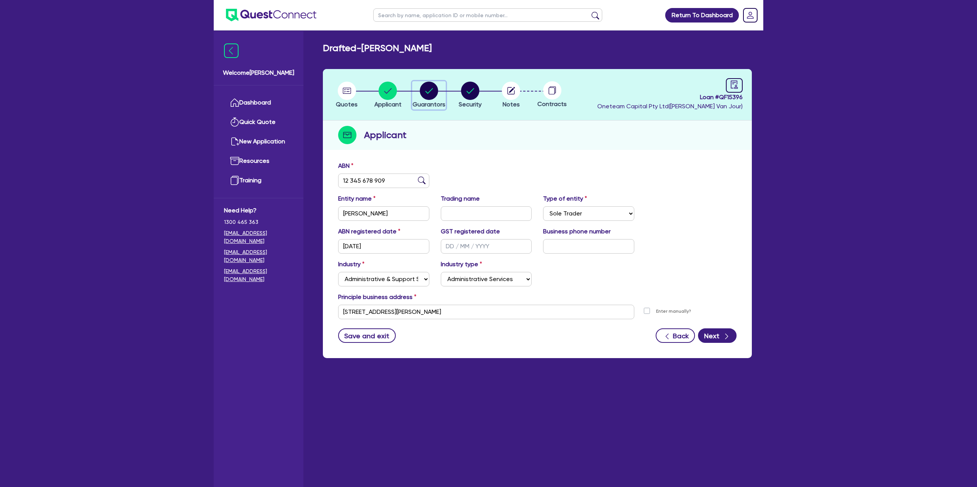
click at [440, 91] on div "button" at bounding box center [428, 91] width 33 height 18
select select "MRS"
select select "VIC"
select select "MARRIED"
select select "CASH"
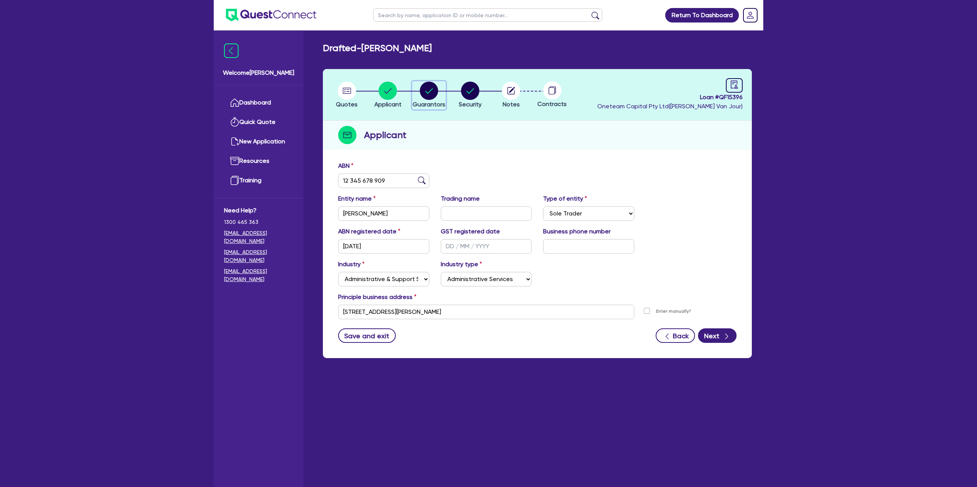
select select "PROPERTY"
select select "VEHICLE_LOAN"
select select "MORTGAGE"
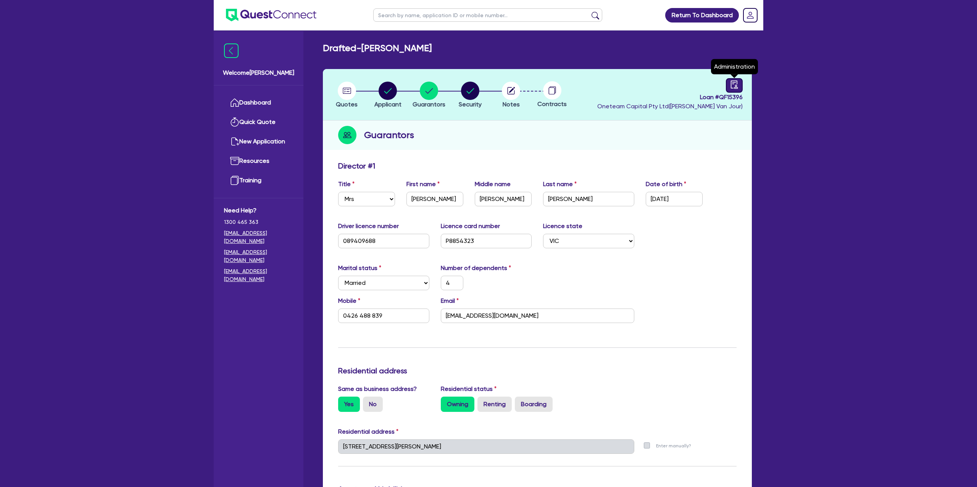
click at [740, 83] on div at bounding box center [734, 85] width 17 height 14
select select "DRAFTED_NEW"
select select "Other"
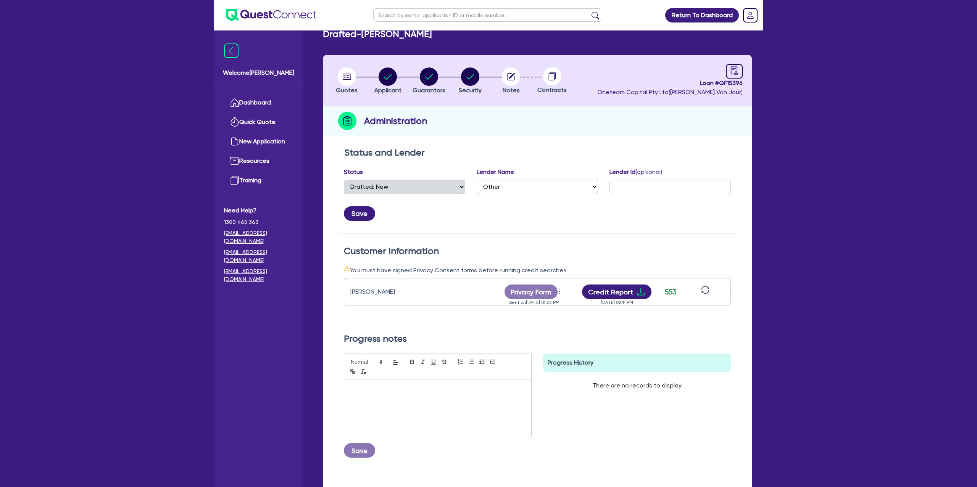
scroll to position [14, 0]
click at [472, 69] on circle "button" at bounding box center [470, 76] width 18 height 18
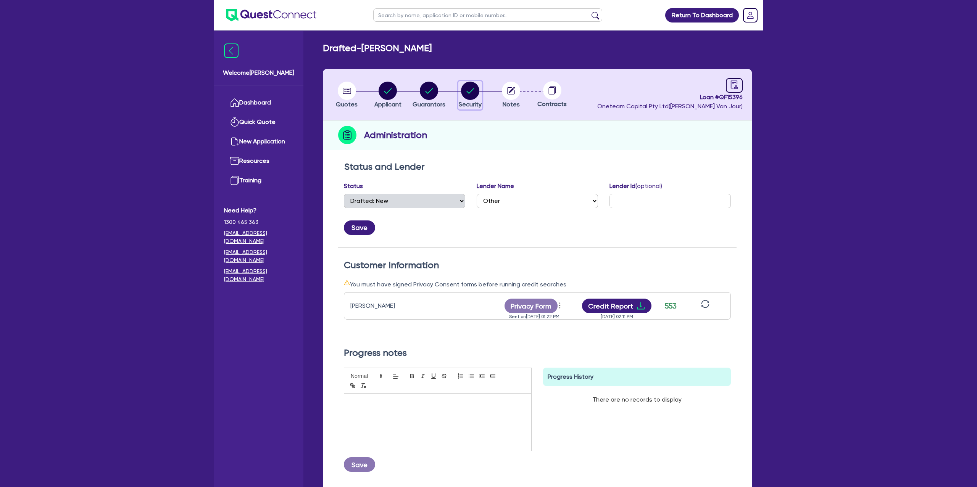
select select "CARS_AND_LIGHT_TRUCKS"
select select "PASSENGER_VEHICLES"
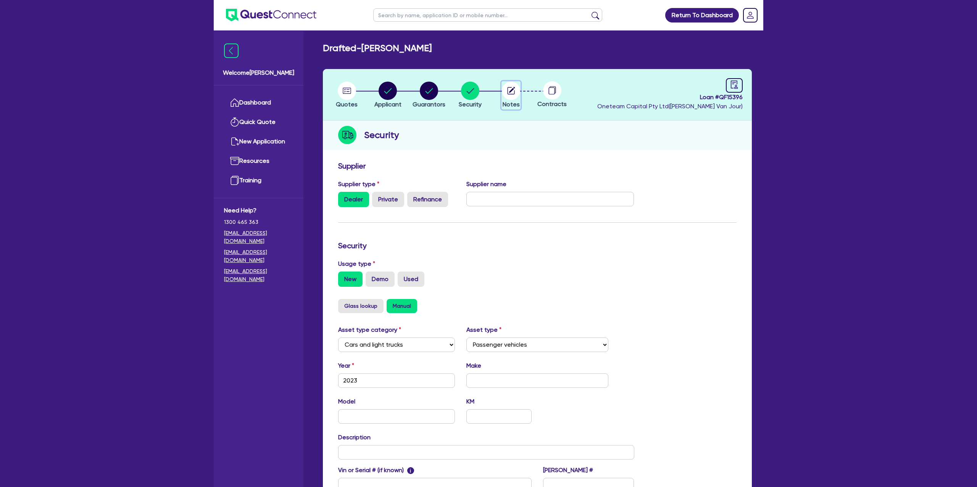
click at [510, 89] on circle "button" at bounding box center [511, 91] width 18 height 18
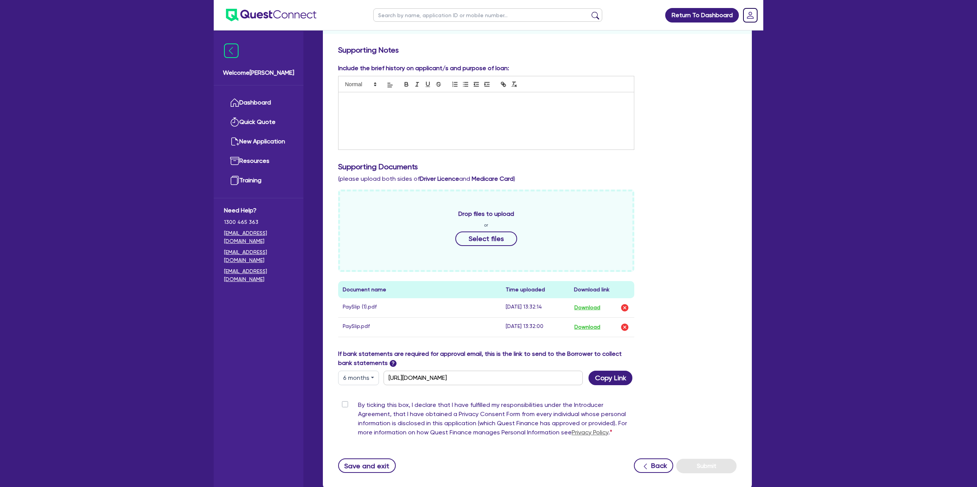
scroll to position [165, 0]
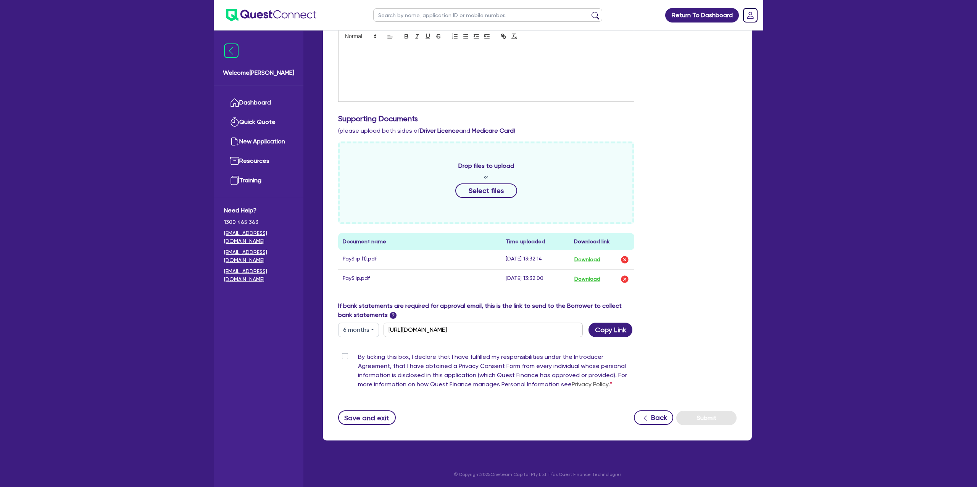
click at [357, 329] on button "6 months" at bounding box center [358, 330] width 41 height 14
click at [362, 345] on link "3 months" at bounding box center [368, 348] width 60 height 14
type input "https://scv.bankstatements.com.au/QUSE-QF15396"
click at [614, 334] on button "Copy Link" at bounding box center [610, 330] width 44 height 14
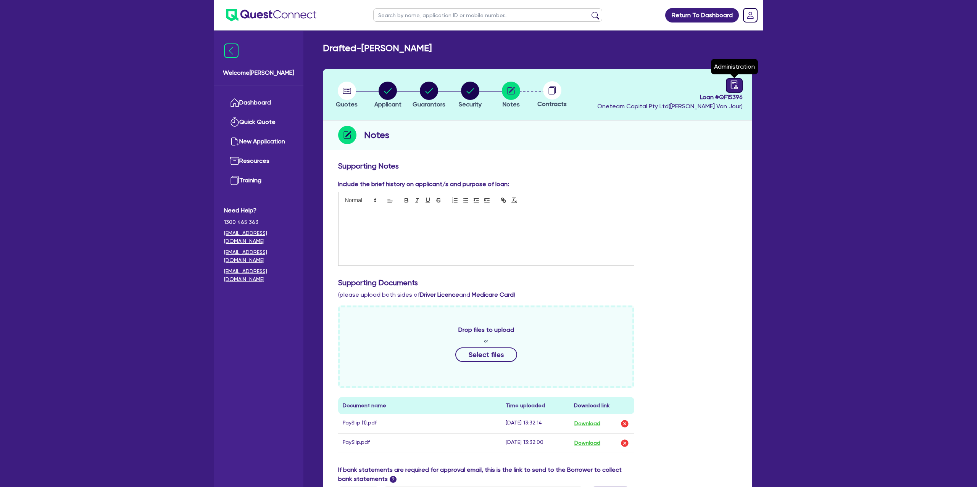
click at [736, 86] on icon "audit" at bounding box center [734, 85] width 7 height 8
select select "DRAFTED_NEW"
select select "Other"
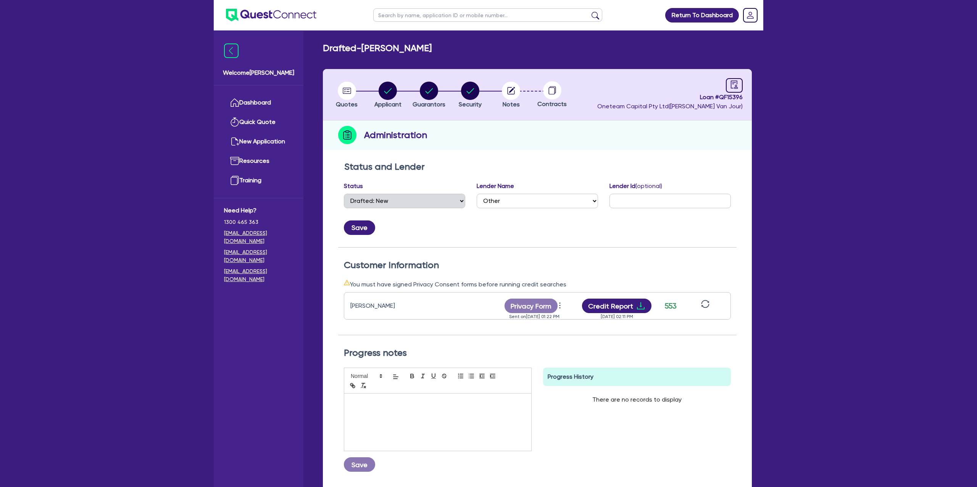
select select "DRAFTED_NEW"
select select "Other"
click at [471, 92] on circle "button" at bounding box center [470, 91] width 18 height 18
select select "CARS_AND_LIGHT_TRUCKS"
select select "PASSENGER_VEHICLES"
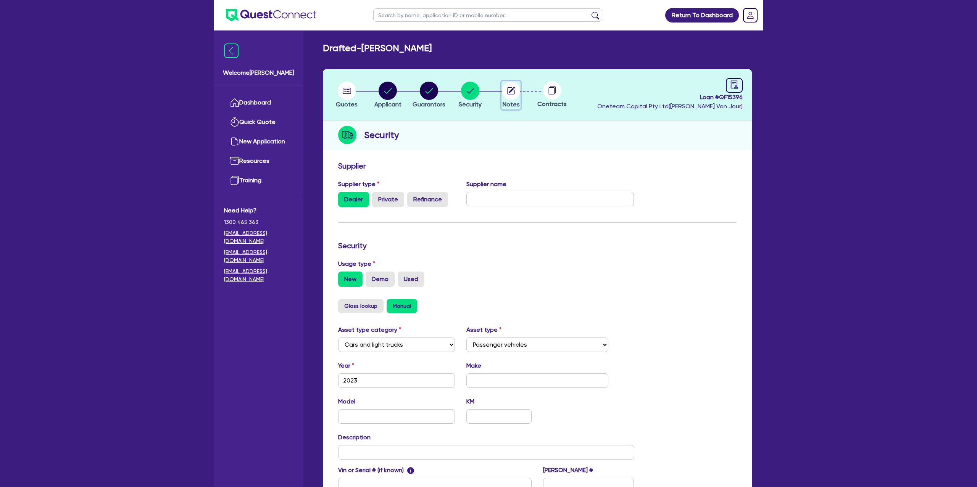
click at [506, 88] on circle "button" at bounding box center [511, 91] width 18 height 18
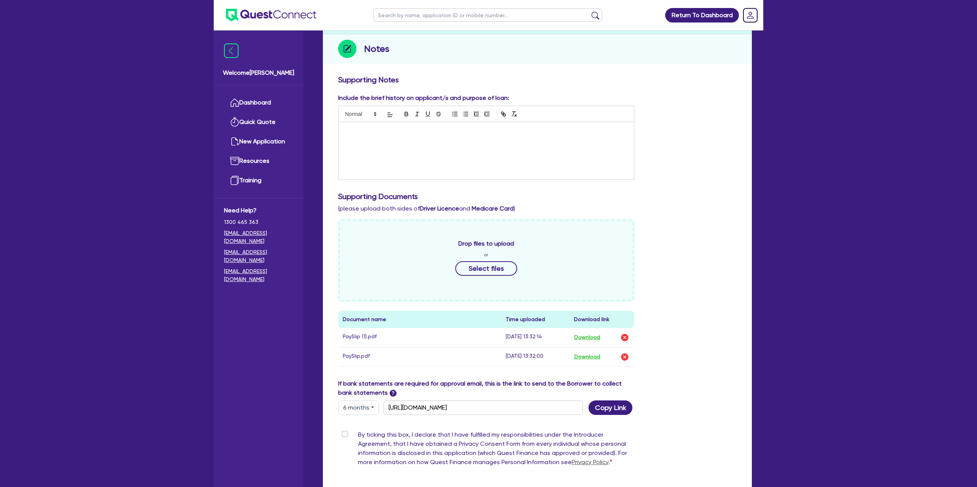
scroll to position [165, 0]
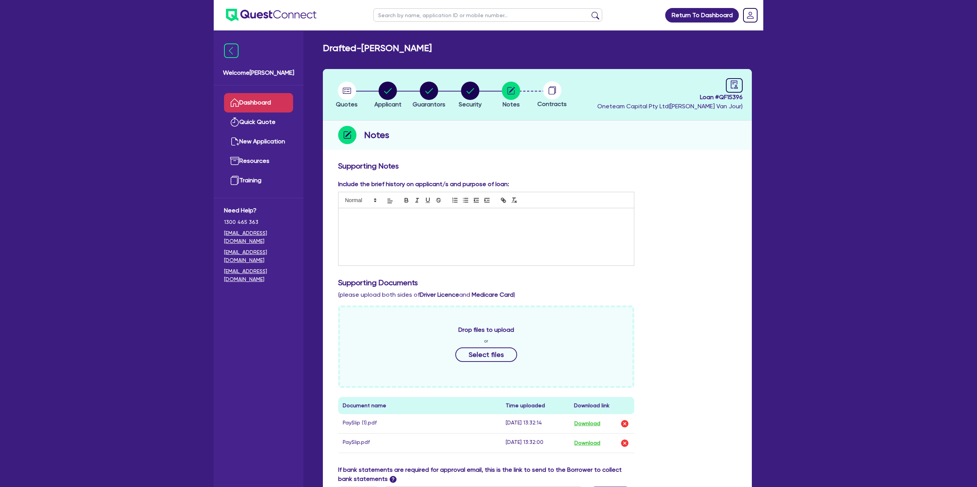
click at [272, 105] on link "Dashboard" at bounding box center [258, 102] width 69 height 19
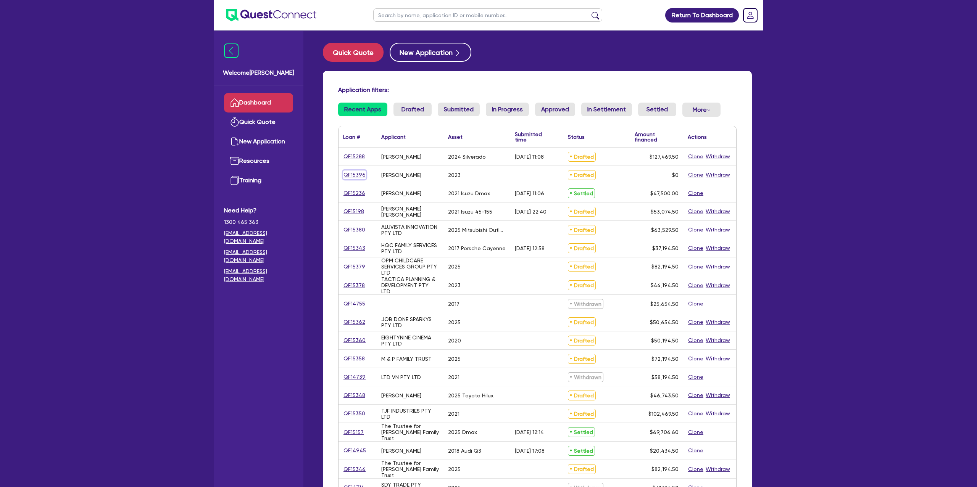
click at [357, 173] on link "QF15396" at bounding box center [354, 175] width 23 height 9
select select "Other"
select select "CARS_AND_LIGHT_TRUCKS"
select select "PASSENGER_VEHICLES"
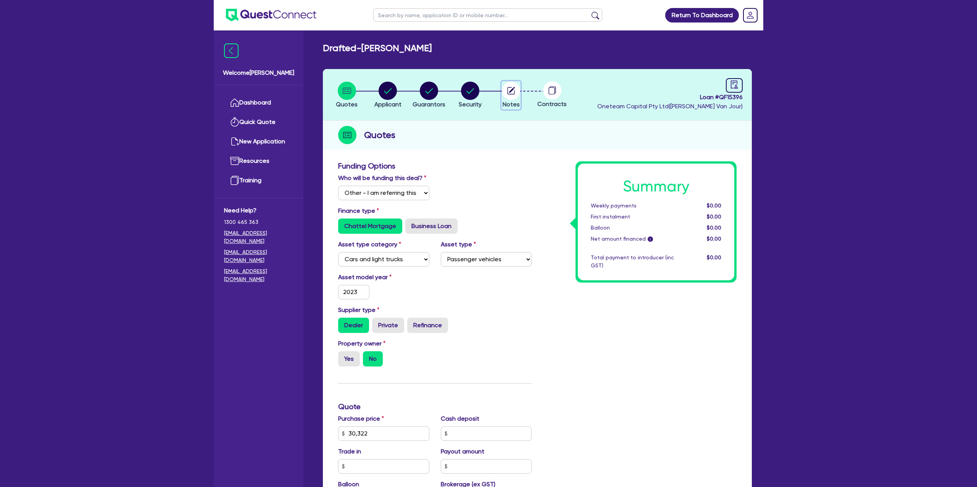
drag, startPoint x: 509, startPoint y: 91, endPoint x: 650, endPoint y: 90, distance: 141.6
click at [518, 91] on circle "button" at bounding box center [511, 91] width 18 height 18
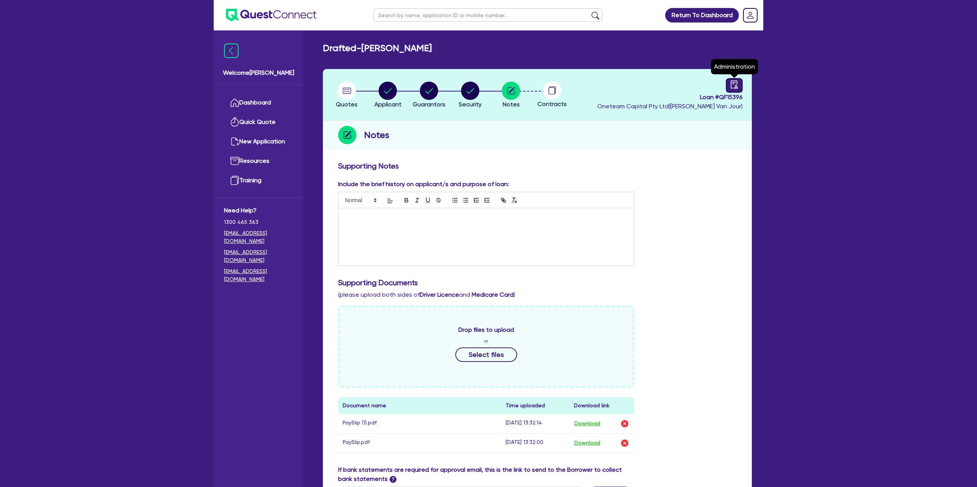
click at [736, 84] on icon "audit" at bounding box center [734, 85] width 8 height 8
select select "DRAFTED_NEW"
select select "Other"
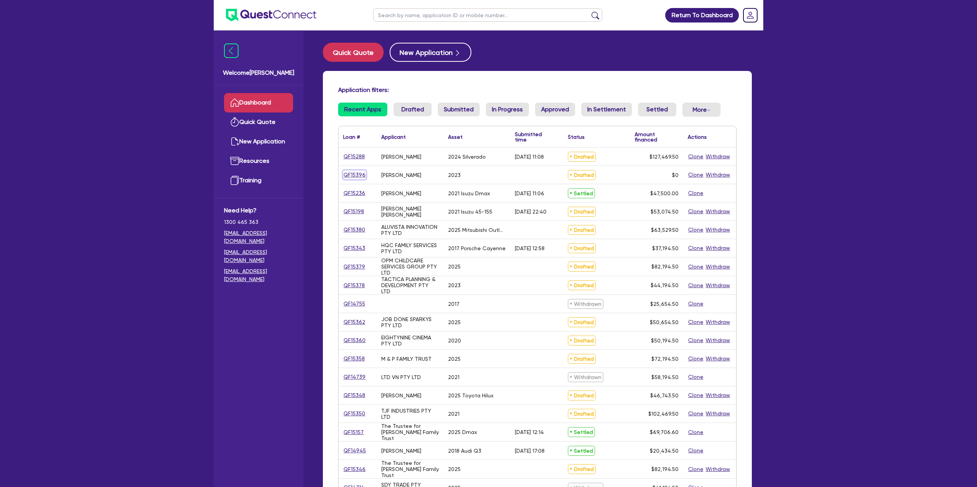
click at [352, 178] on link "QF15396" at bounding box center [354, 175] width 23 height 9
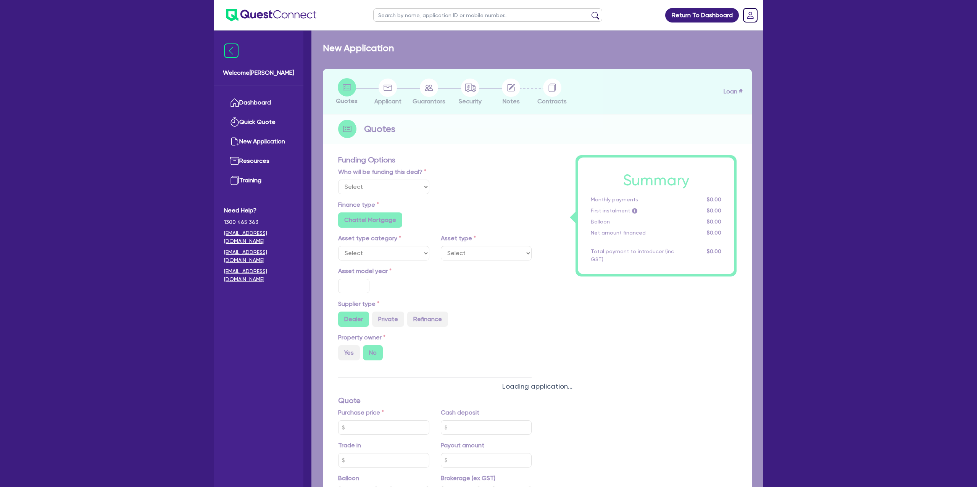
select select "Other"
select select "CARS_AND_LIGHT_TRUCKS"
type input "2023"
type input "30,322"
type input "35"
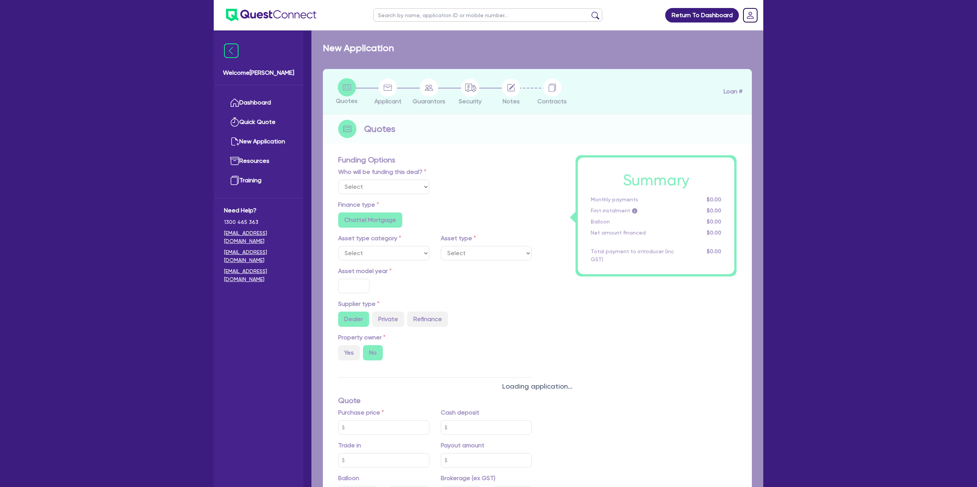
radio input "false"
type input "1,250"
radio input "true"
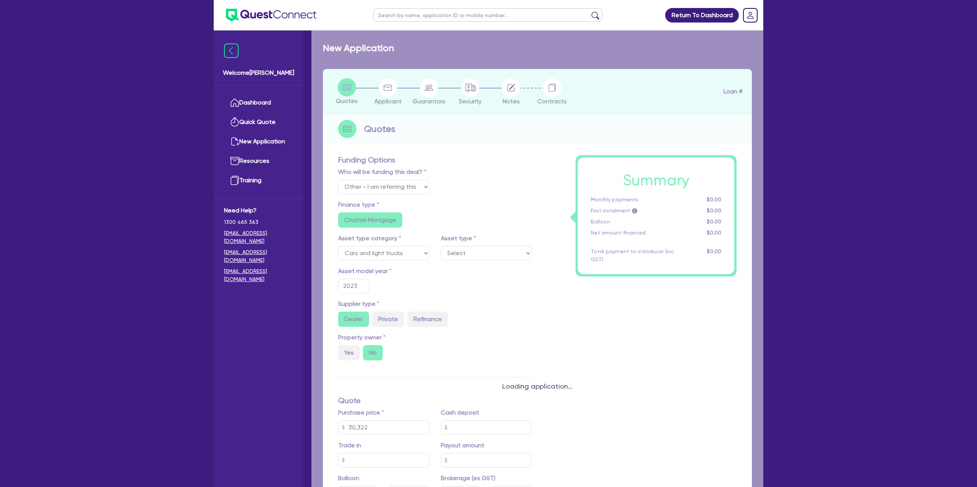
select select "PASSENGER_VEHICLES"
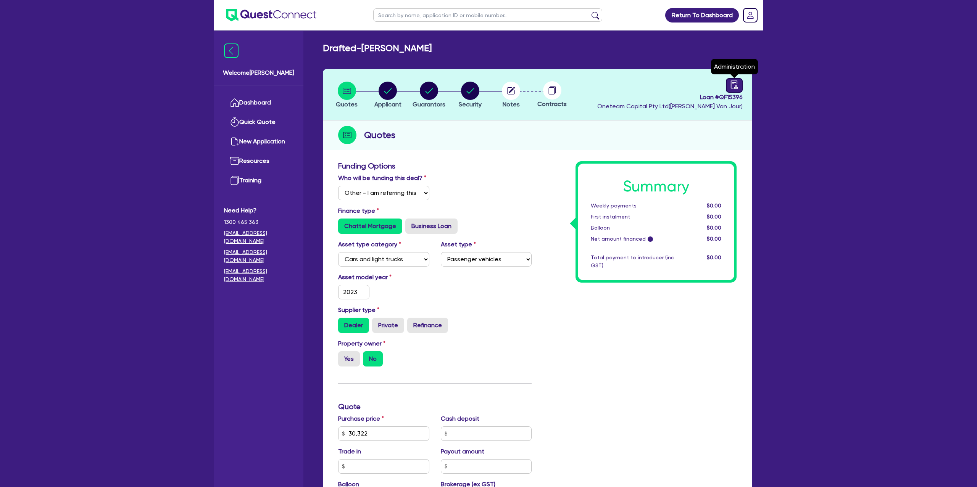
click at [732, 85] on icon "audit" at bounding box center [734, 85] width 8 height 8
select select "DRAFTED_NEW"
select select "Other"
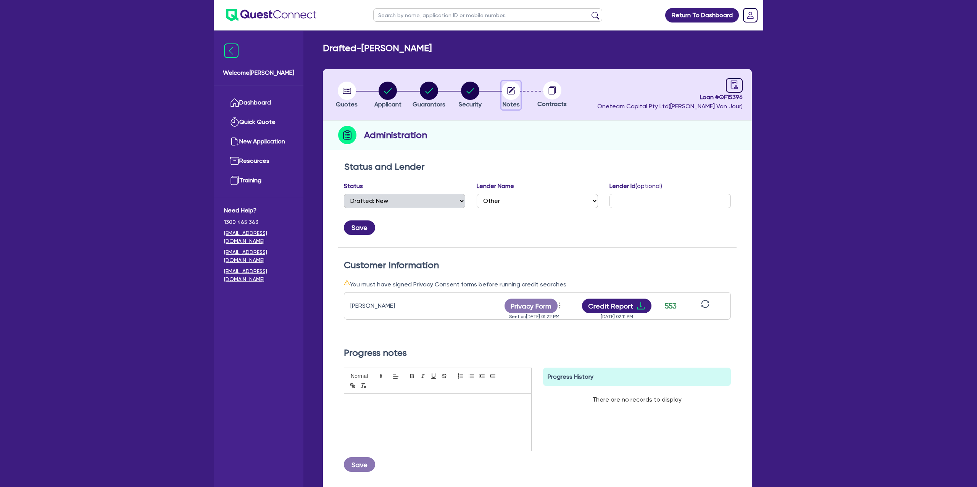
click at [509, 90] on circle "button" at bounding box center [511, 91] width 18 height 18
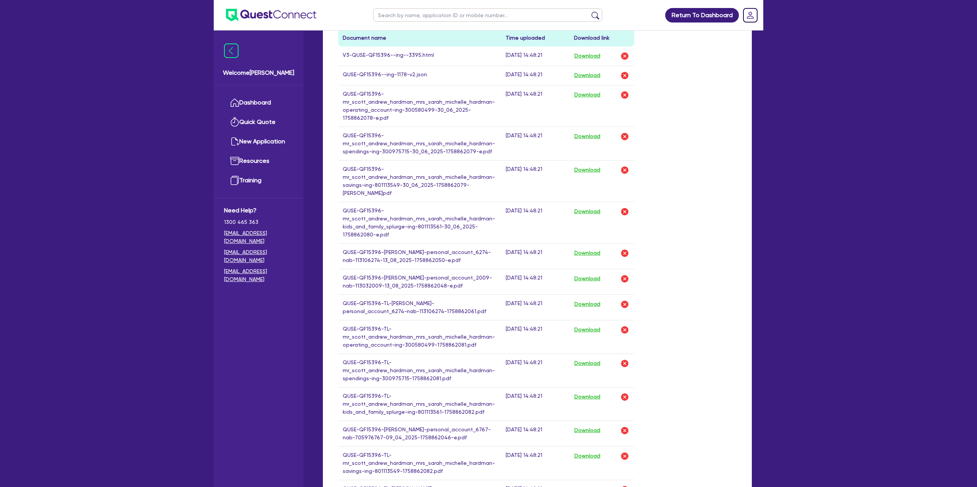
scroll to position [367, 0]
click at [597, 55] on button "Download" at bounding box center [587, 57] width 27 height 10
